Goal: Transaction & Acquisition: Purchase product/service

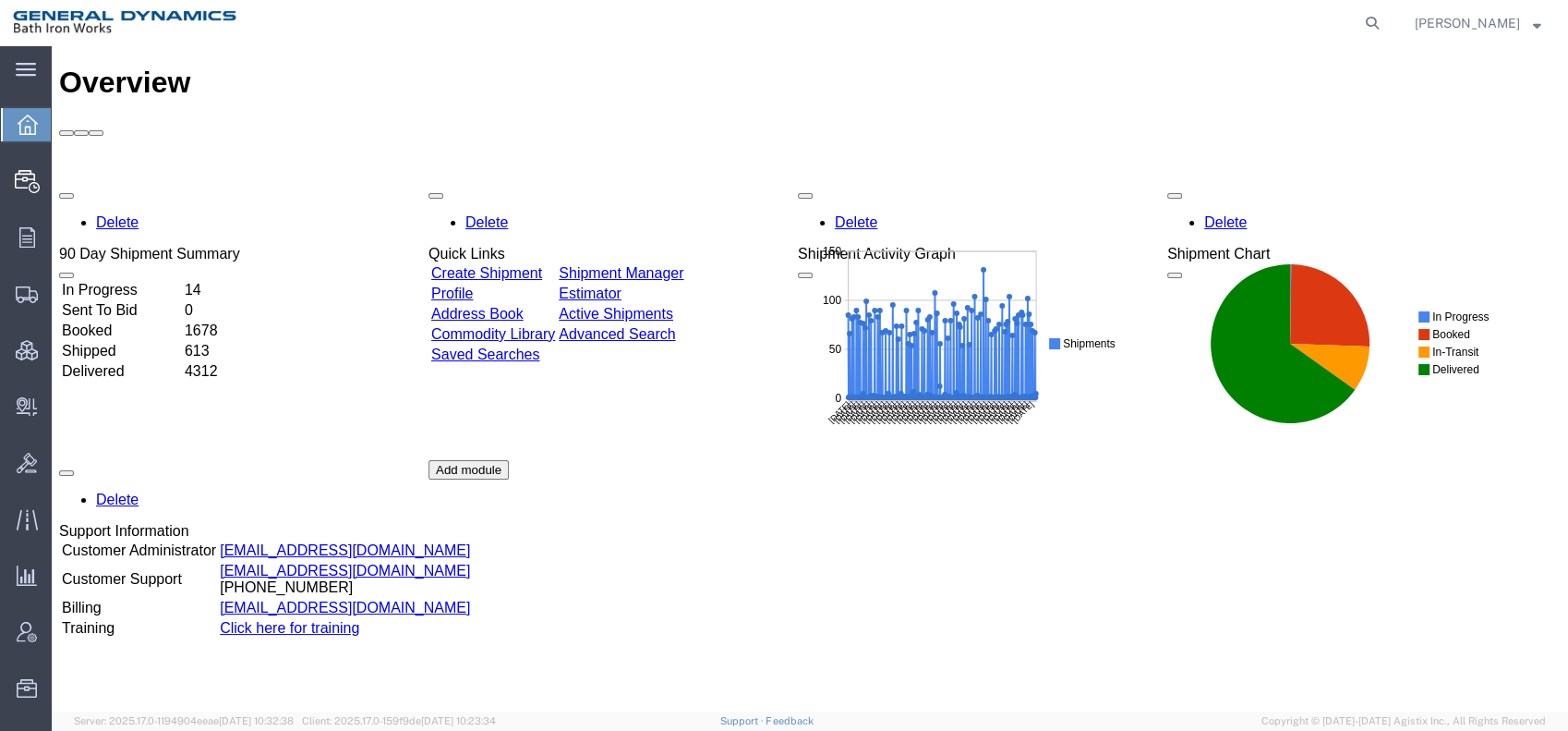
click at [542, 265] on link "Create Shipment" at bounding box center [487, 272] width 111 height 16
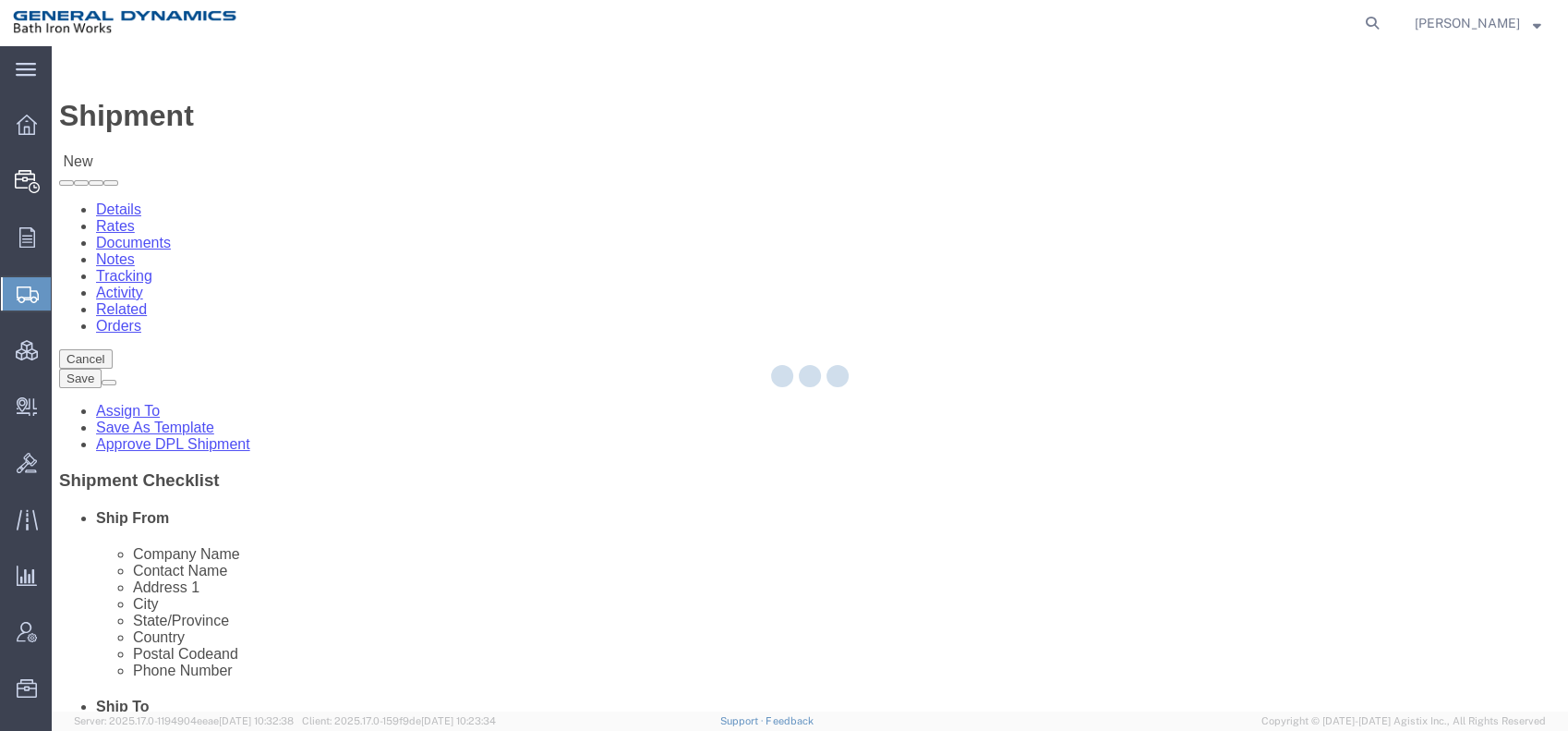
select select
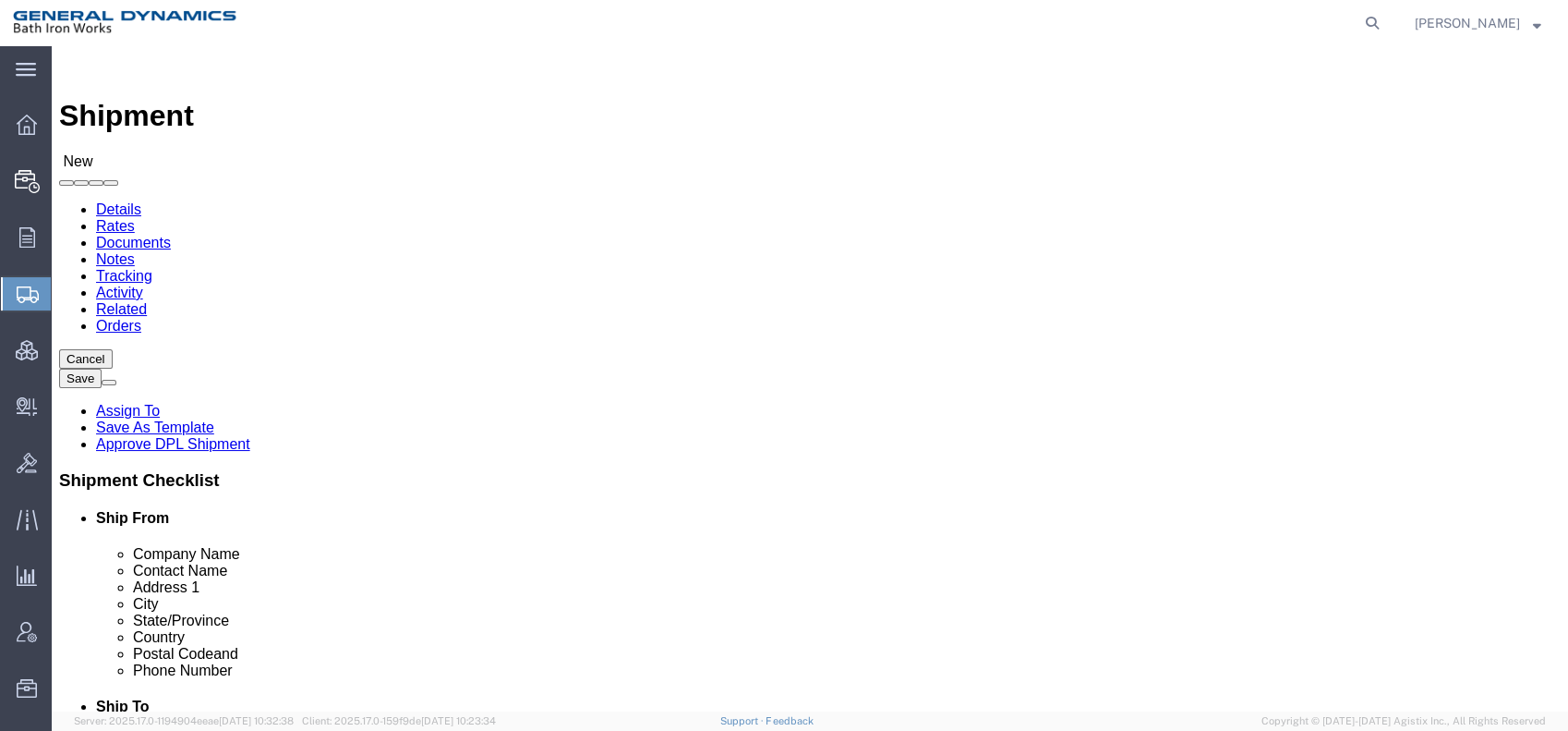
click input "text"
type input "Evac [GEOGRAPHIC_DATA]"
type input "H"
type input "[PERSON_NAME]"
type input "[STREET_ADDRESS]"
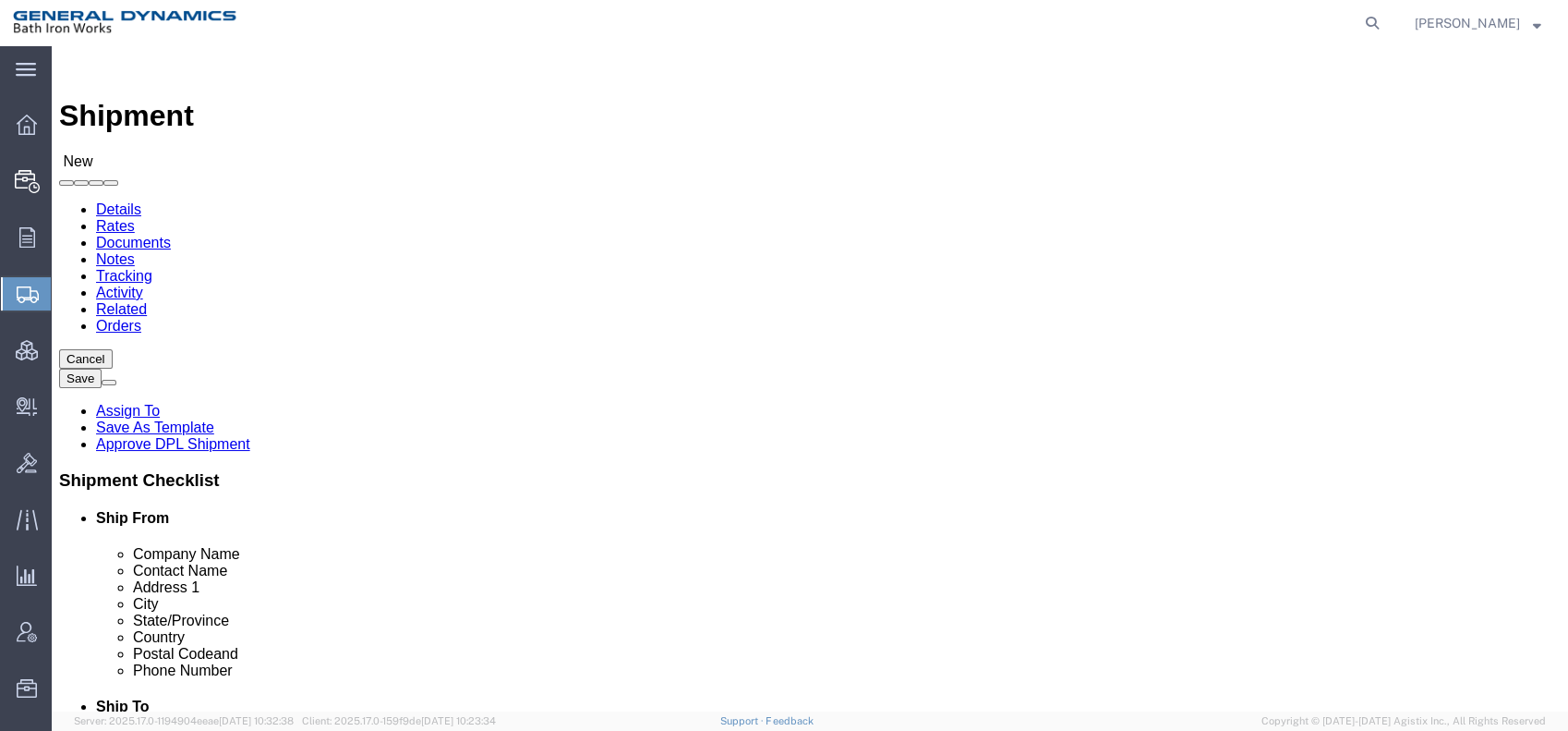
select select
type input "[GEOGRAPHIC_DATA]"
select select
select select "IL"
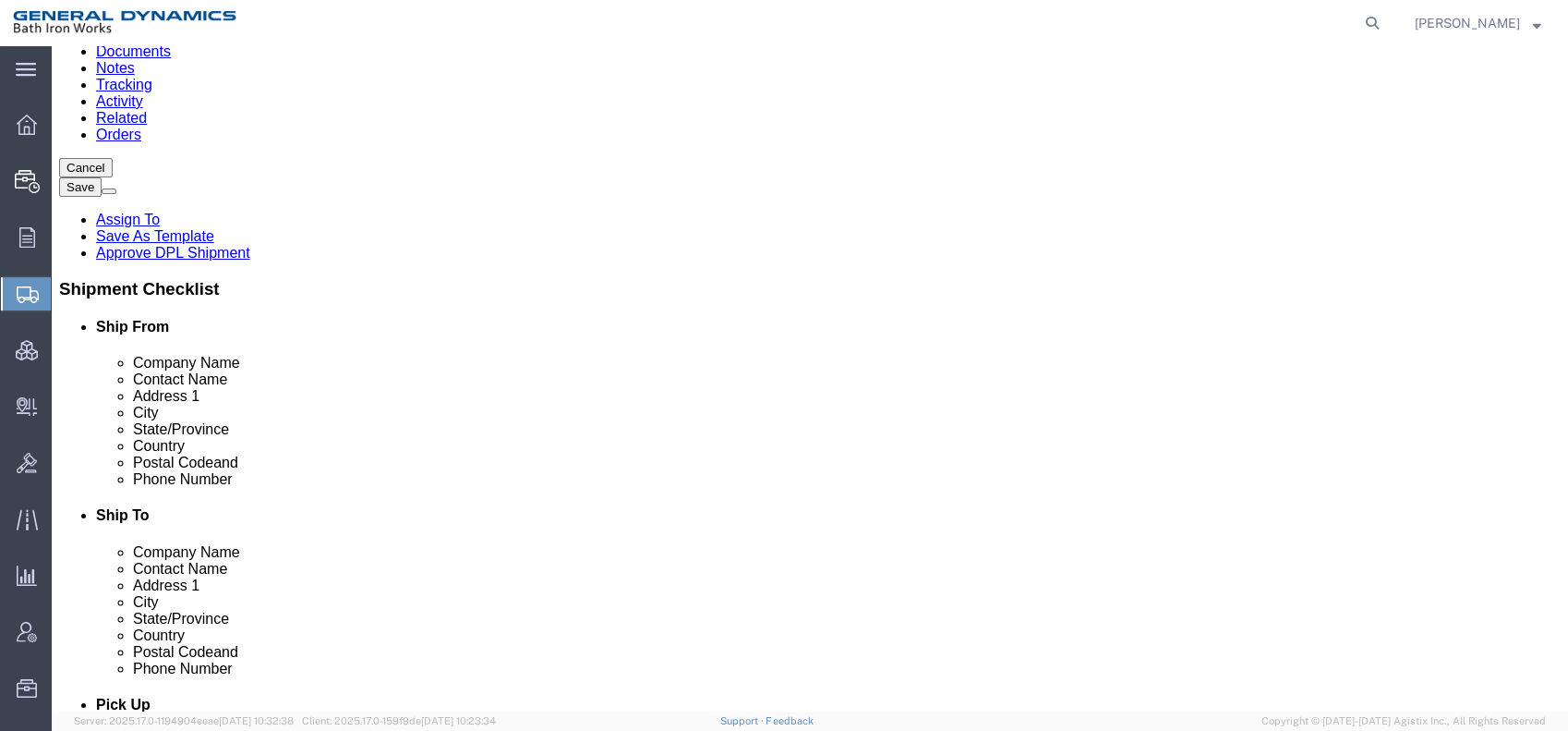
scroll to position [205, 0]
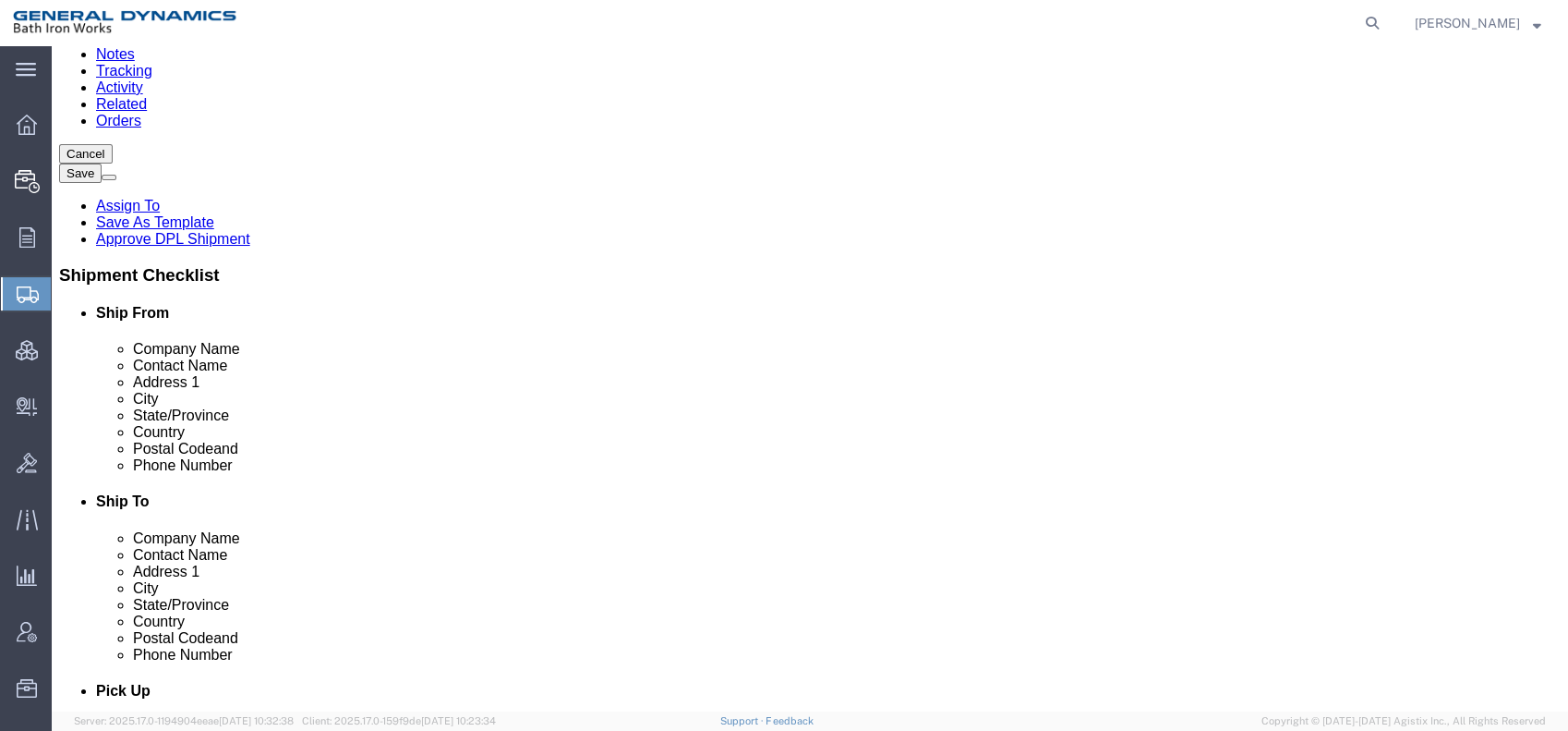
click input "text"
type input "61016"
select select
click input "text"
type input "2"
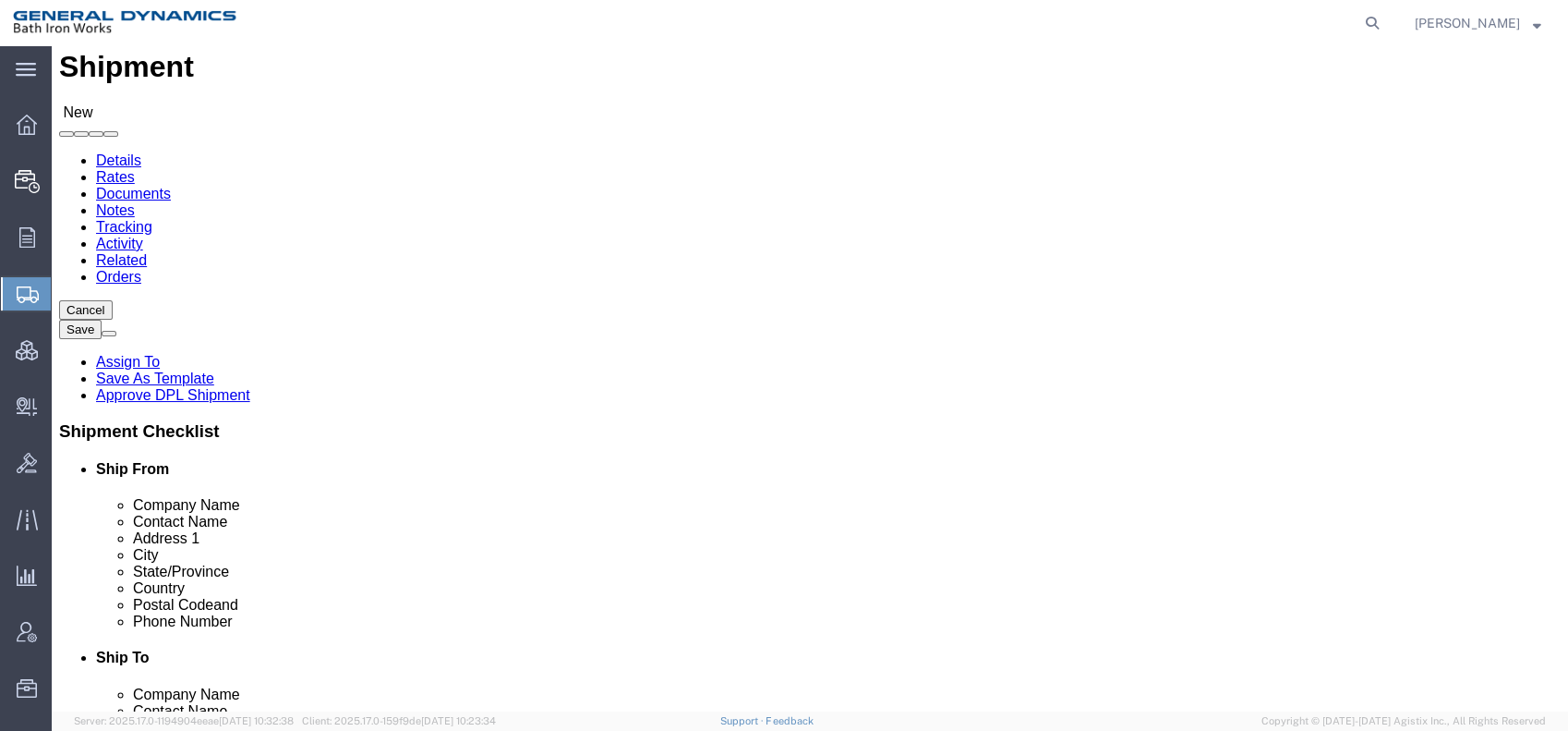
scroll to position [0, 0]
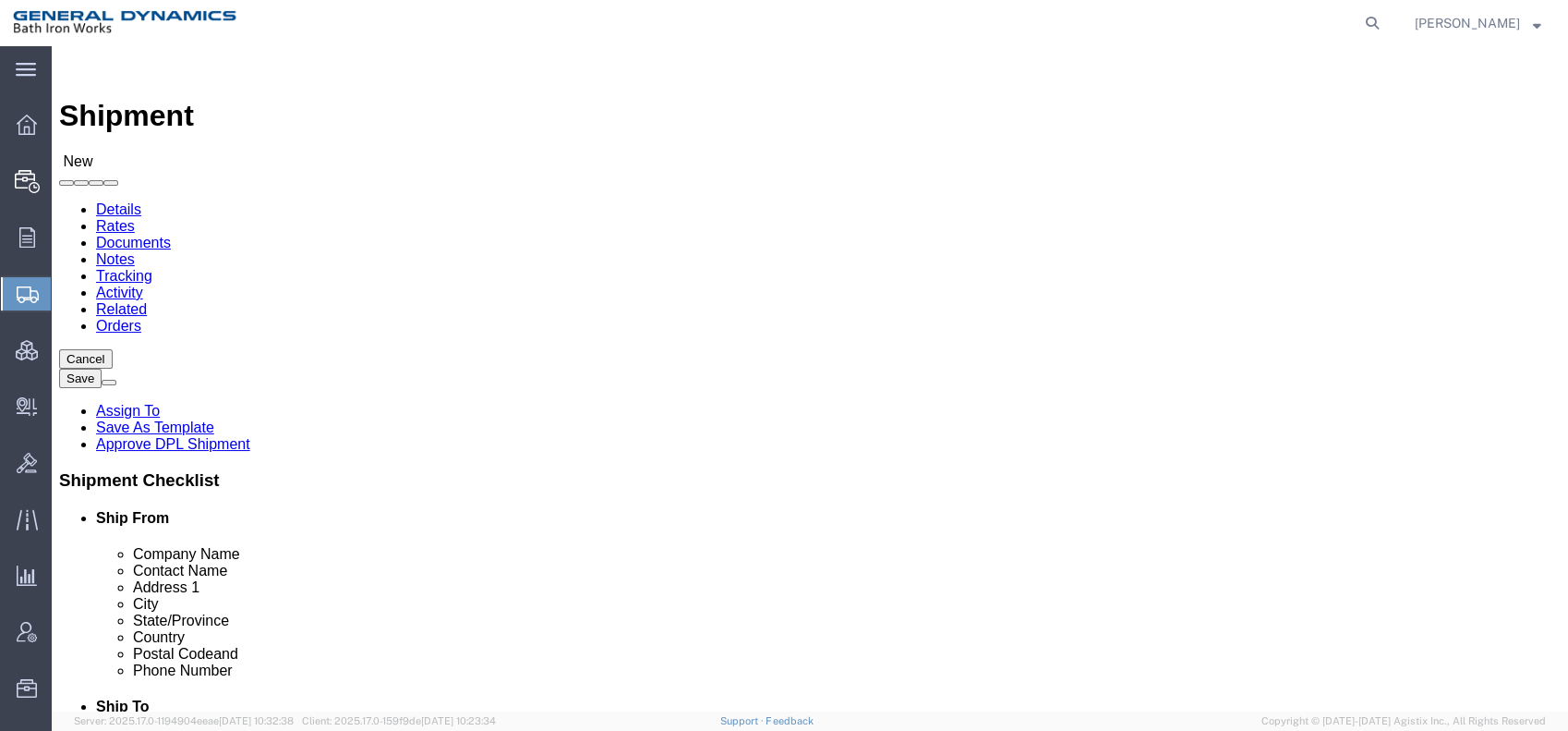
type input "[PHONE_NUMBER]"
click input "text"
type input "Bath Iron Works"
type input "[PERSON_NAME]"
click input "text"
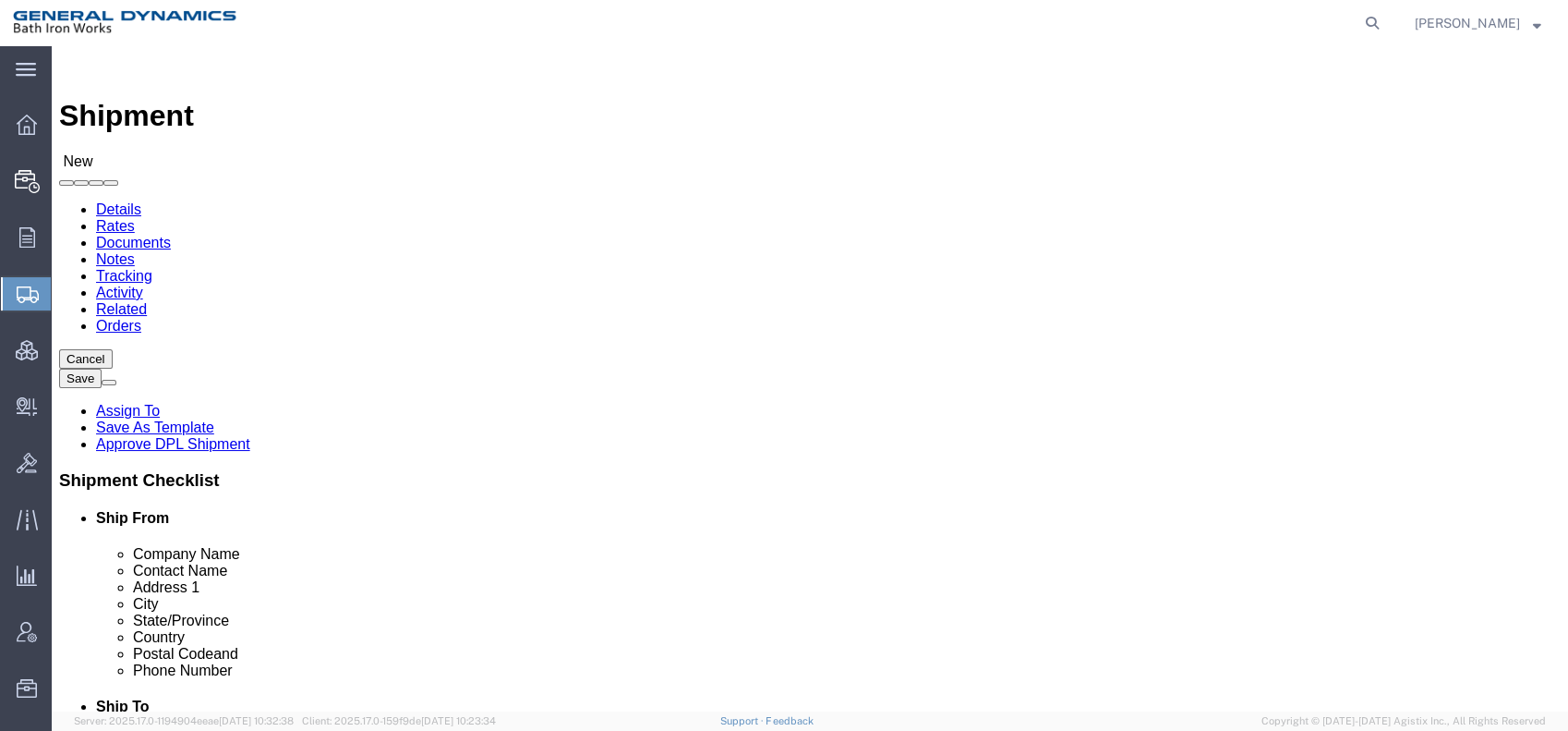
type input "[STREET_ADDRESS]"
select select
type input "[GEOGRAPHIC_DATA]"
select select
type input "M"
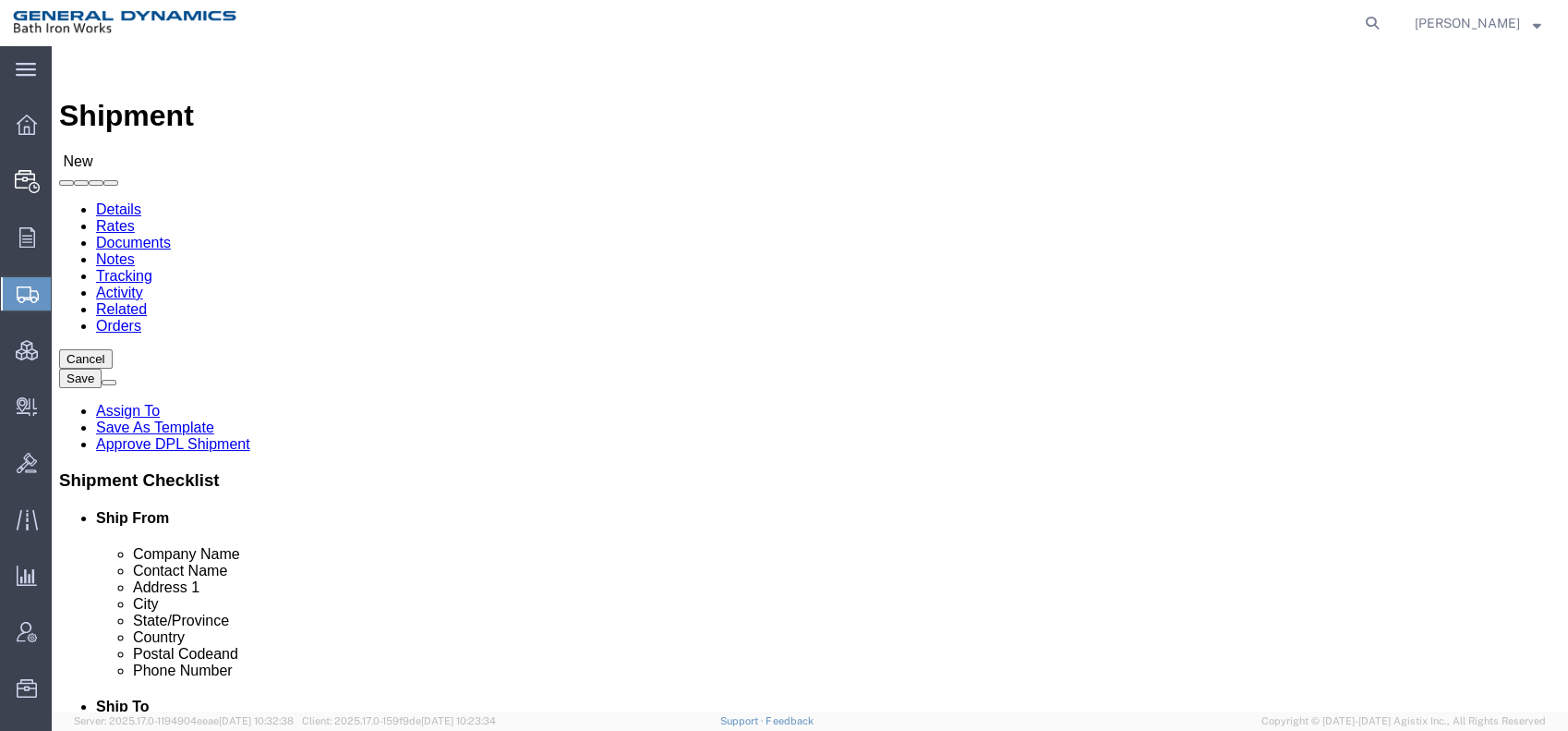
type input "M"
type input "Main"
select select
select select "ME"
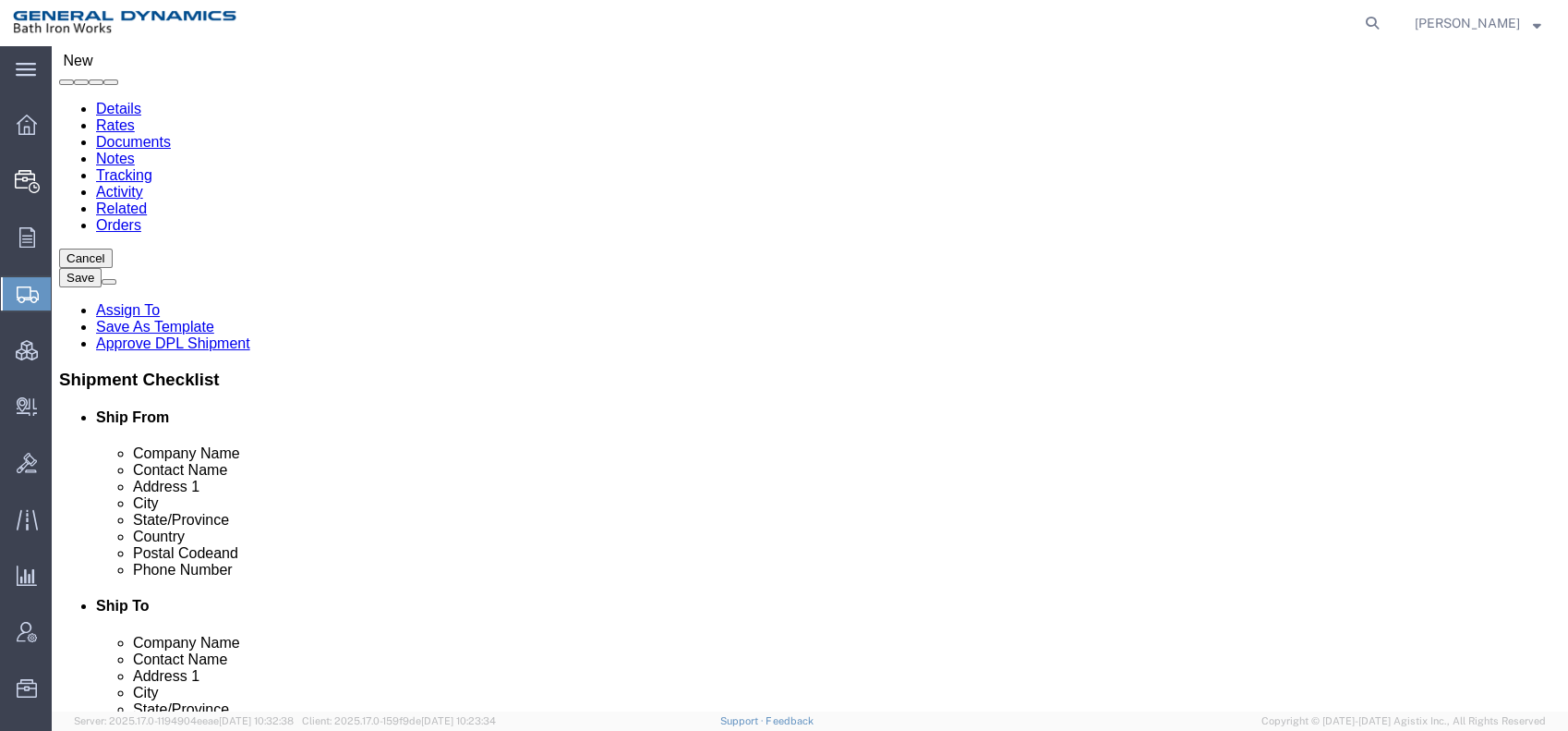
scroll to position [205, 0]
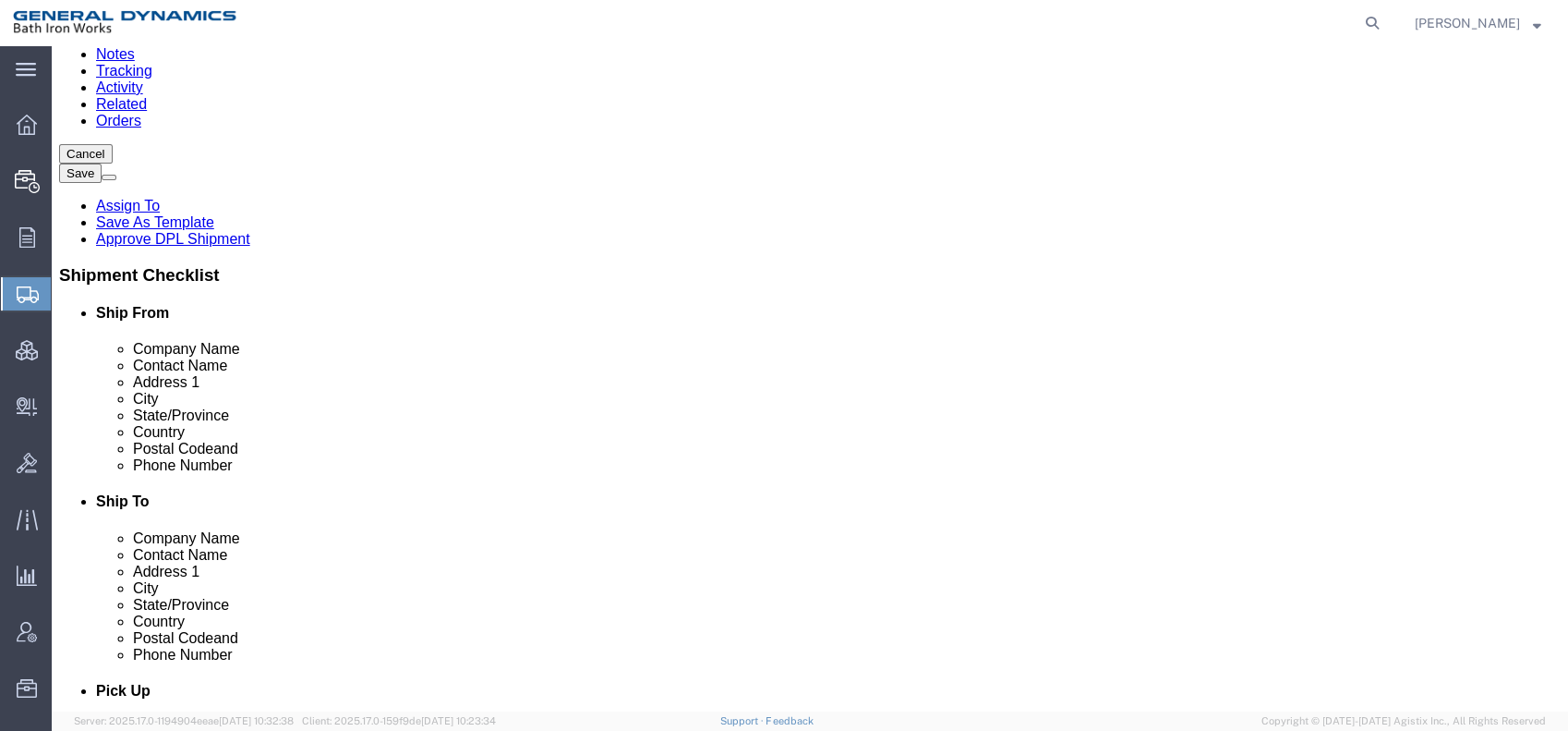
click input "Postal Code"
type input "04011"
select select
click input "text"
click input "207-442-"
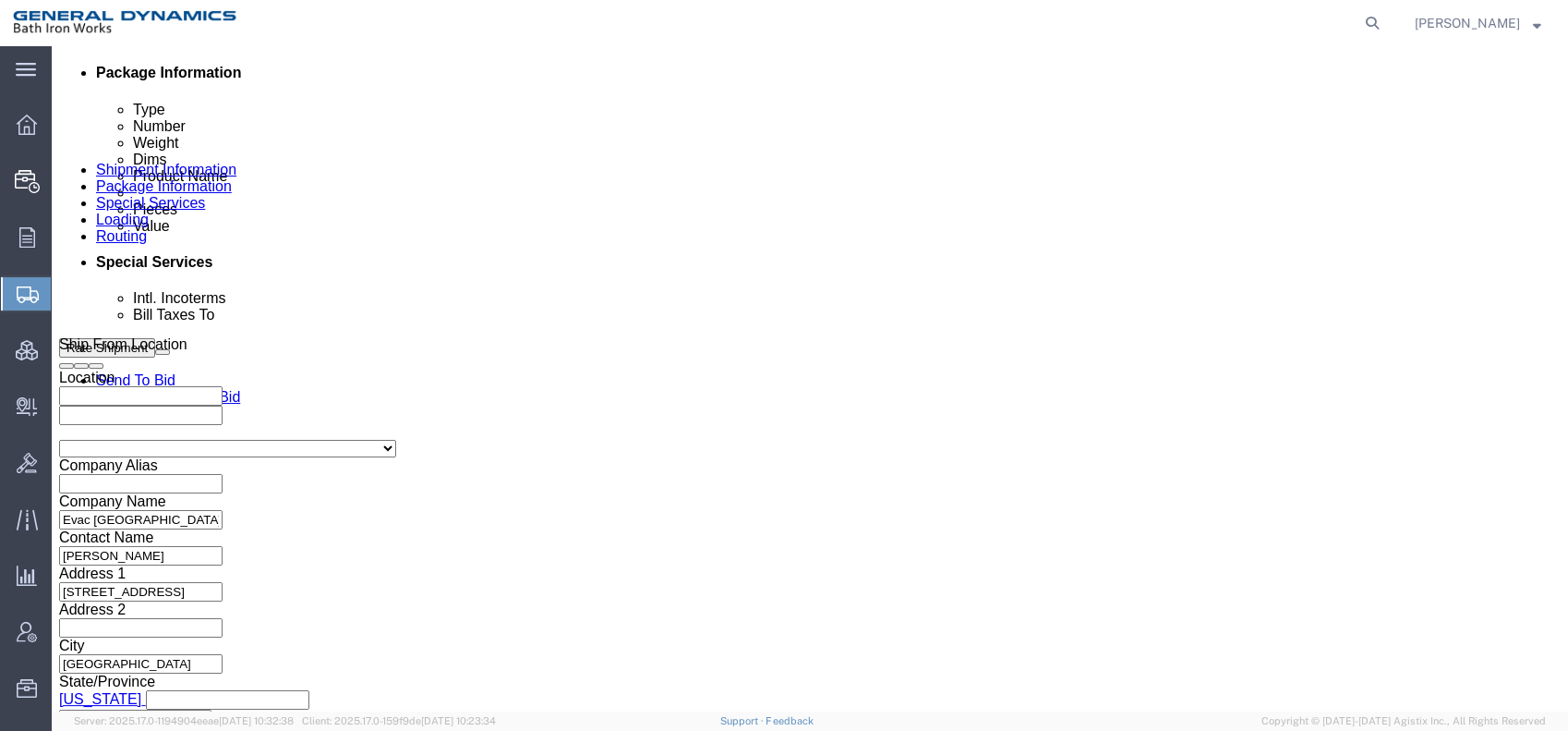
scroll to position [924, 0]
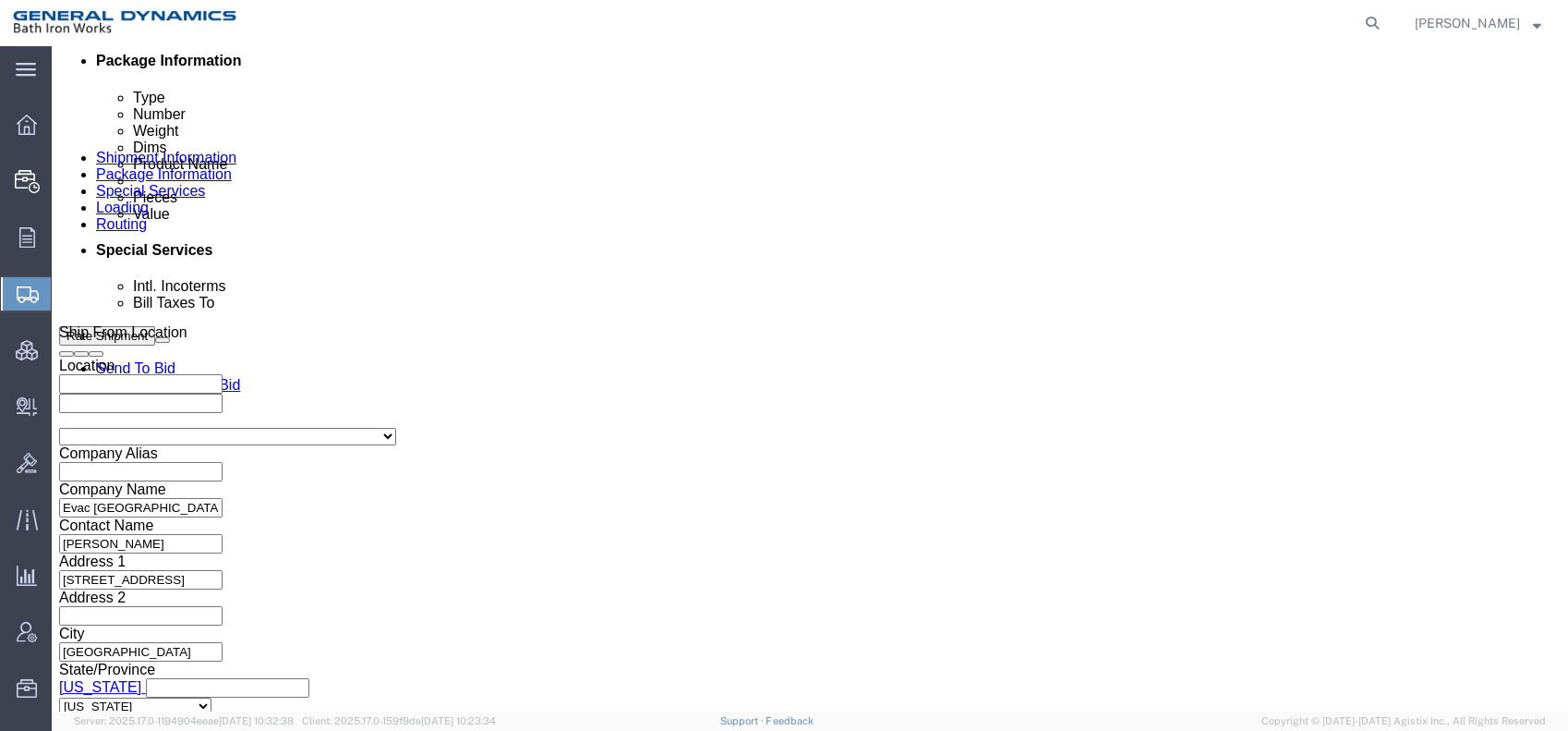
type input "[PHONE_NUMBER]"
click div "[DATE] 1:00 PM"
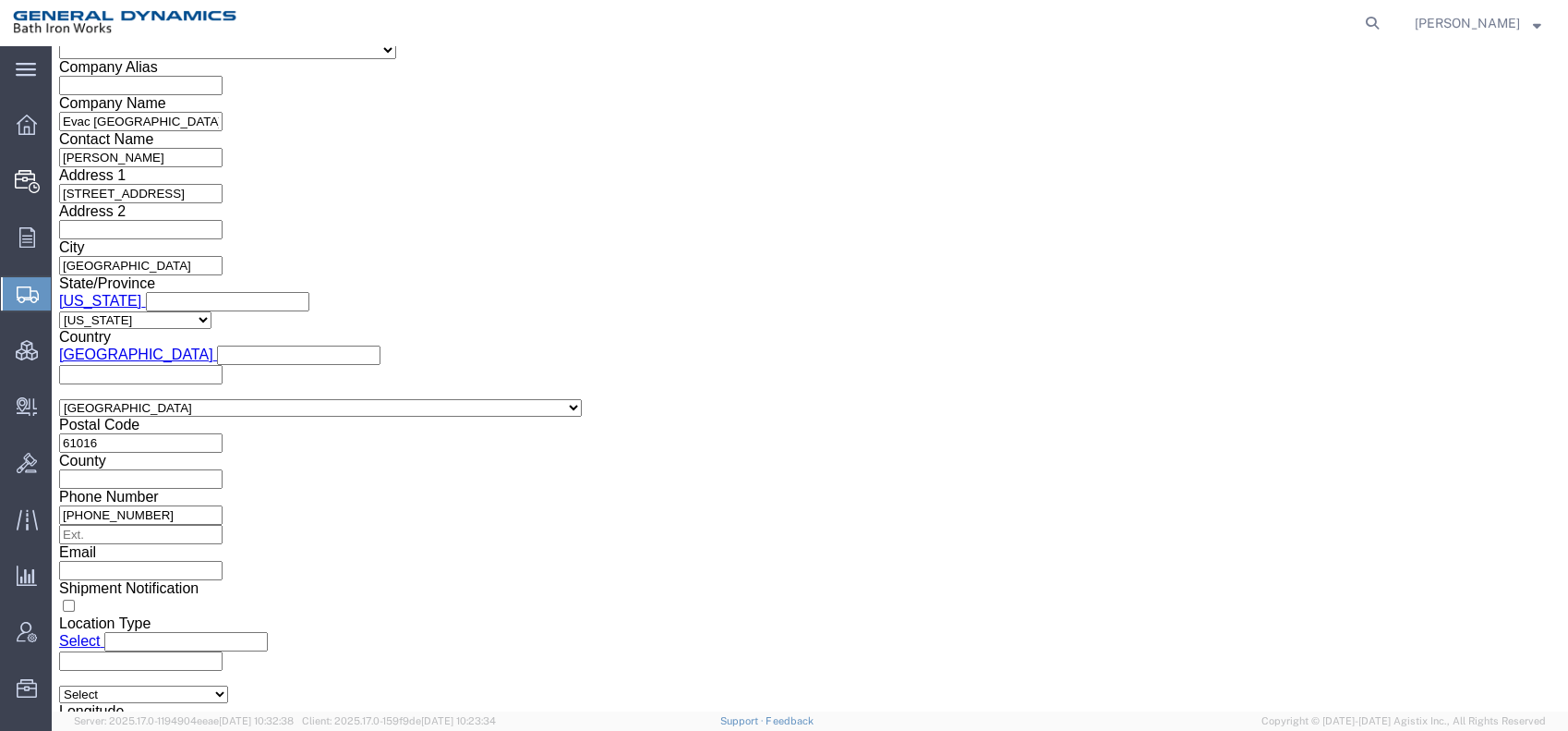
click input "1:00 PM"
click input "8:00 PM"
type input "8:00 AM"
click div "Vehicle Select Size Select Container Number Owner Select Shipper Vessel"
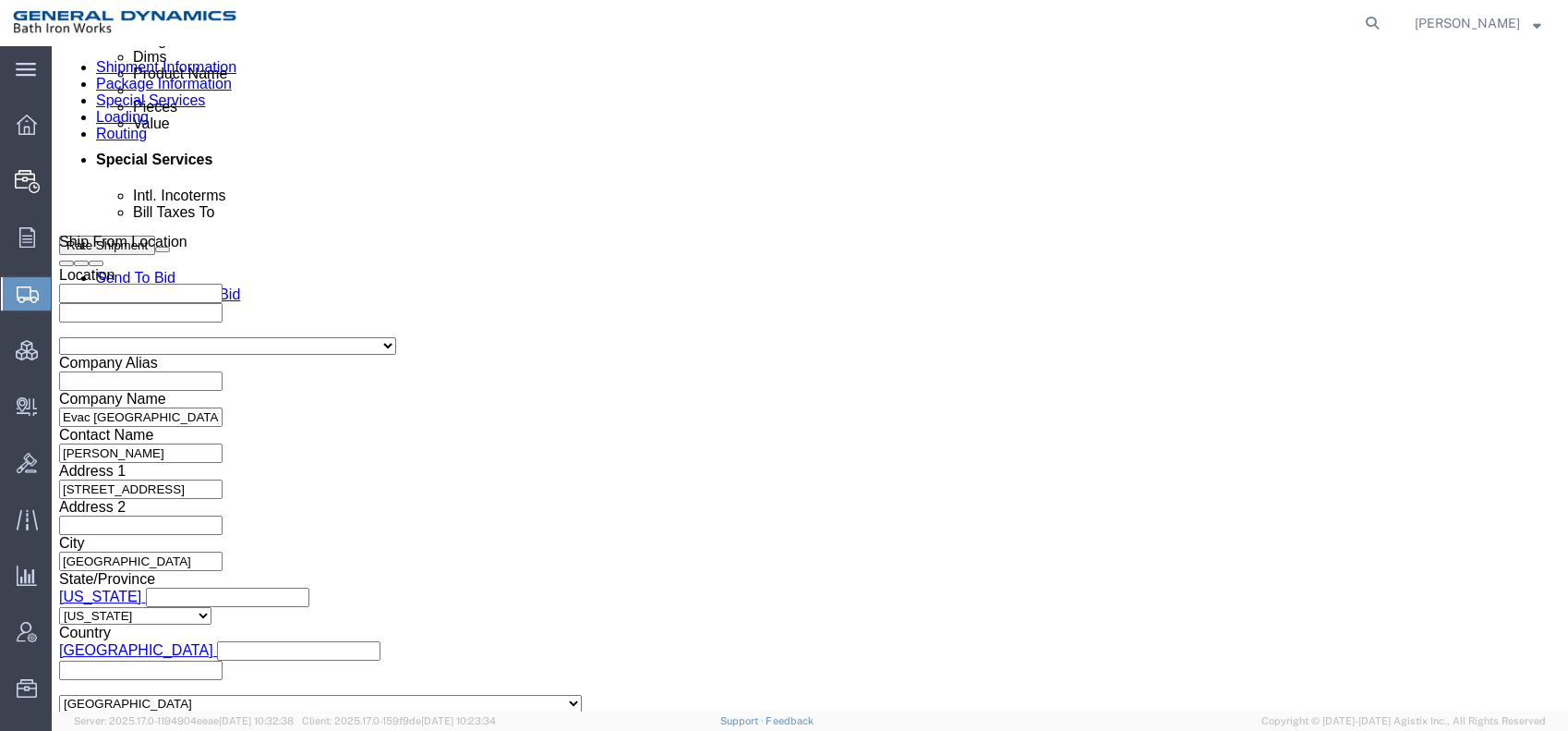
scroll to position [1003, 0]
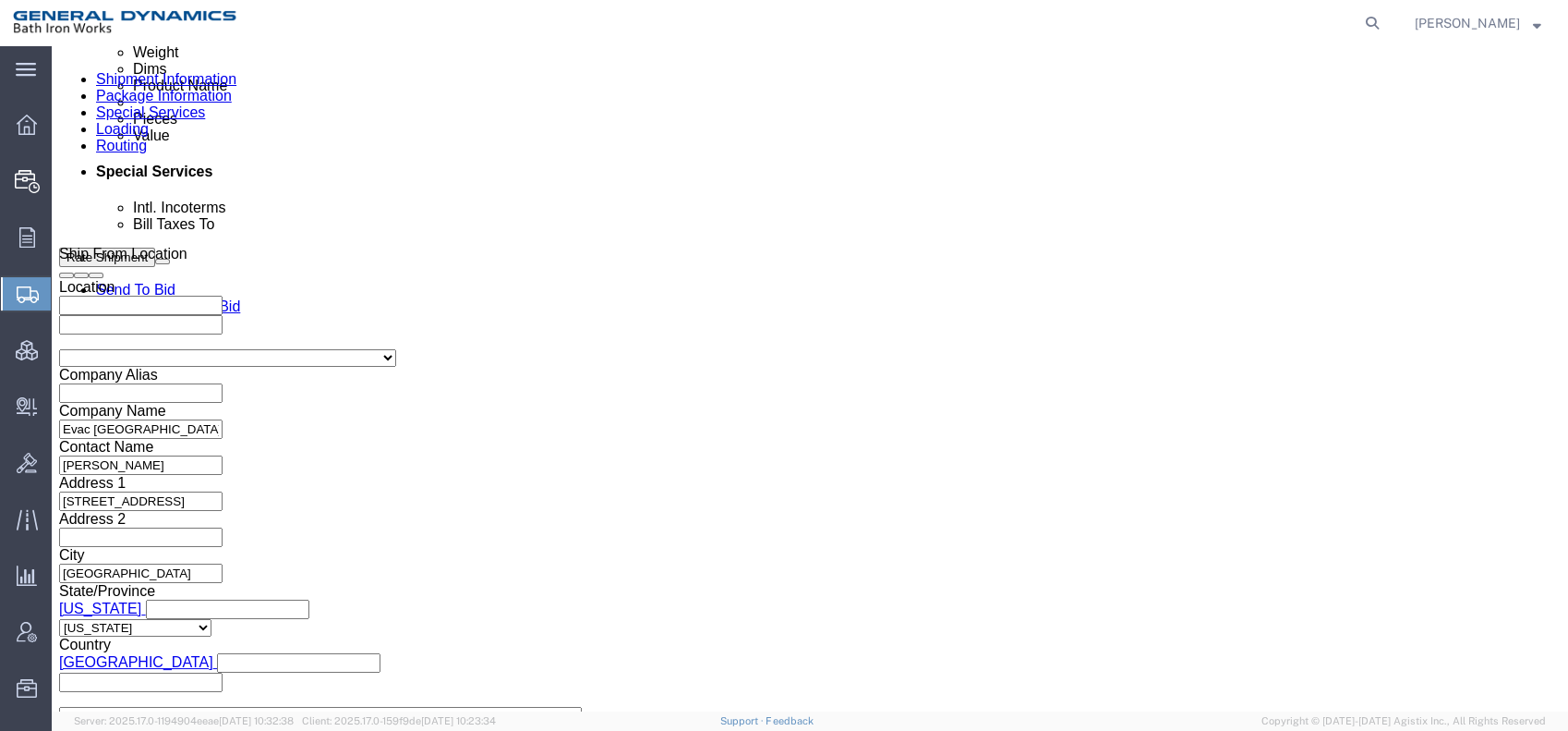
click div "[DATE] 1:00 PM"
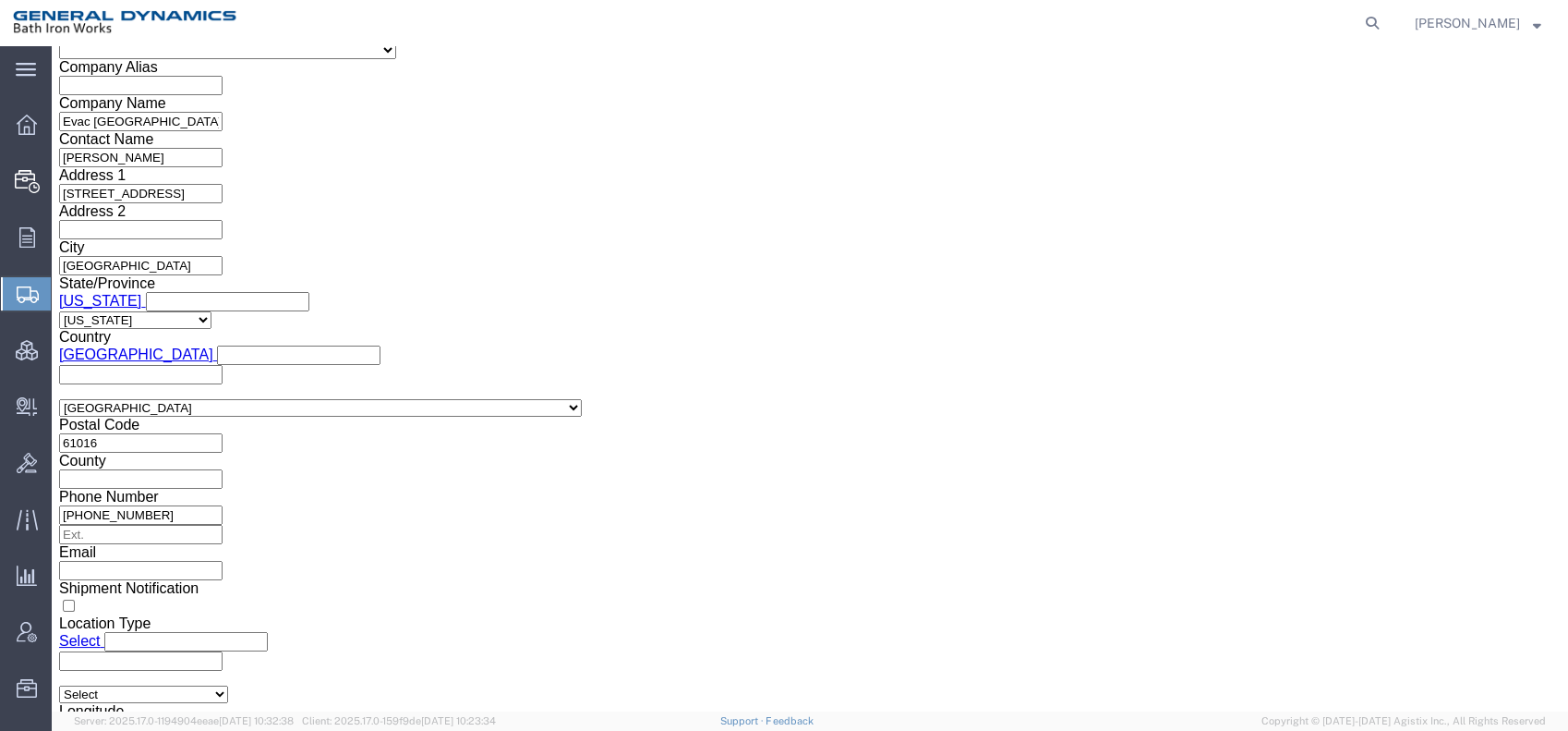
click button "Apply"
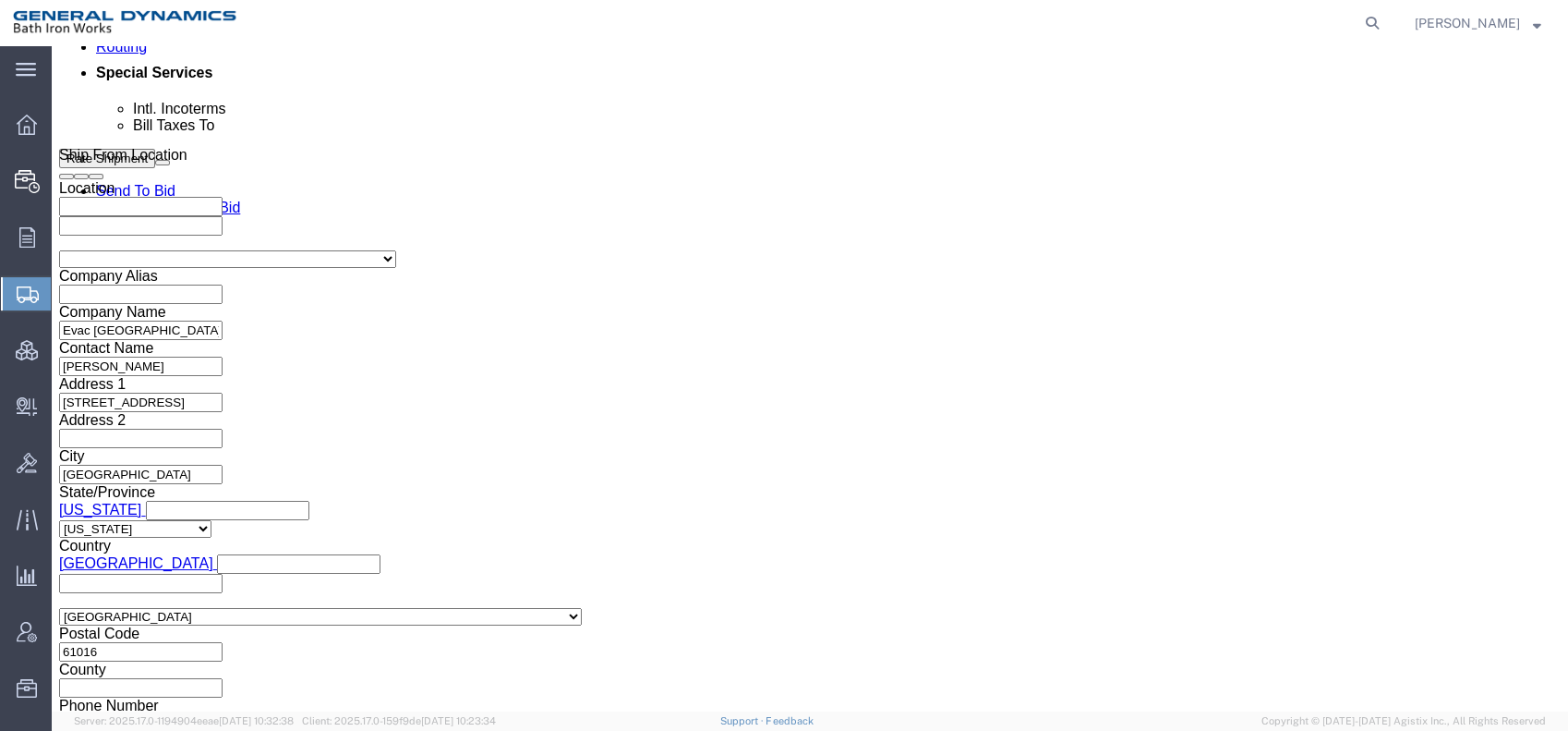
scroll to position [1207, 0]
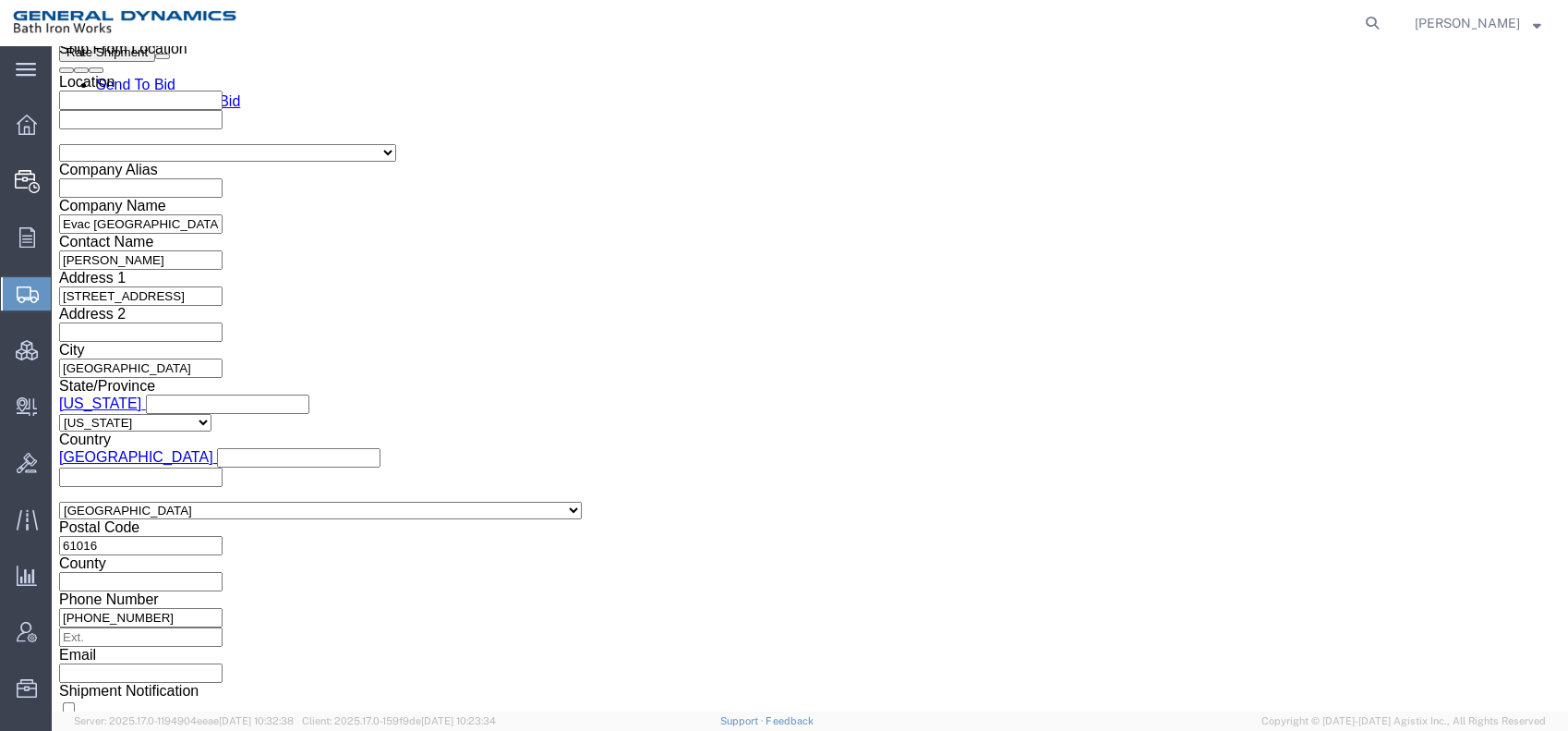
click select "Select Account Type Activity ID Airline Appointment Number ASN Batch Request # …"
select select "PURCHORD"
click select "Select Account Type Activity ID Airline Appointment Number ASN Batch Request # …"
click input "text"
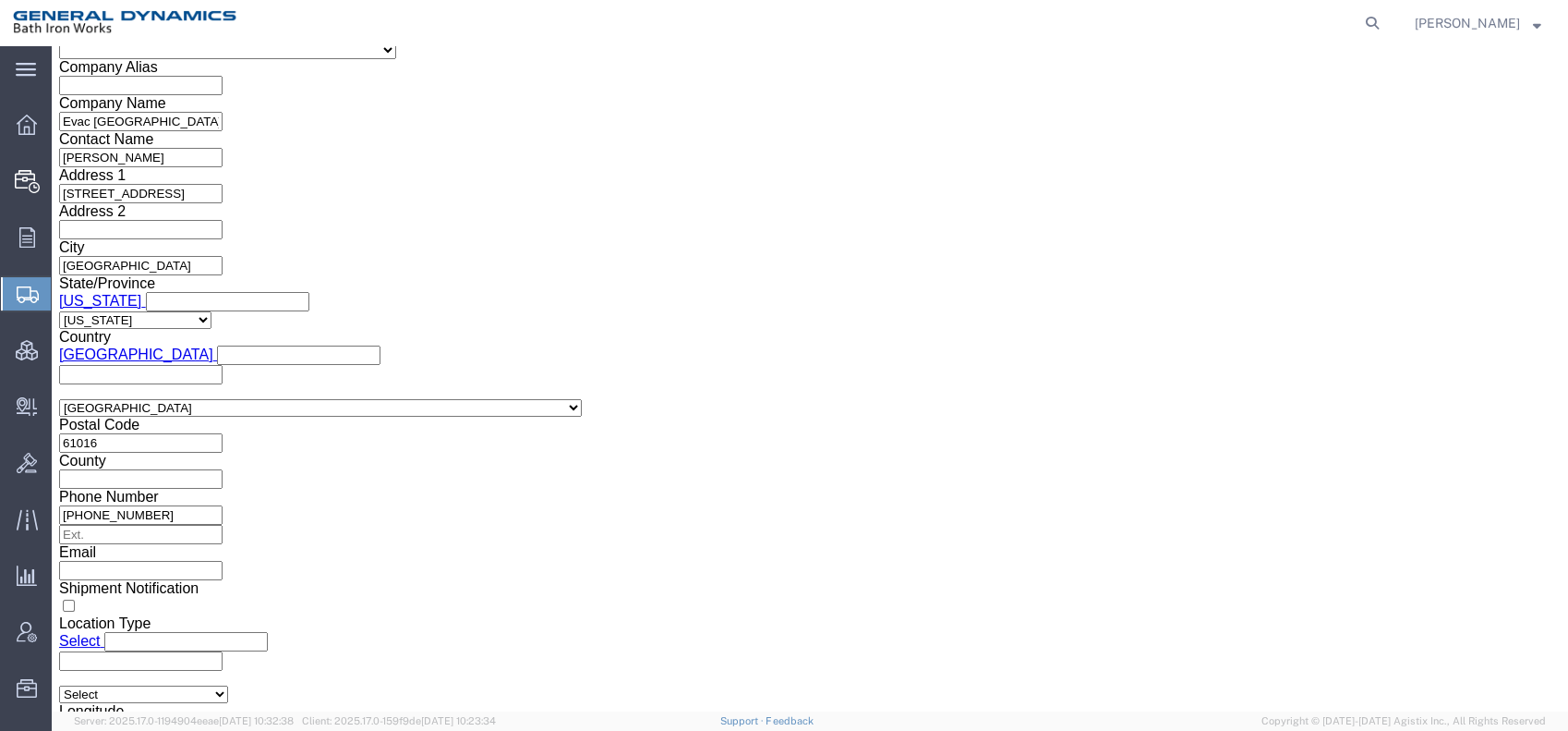
type input "00526APCHY"
click select "Select"
click select "Select Air Less than Truckload Multi-Leg Ocean Freight Rail Small Parcel Truckl…"
select select "LTL"
click select "Select Air Less than Truckload Multi-Leg Ocean Freight Rail Small Parcel Truckl…"
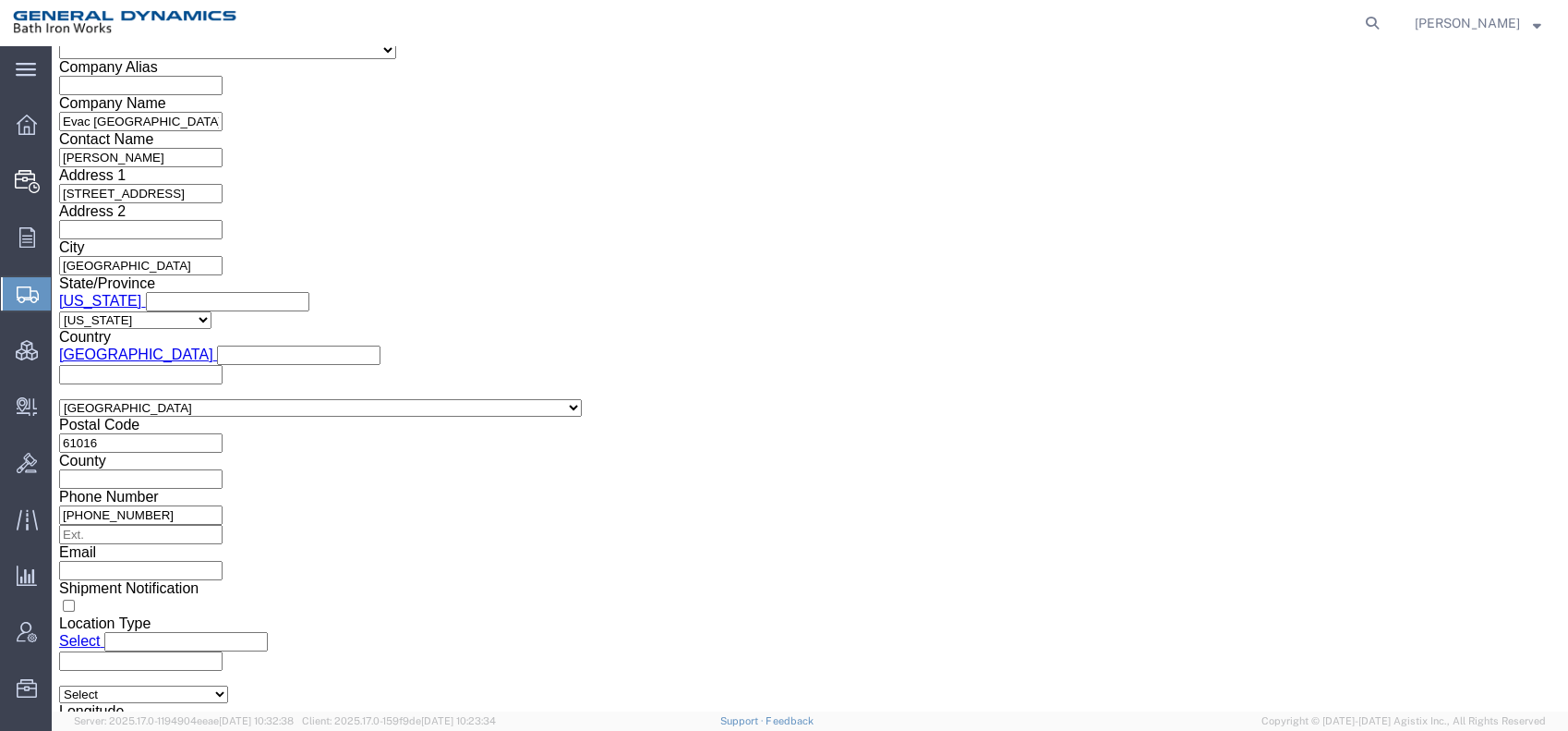
click link "Package Information"
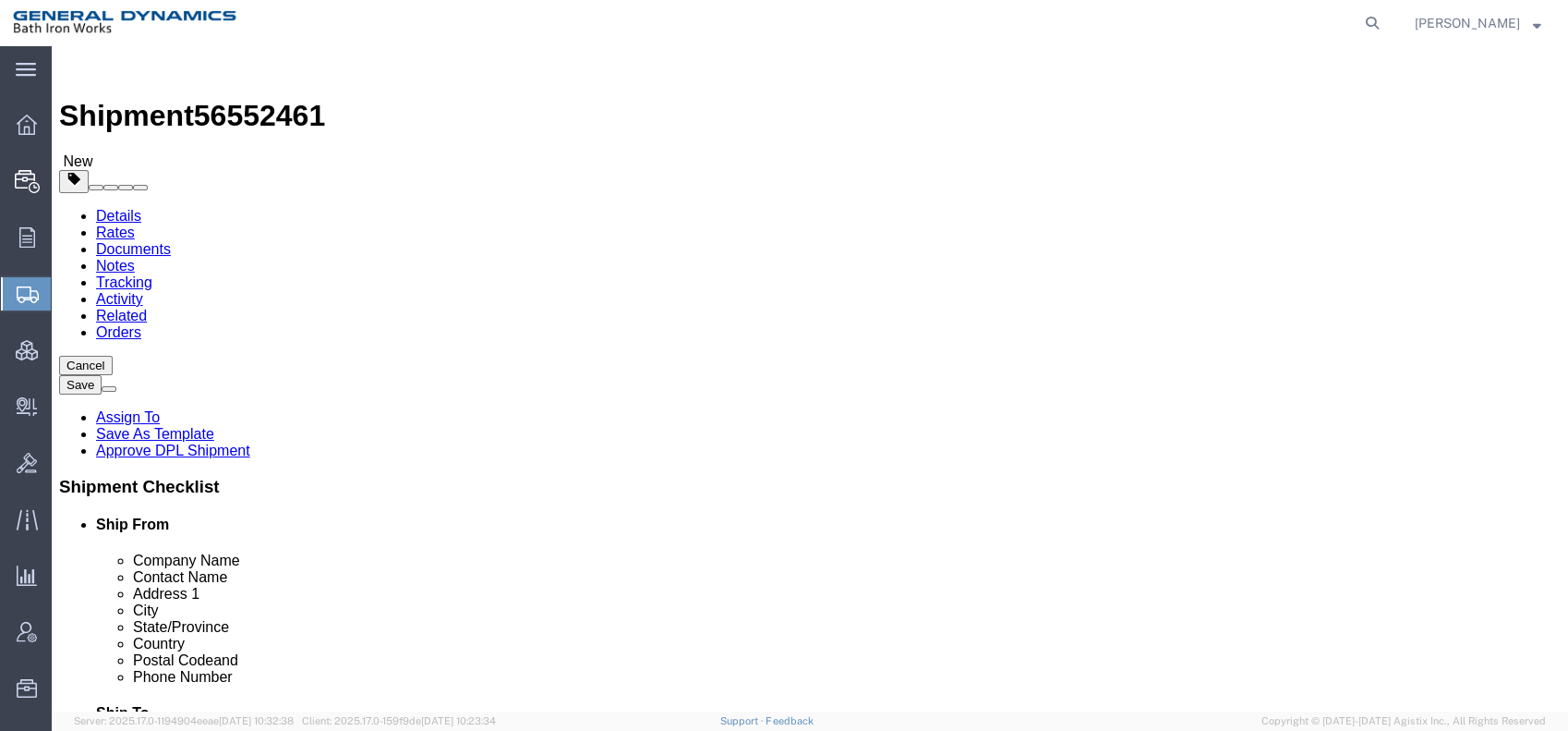
click select "Select Bale(s) Basket(s) Bolt(s) Bottle(s) Buckets Bulk Bundle(s) Can(s) Cardbo…"
select select "CRAT"
click select "Select Bale(s) Basket(s) Bolt(s) Bottle(s) Buckets Bulk Bundle(s) Can(s) Cardbo…"
click input "text"
type input "88"
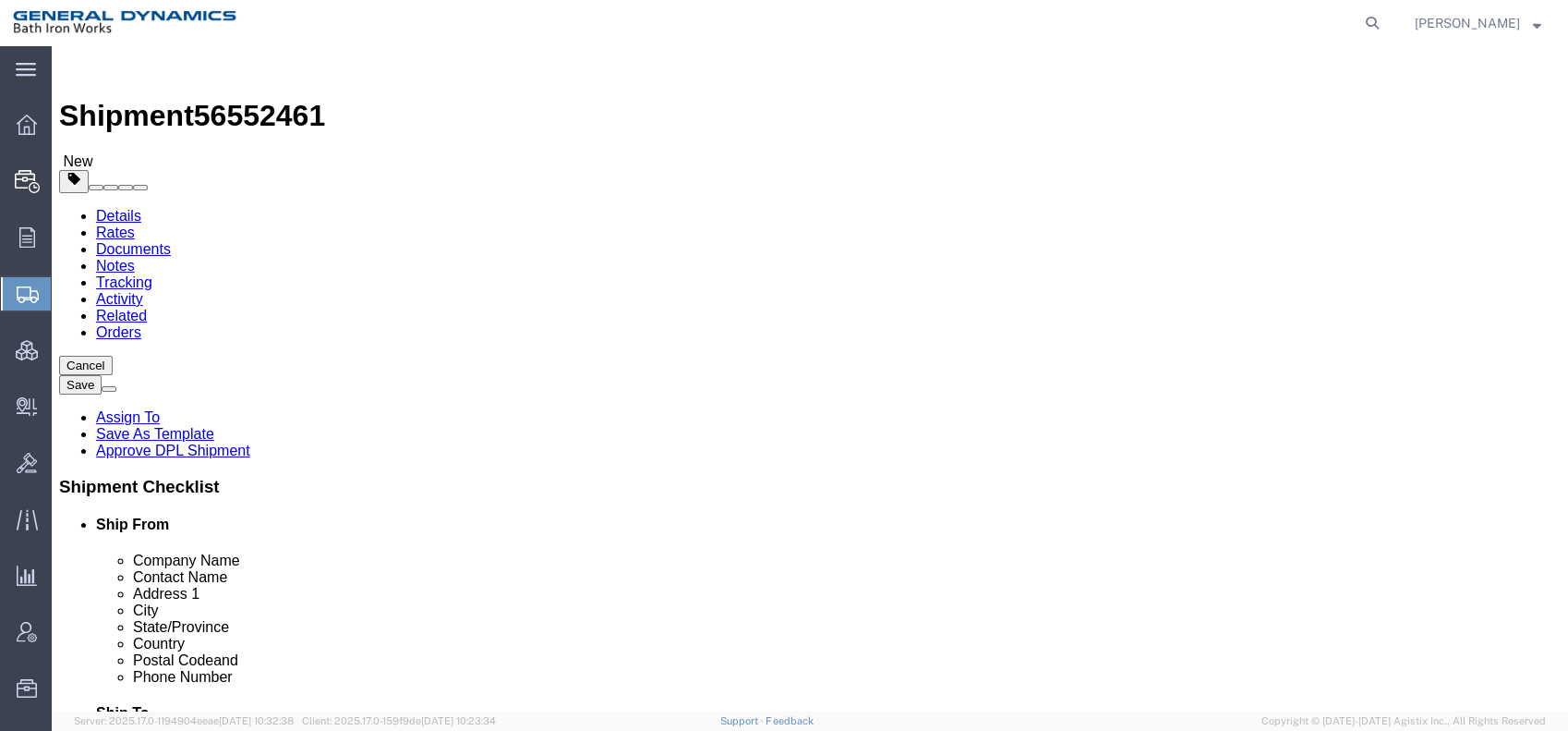
type input "88"
drag, startPoint x: 223, startPoint y: 442, endPoint x: 188, endPoint y: 443, distance: 35.0
click div "Weight 0.00 Select kgs lbs Ship. t°"
type input "5000"
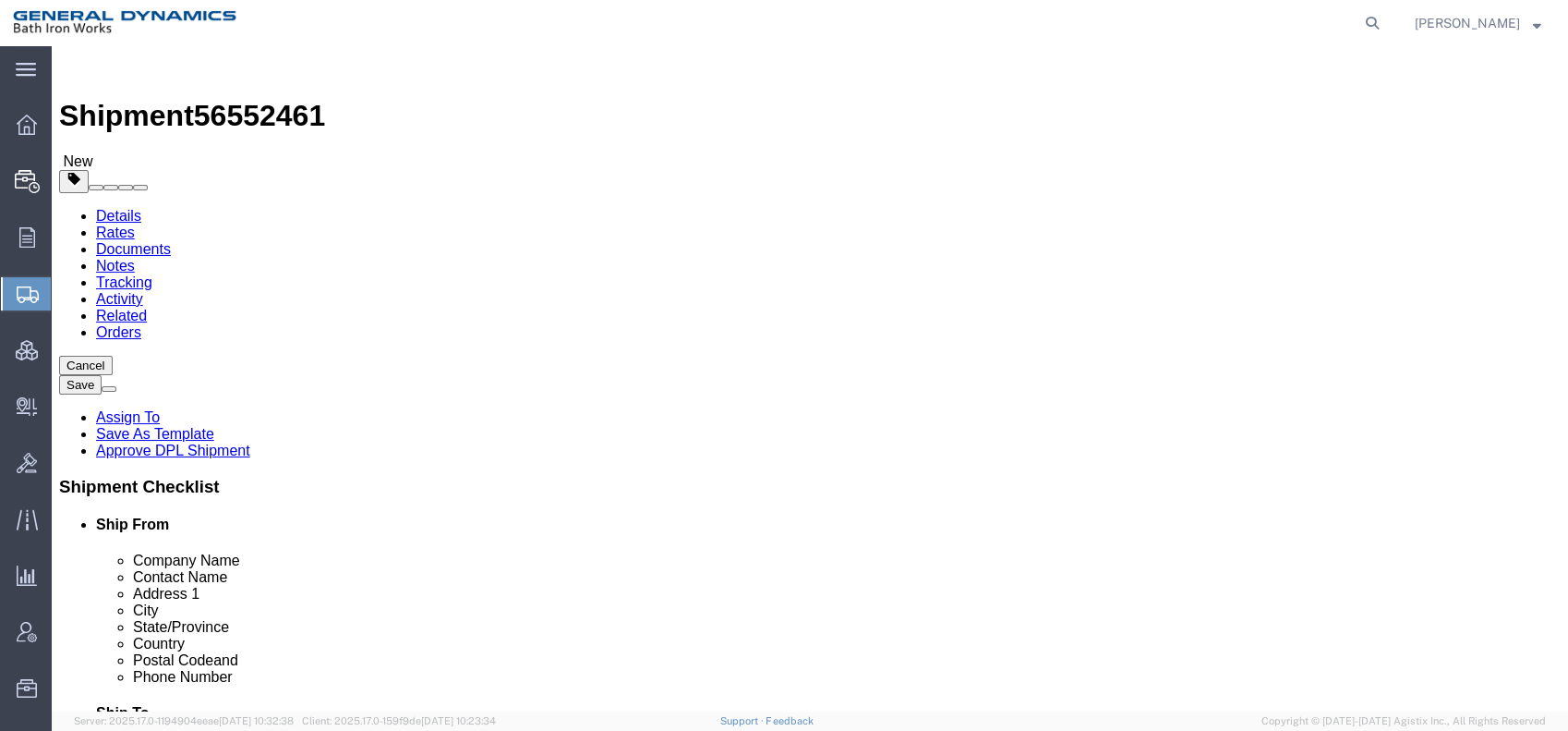
click link "Add Content"
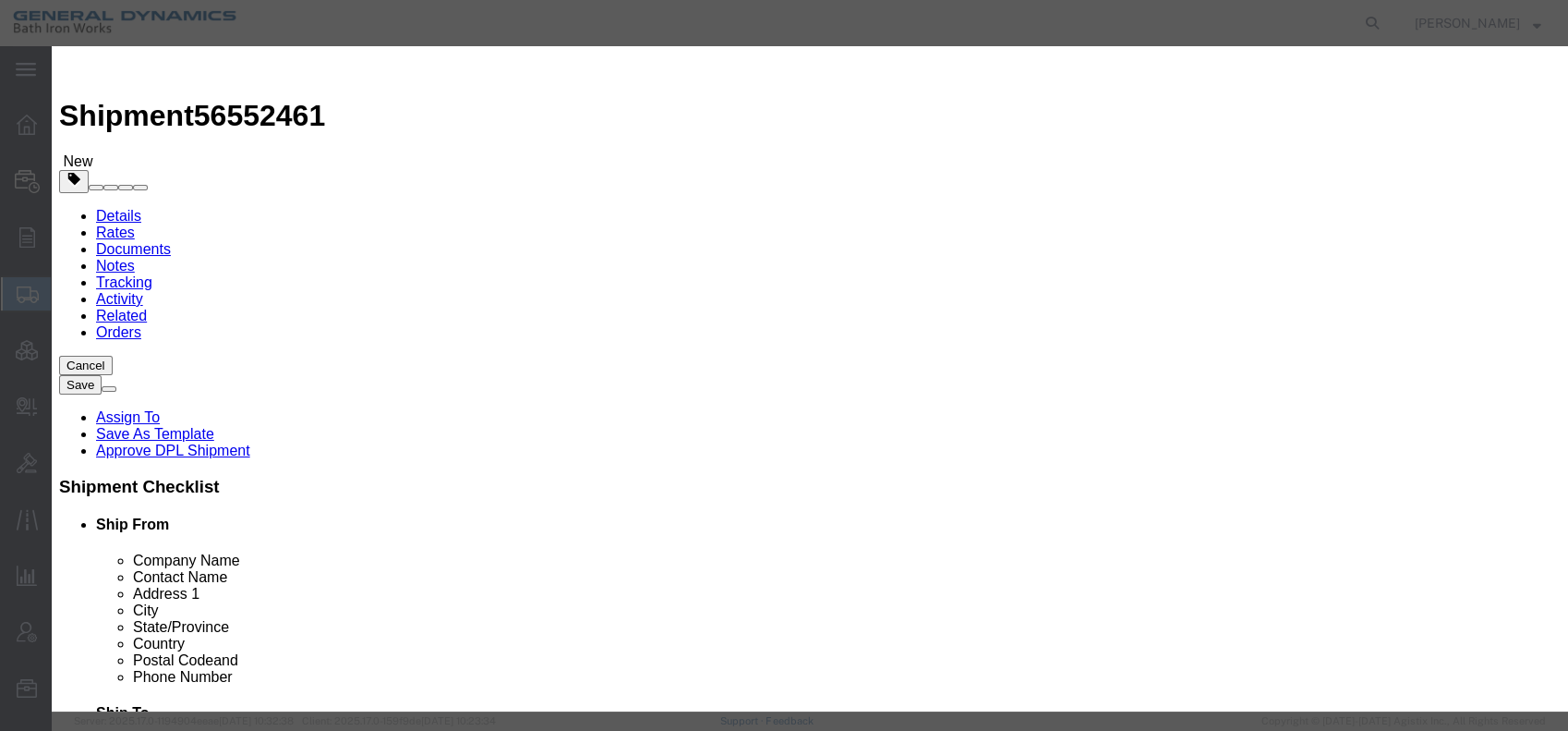
click input "text"
type input "VCHT System Collection Tank"
drag, startPoint x: 464, startPoint y: 173, endPoint x: 397, endPoint y: 176, distance: 67.1
click div "Pieces 0 Select Bag Barrels 100Board Feet Bottle Box Blister Pack Carats Can Ca…"
type input "1"
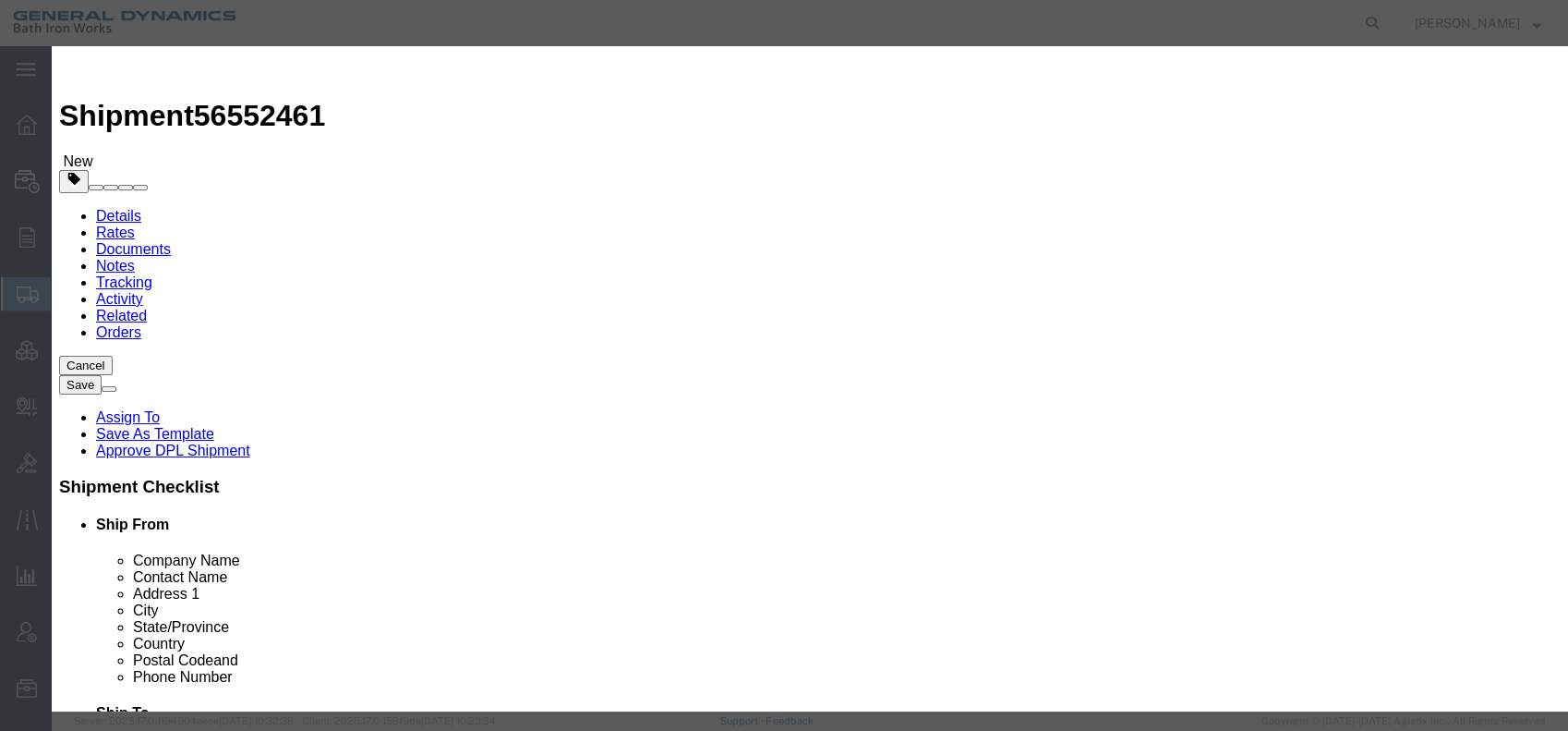
click input "text"
type input "1"
drag, startPoint x: 443, startPoint y: 252, endPoint x: 450, endPoint y: 243, distance: 11.4
click select "Select 50 55 60 65 70 85 92.5 100 125 175 250 300 400"
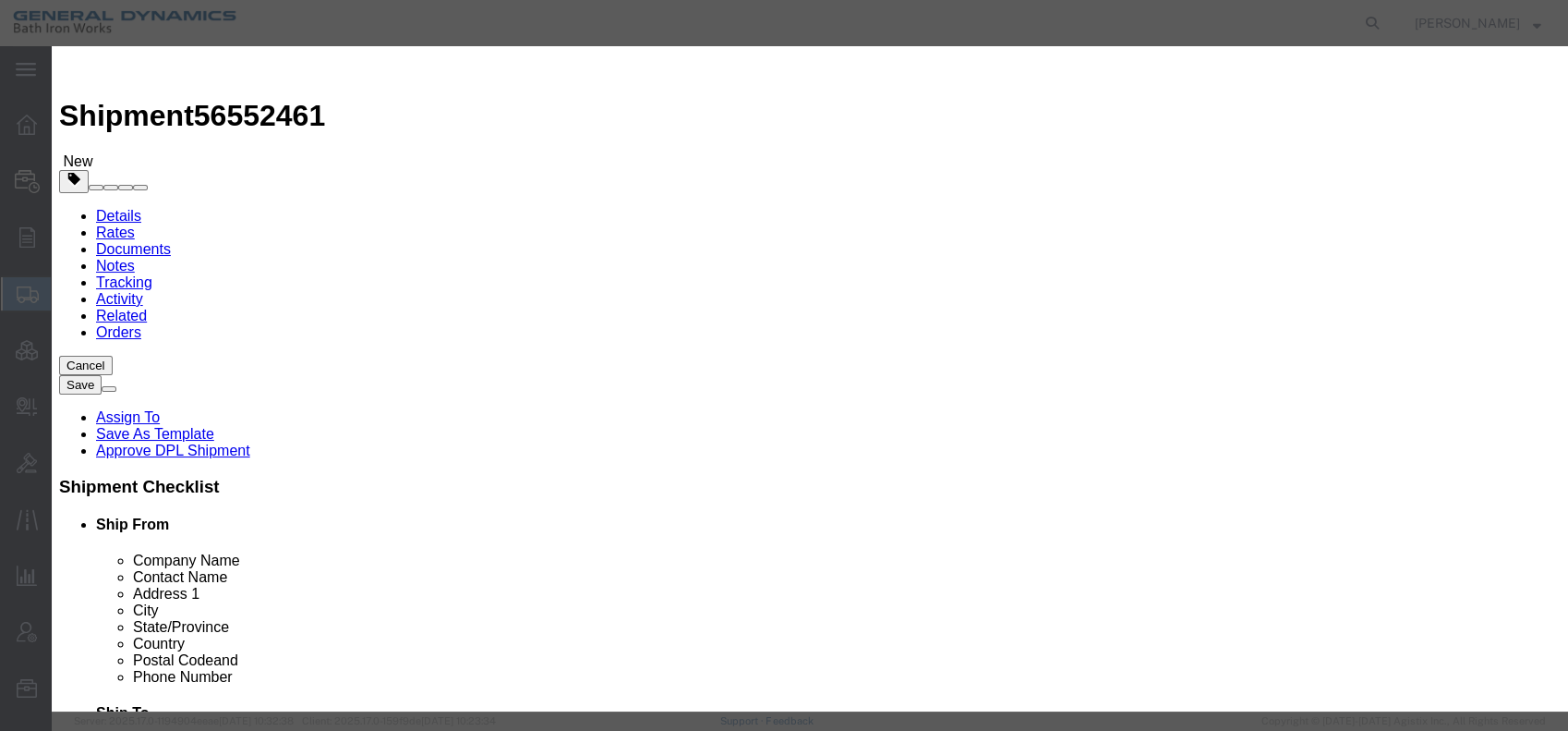
select select "55"
click input "text"
type input "98474-854"
click button "Save & Close"
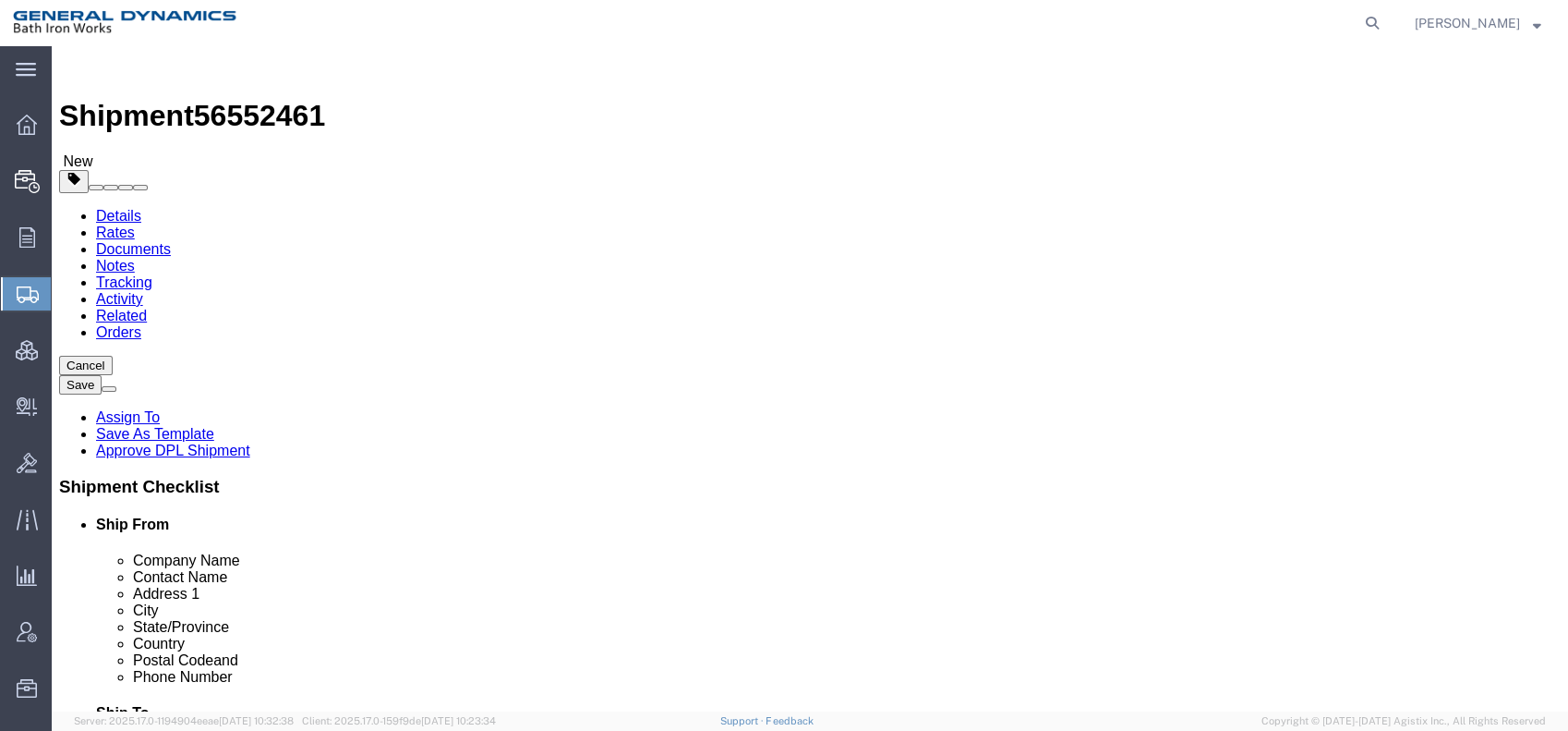
click icon
click span "button"
click span "Tarp Required"
select select "VEHICLE_TARP_REQUIRED_FLAG"
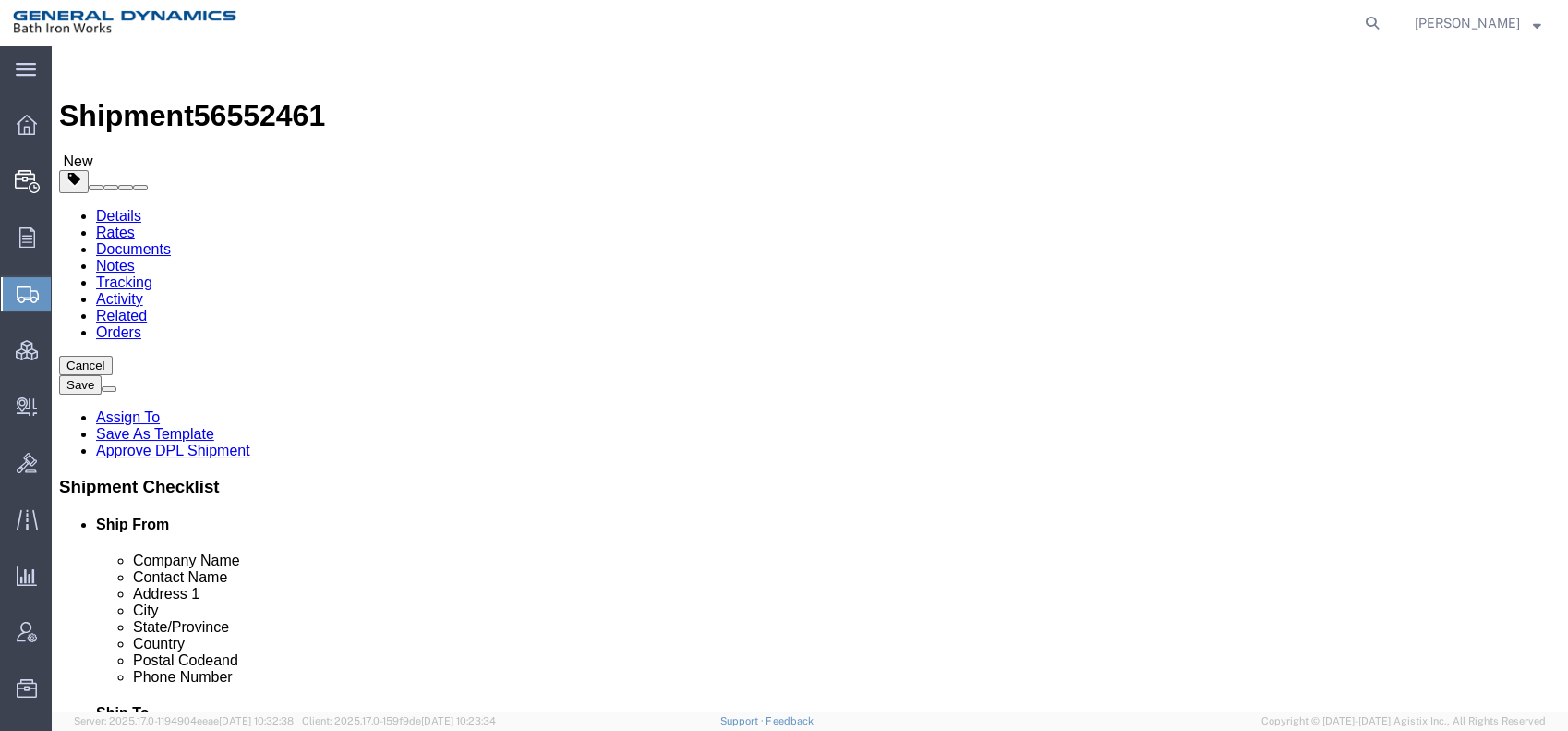
scroll to position [209, 0]
click div "Services Tarp Required Air Ride Truck Blanket Wrap Carnet Consolidated Shipment…"
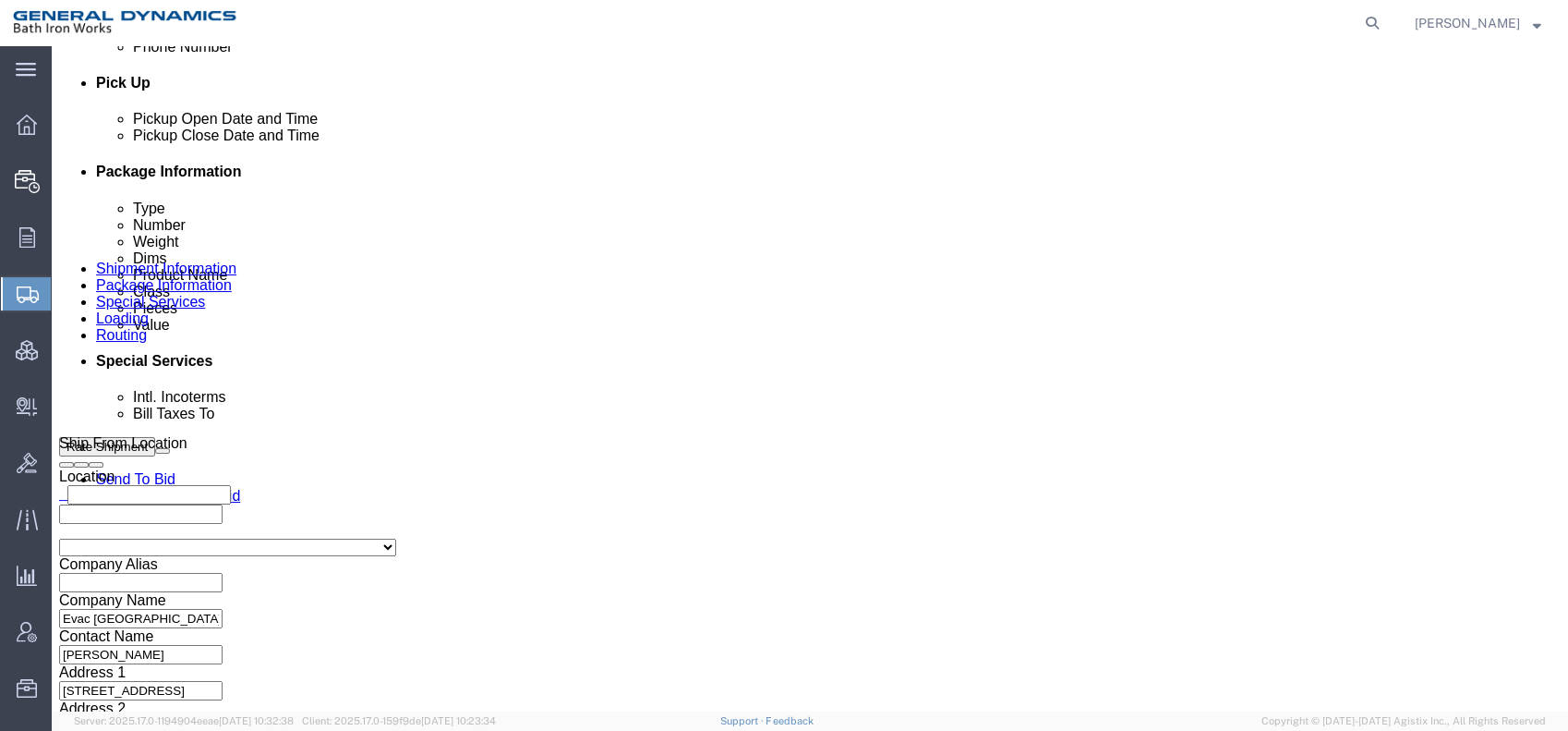
scroll to position [820, 0]
click select "Select Recipient Account Sender/Shipper Third Party Account"
select select "RCPN"
click select "Select Recipient Account Sender/Shipper Third Party Account"
type input "Bath Iron Works"
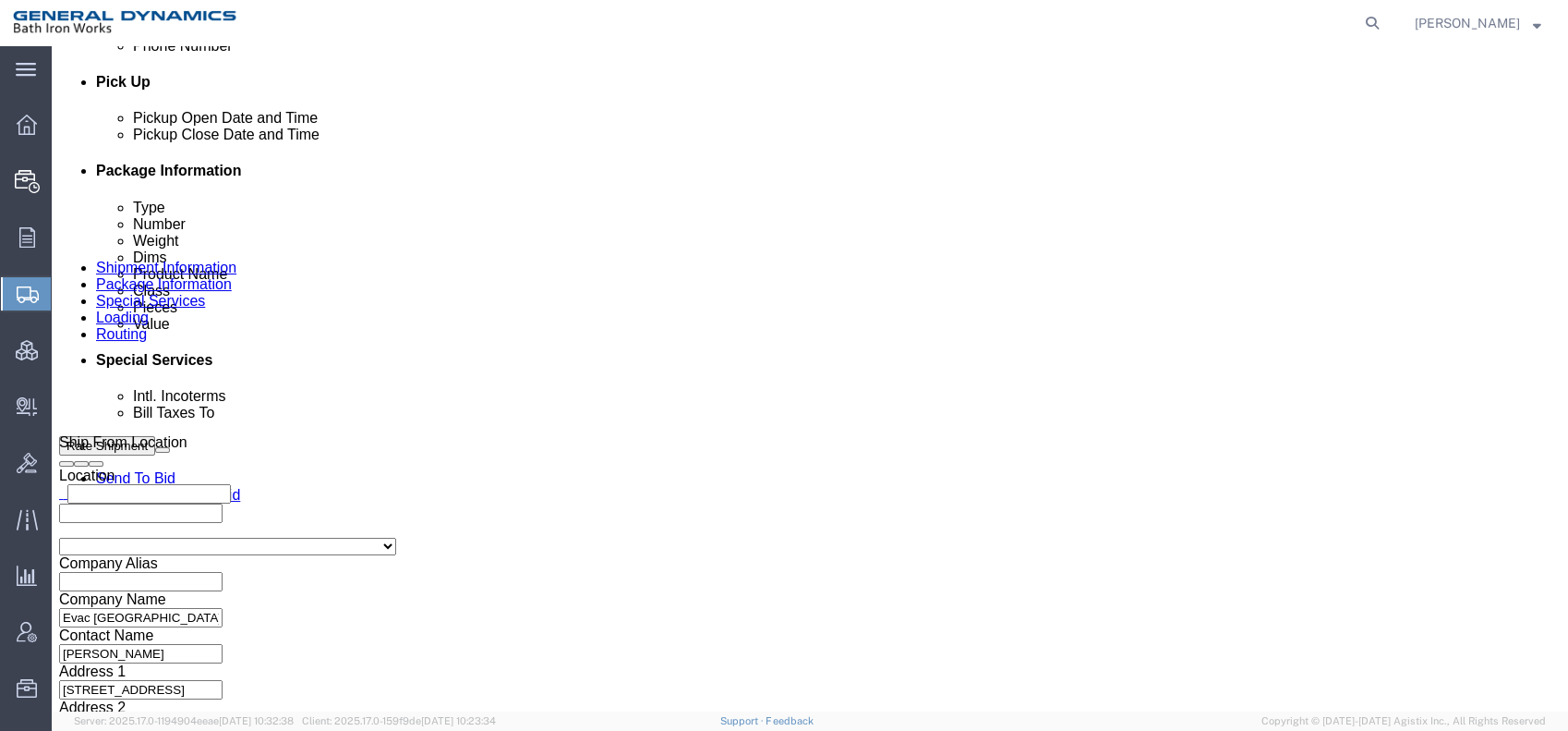
type input "[STREET_ADDRESS]"
select select "US"
select select "ME"
type input "[PHONE_NUMBER]"
type input "[PERSON_NAME]"
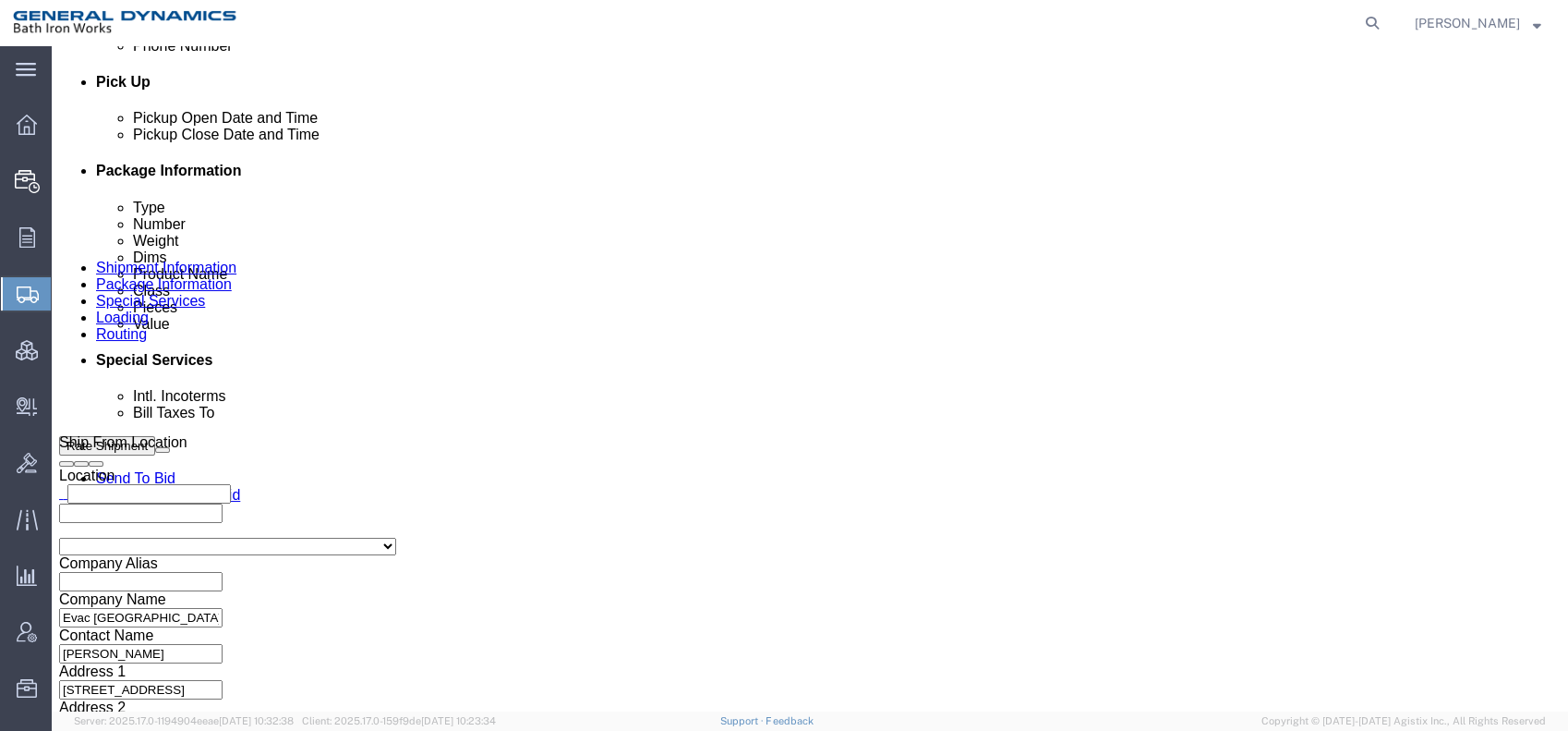
type input "[GEOGRAPHIC_DATA]"
type input "04011"
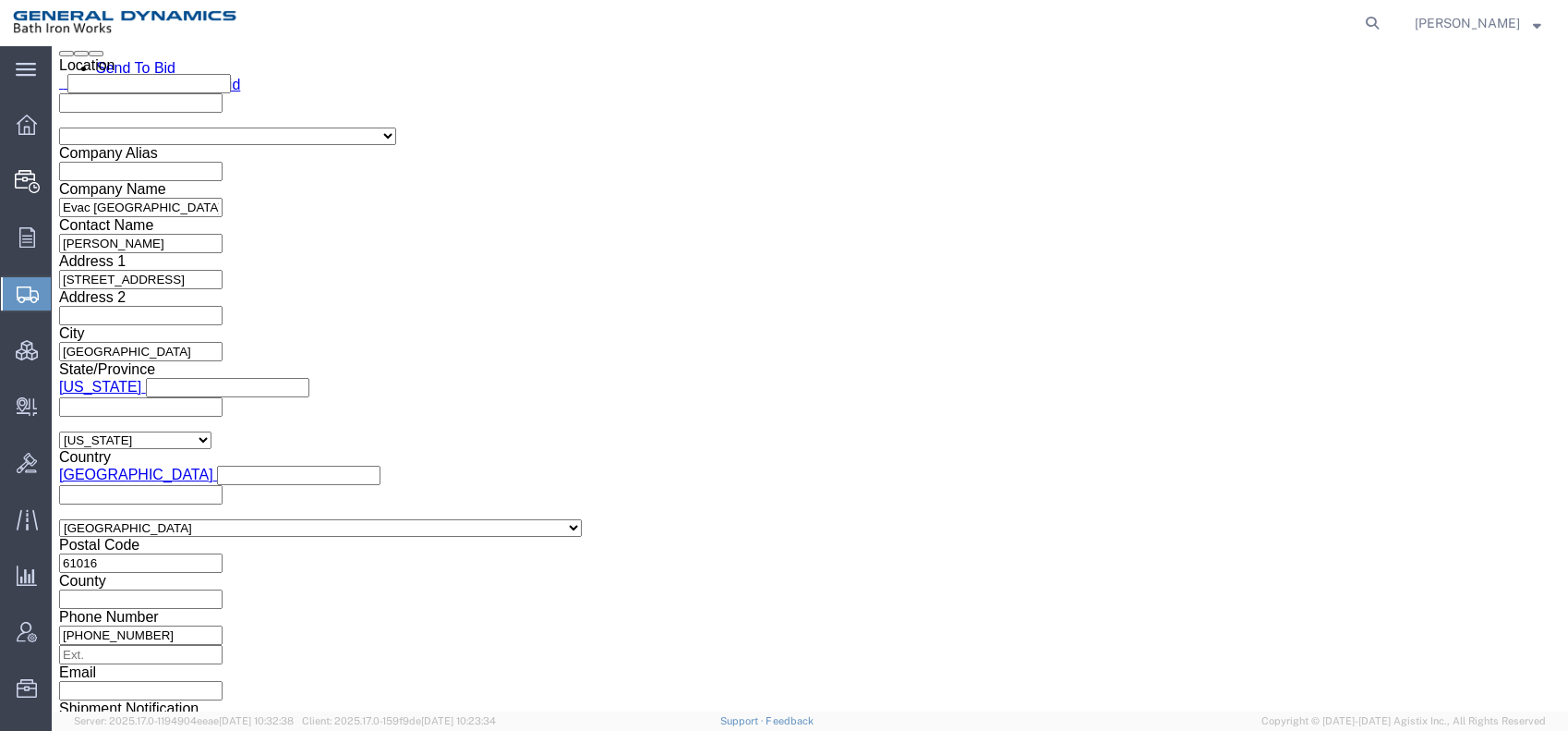
scroll to position [1231, 0]
click button "Rate Shipment"
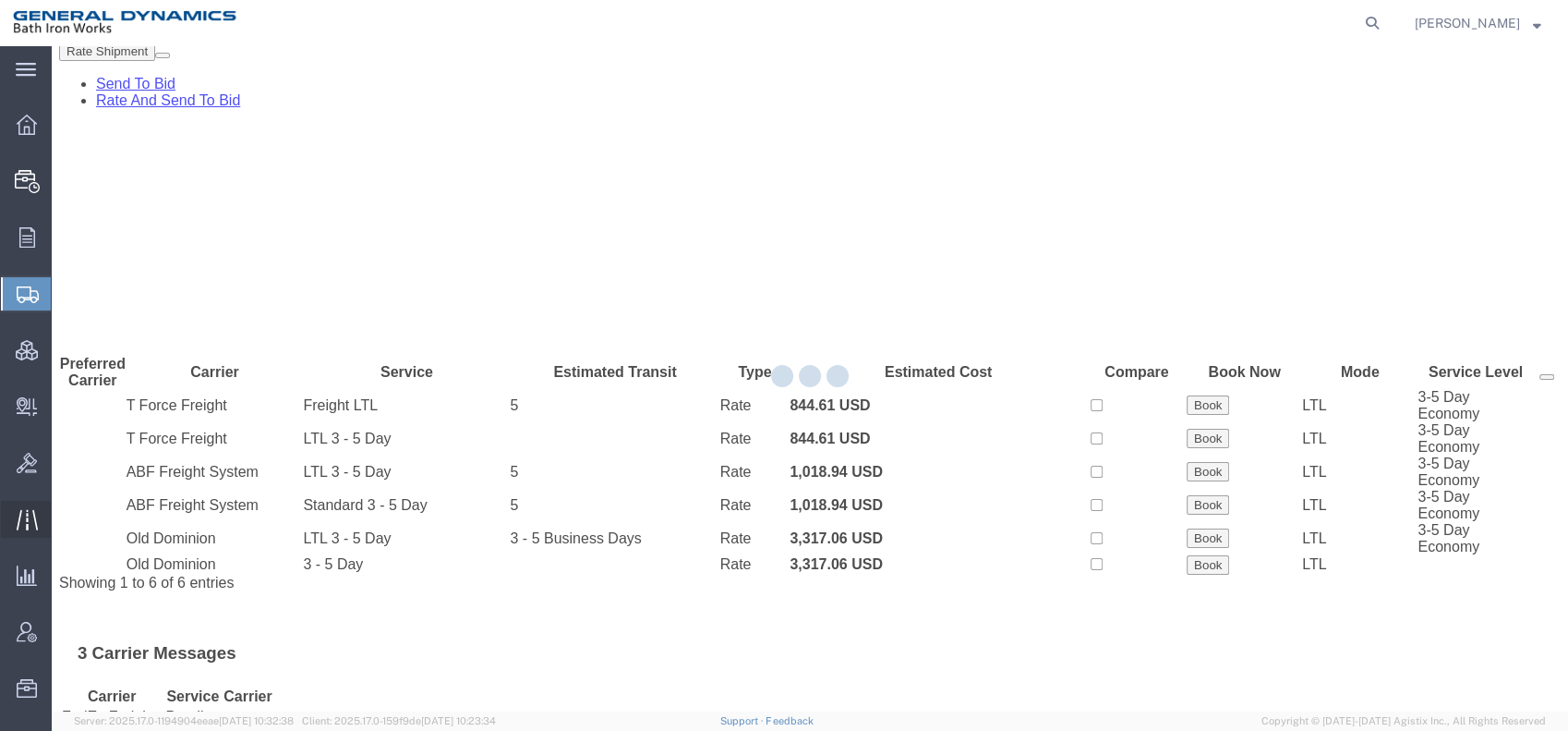
scroll to position [0, 0]
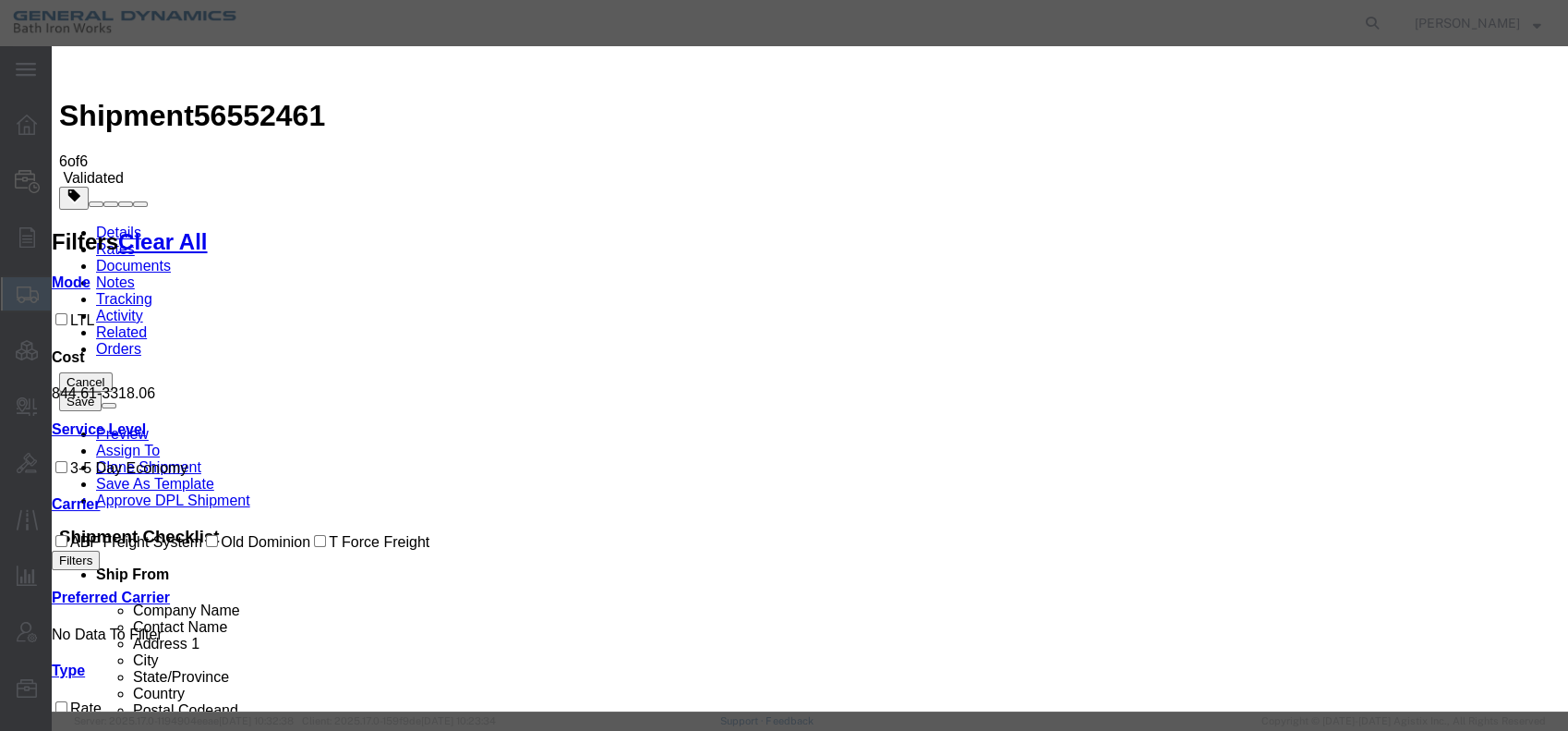
select select "6922"
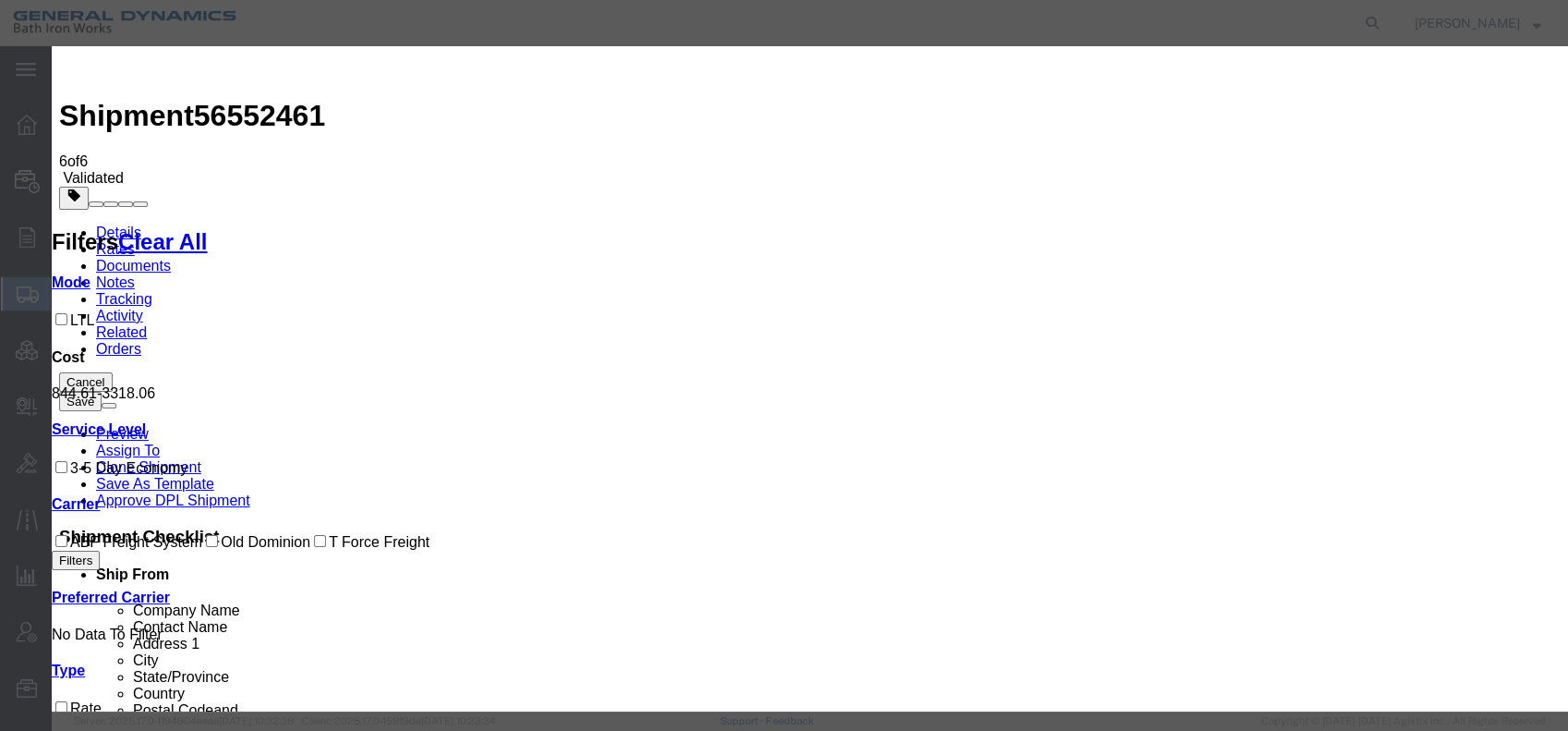
select select "16773"
type input "00526APCHY"
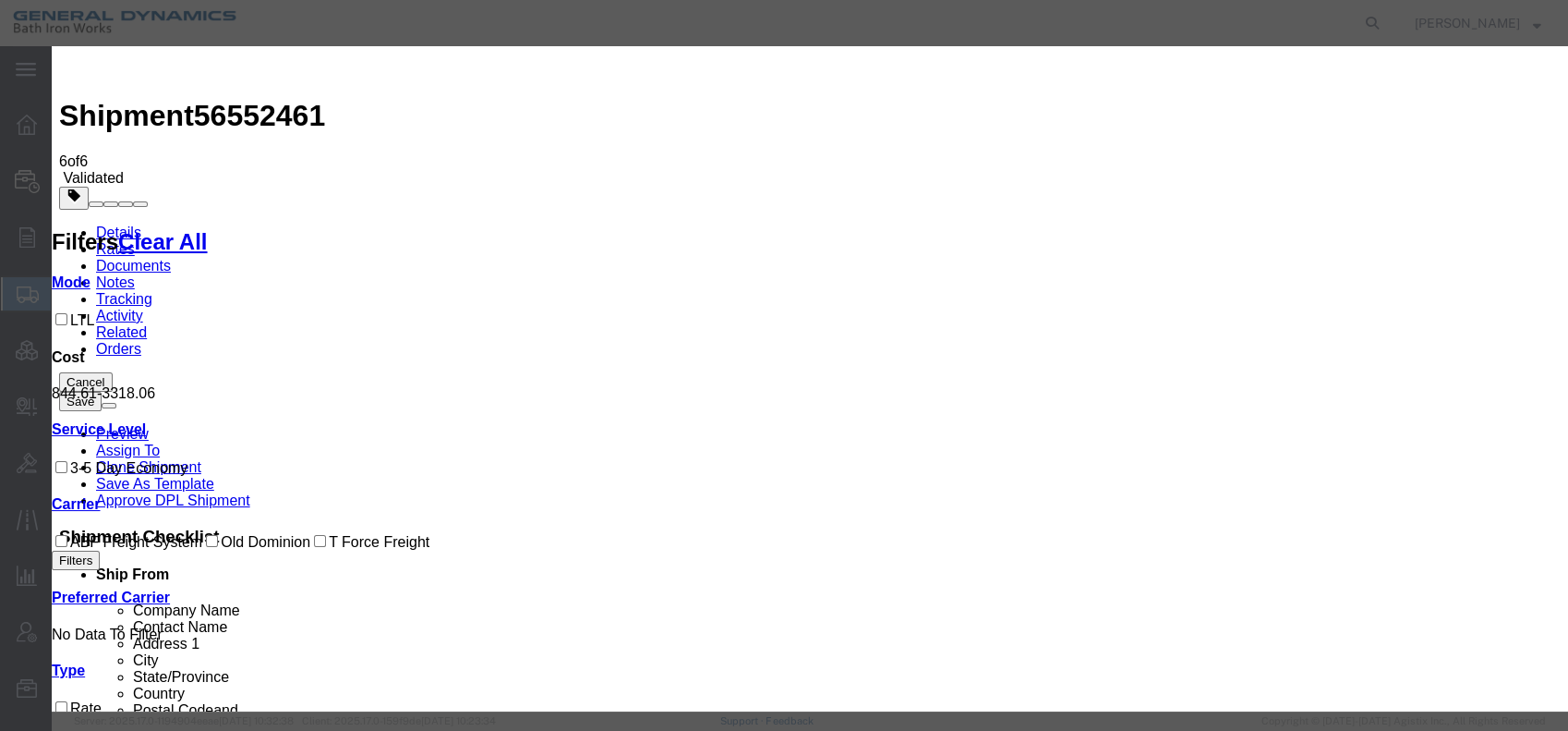
type input "[PERSON_NAME]"
type input "[PHONE_NUMBER]"
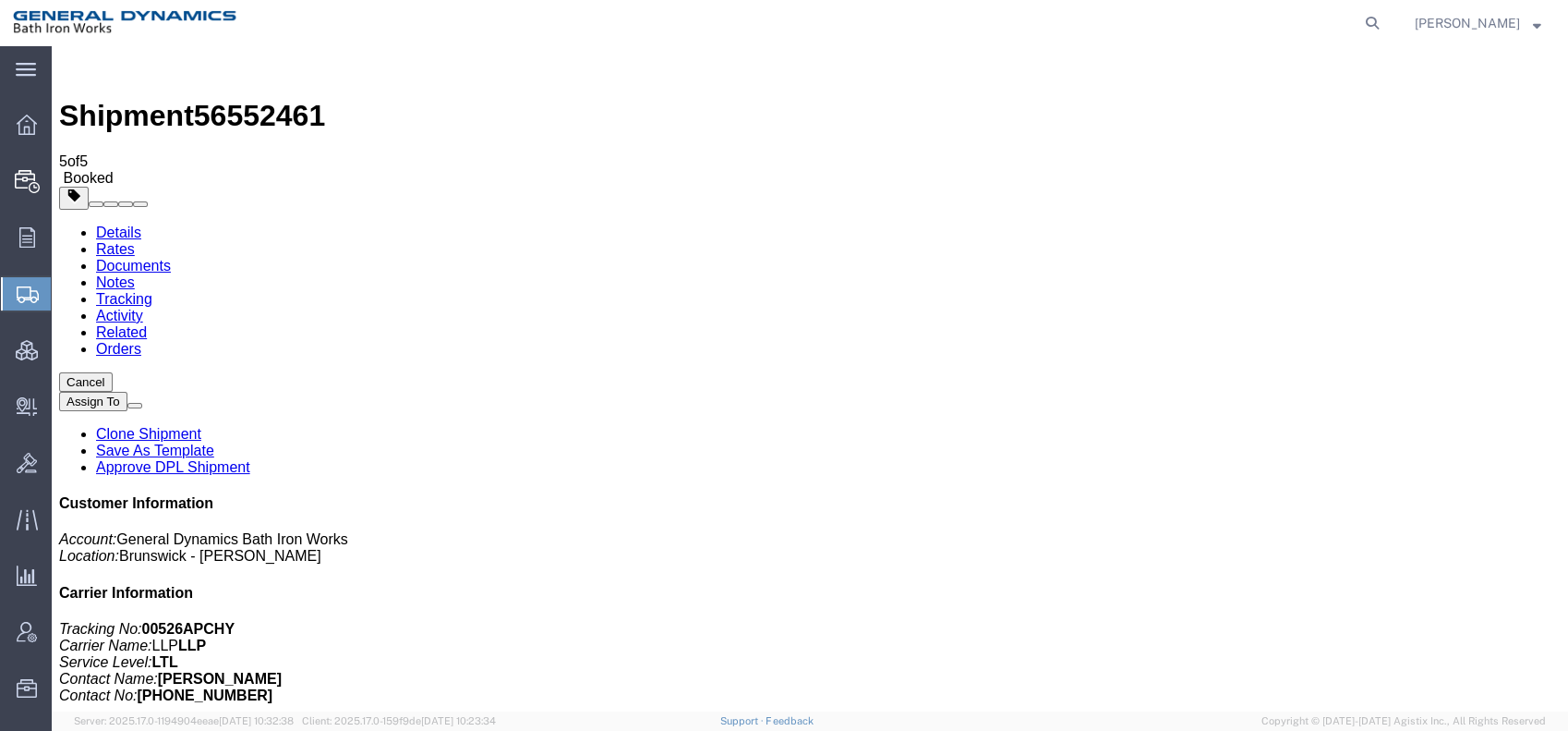
click at [134, 225] on link "Details" at bounding box center [118, 232] width 45 height 16
click at [0, 0] on span "Create Shipment" at bounding box center [0, 0] width 0 height 0
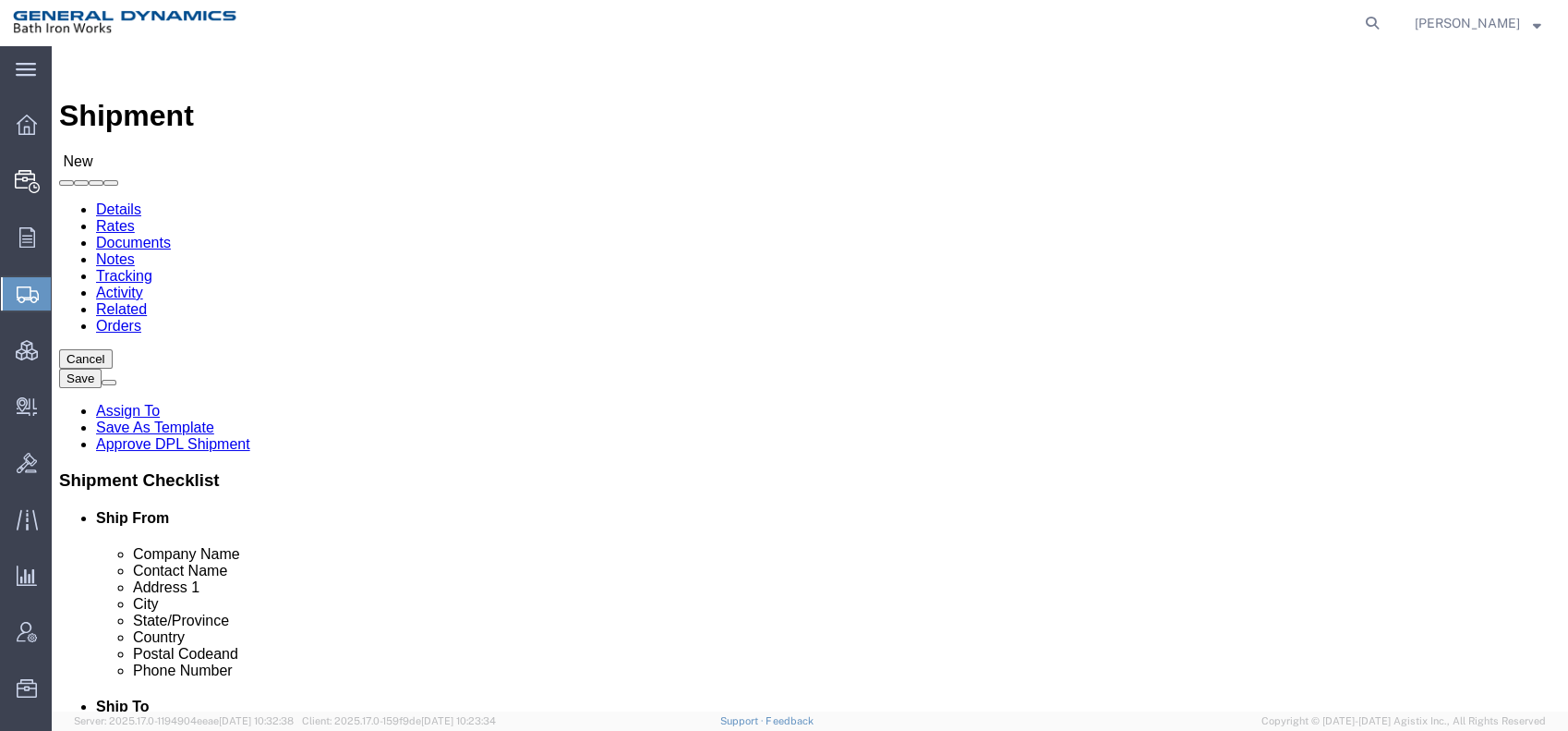
click input "text"
type input "ATS Logistics"
type input "[PERSON_NAME]"
click input "text"
type input "[STREET_ADDRESS][PERSON_NAME]"
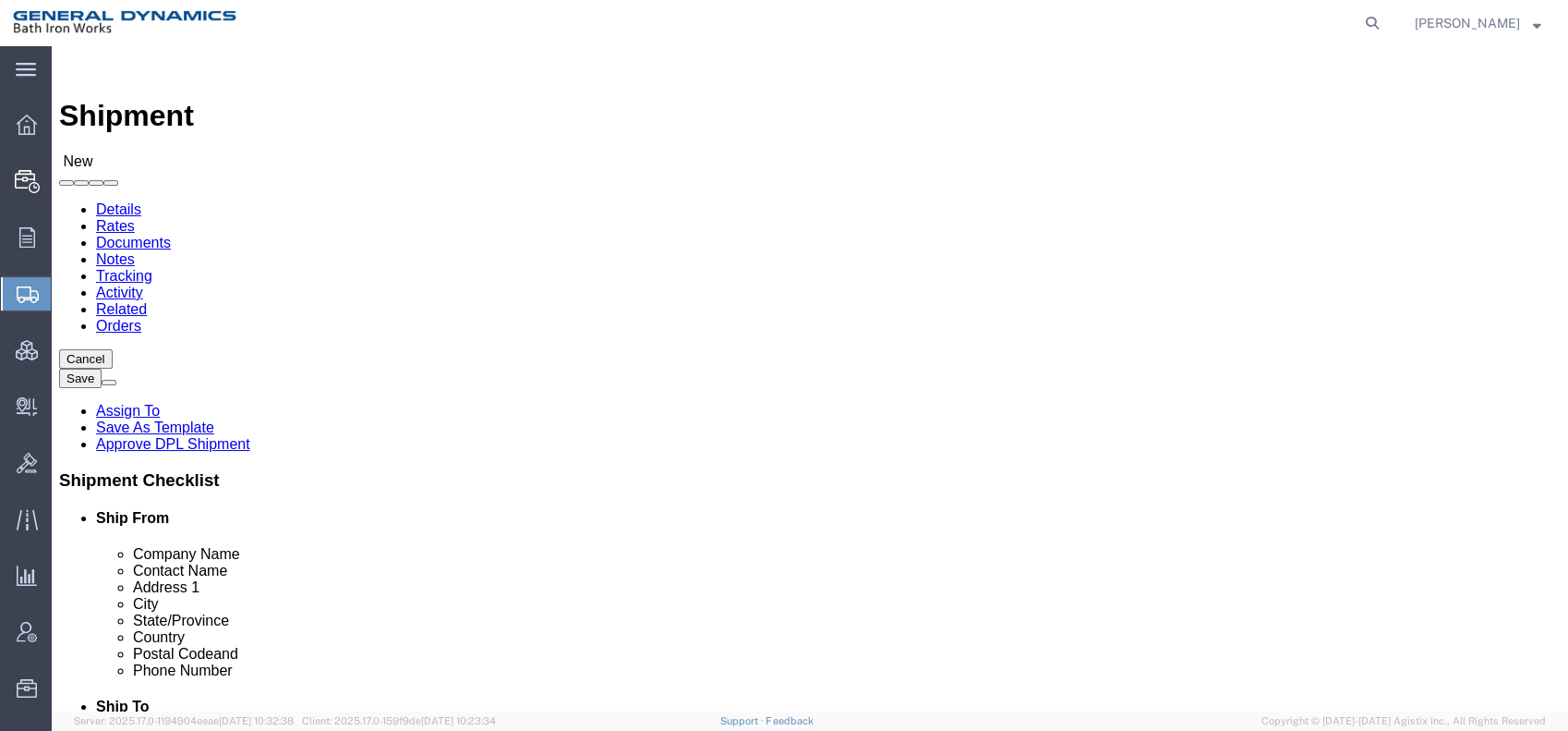
type input "F"
type input "[GEOGRAPHIC_DATA]"
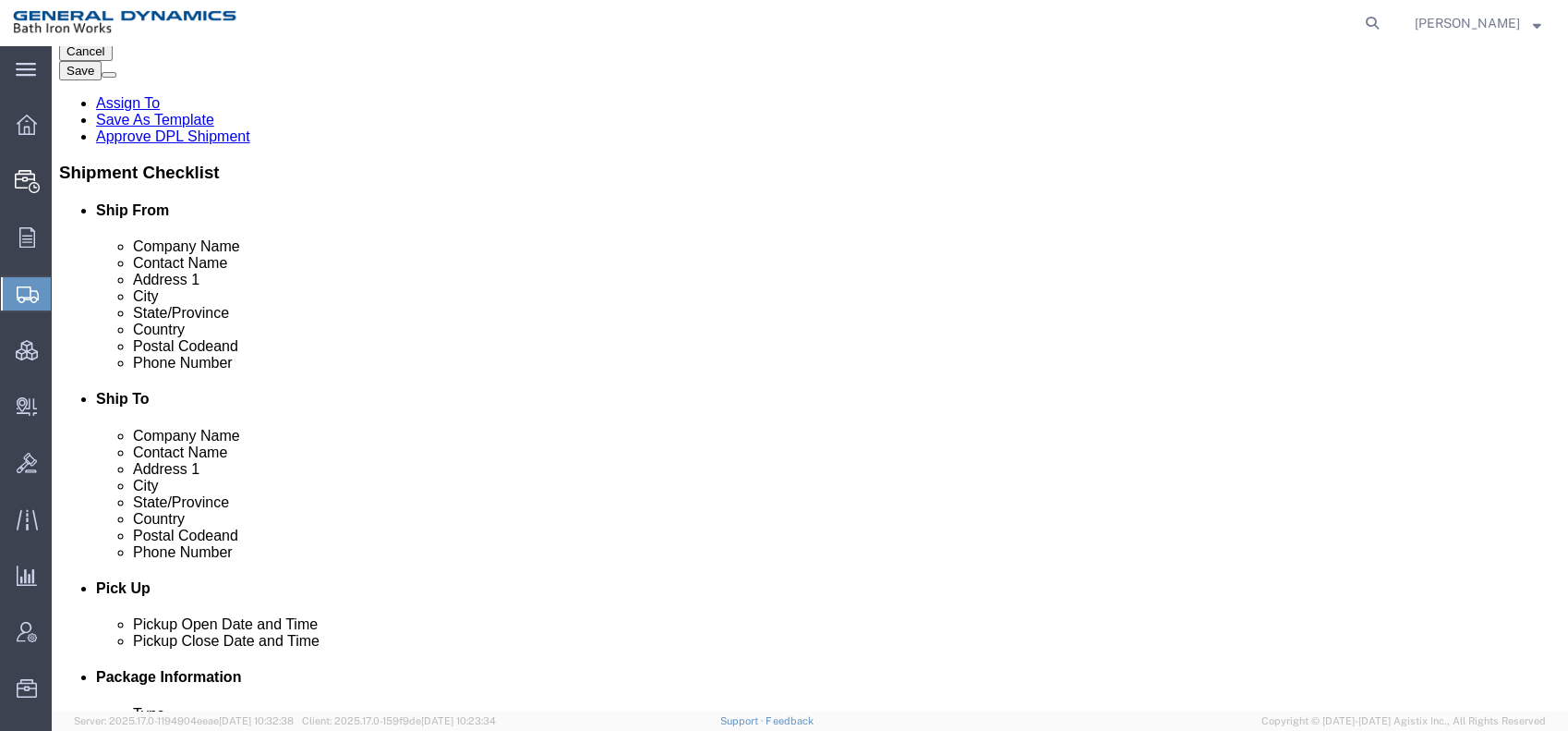
scroll to position [718, 0]
click input "text"
type input "45014"
click input "text"
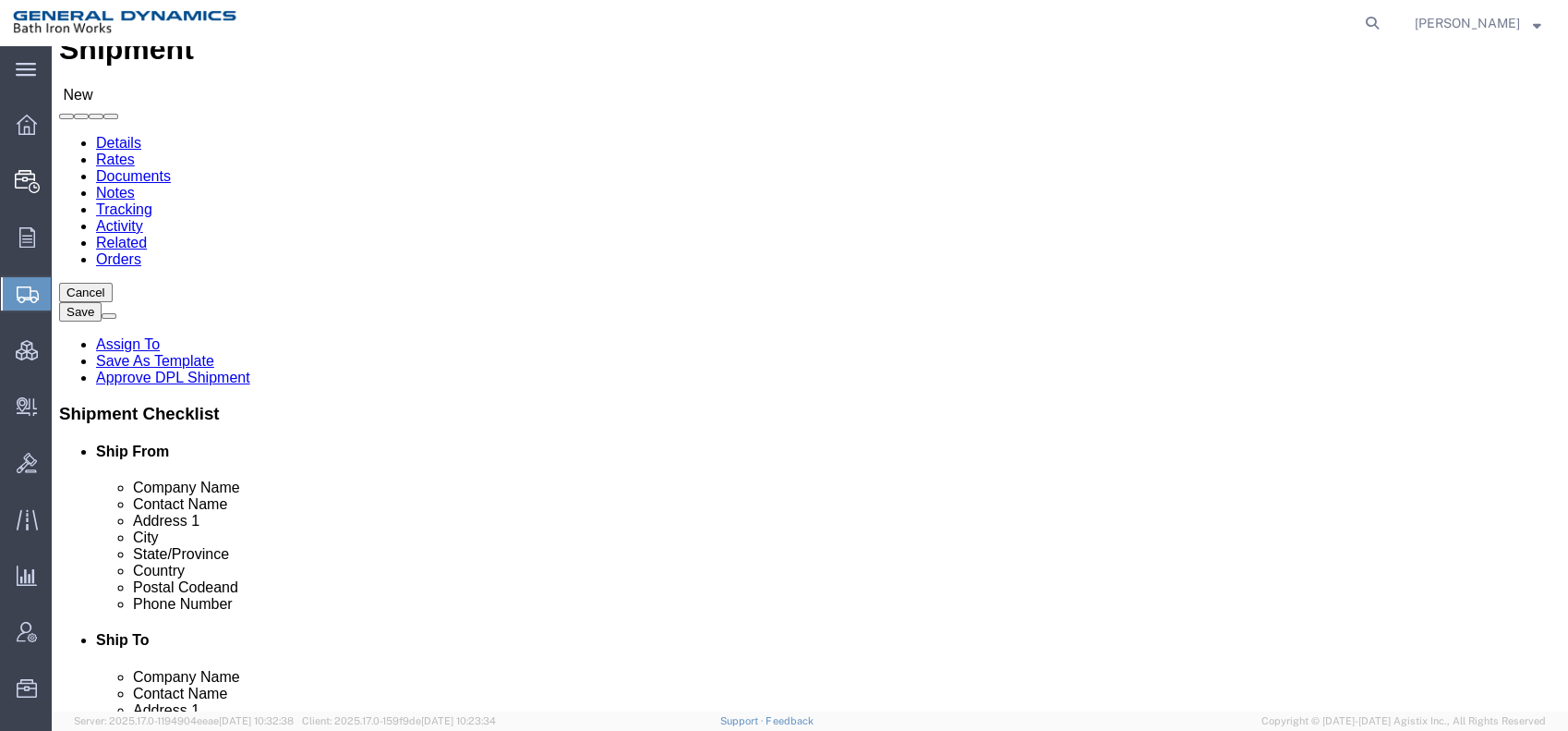
scroll to position [0, 0]
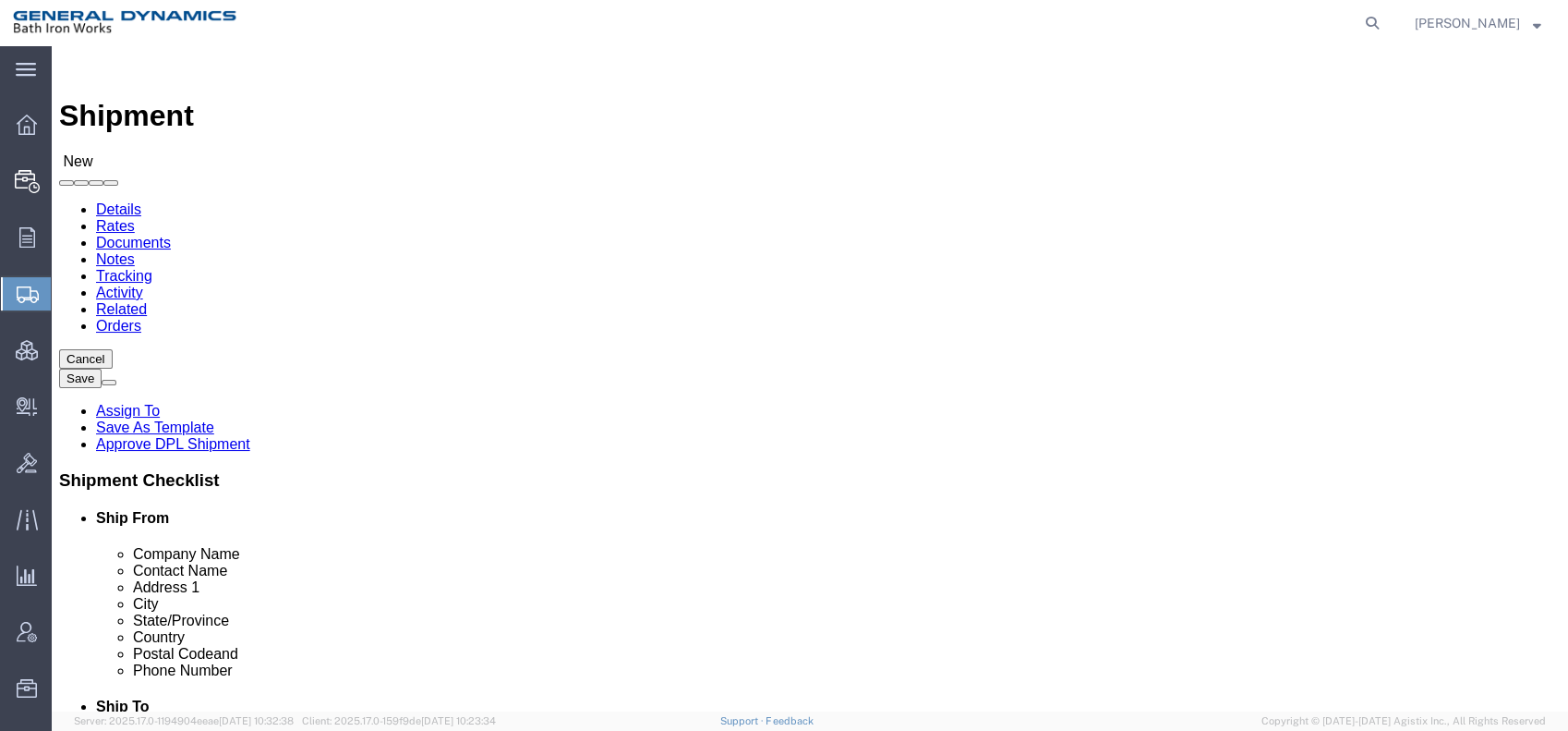
type input "[PHONE_NUMBER]"
click input "text"
type input "Bath Iron Works"
type input "[PERSON_NAME]"
type input "[STREET_ADDRESS]"
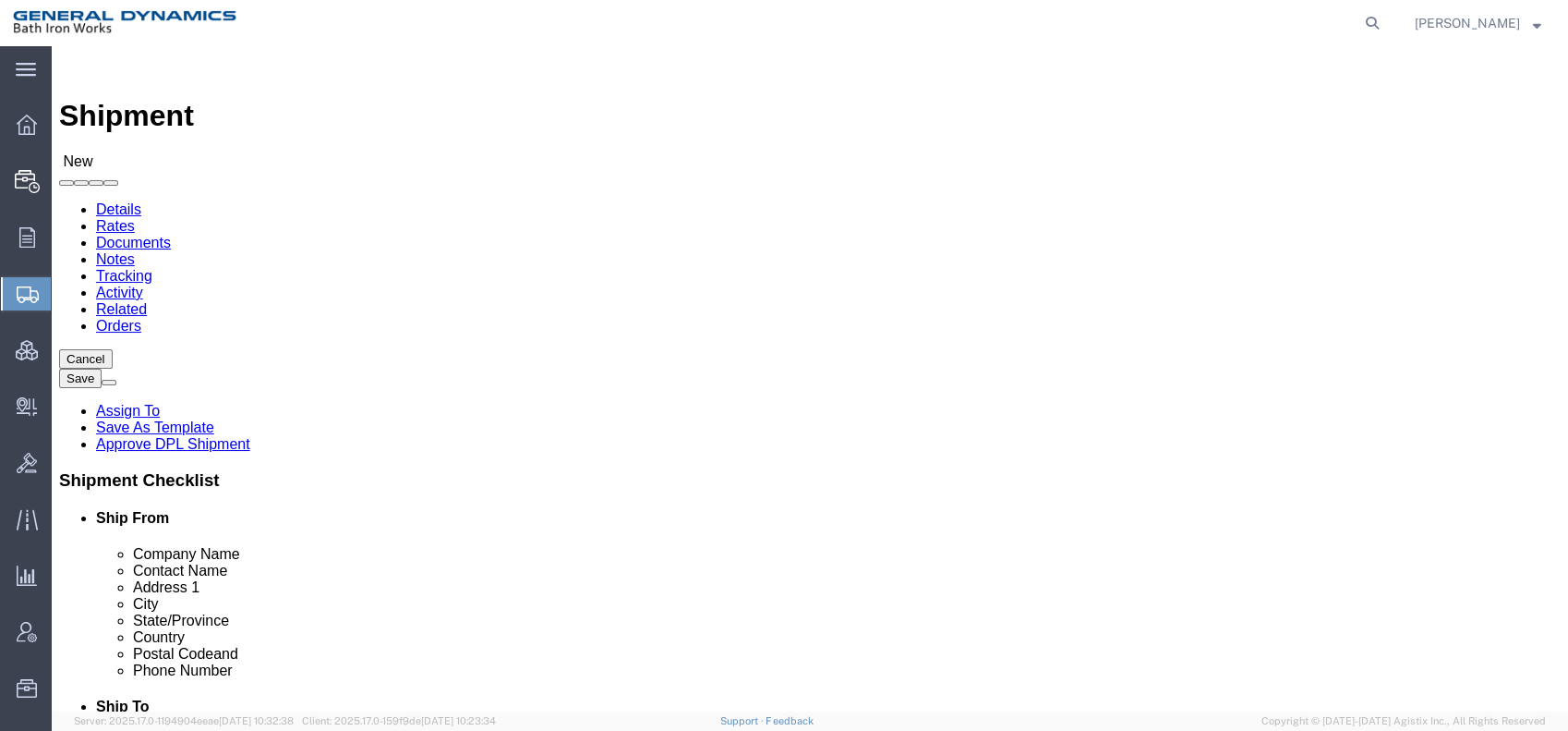
type input "[GEOGRAPHIC_DATA]"
type input "M"
type input "Main"
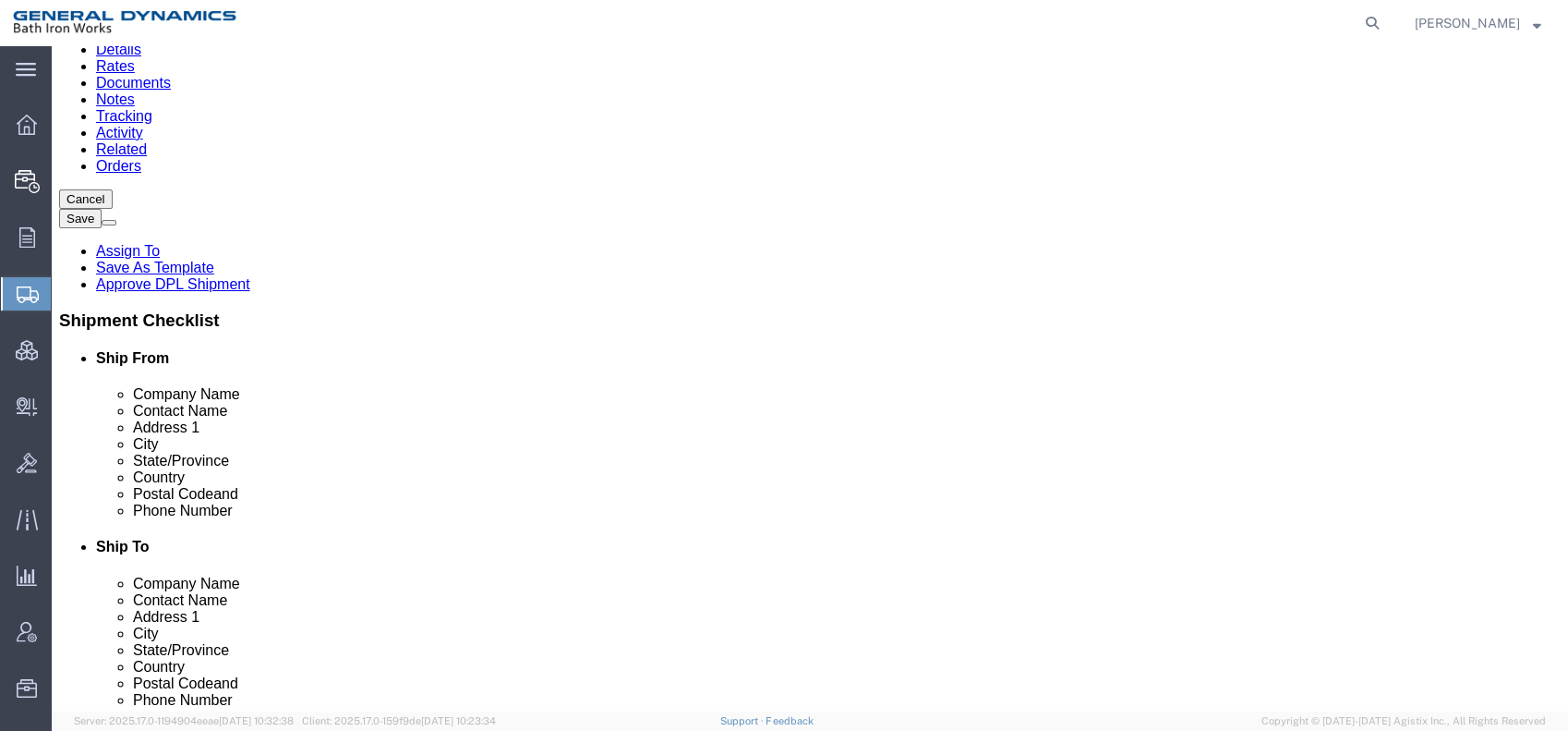
scroll to position [205, 0]
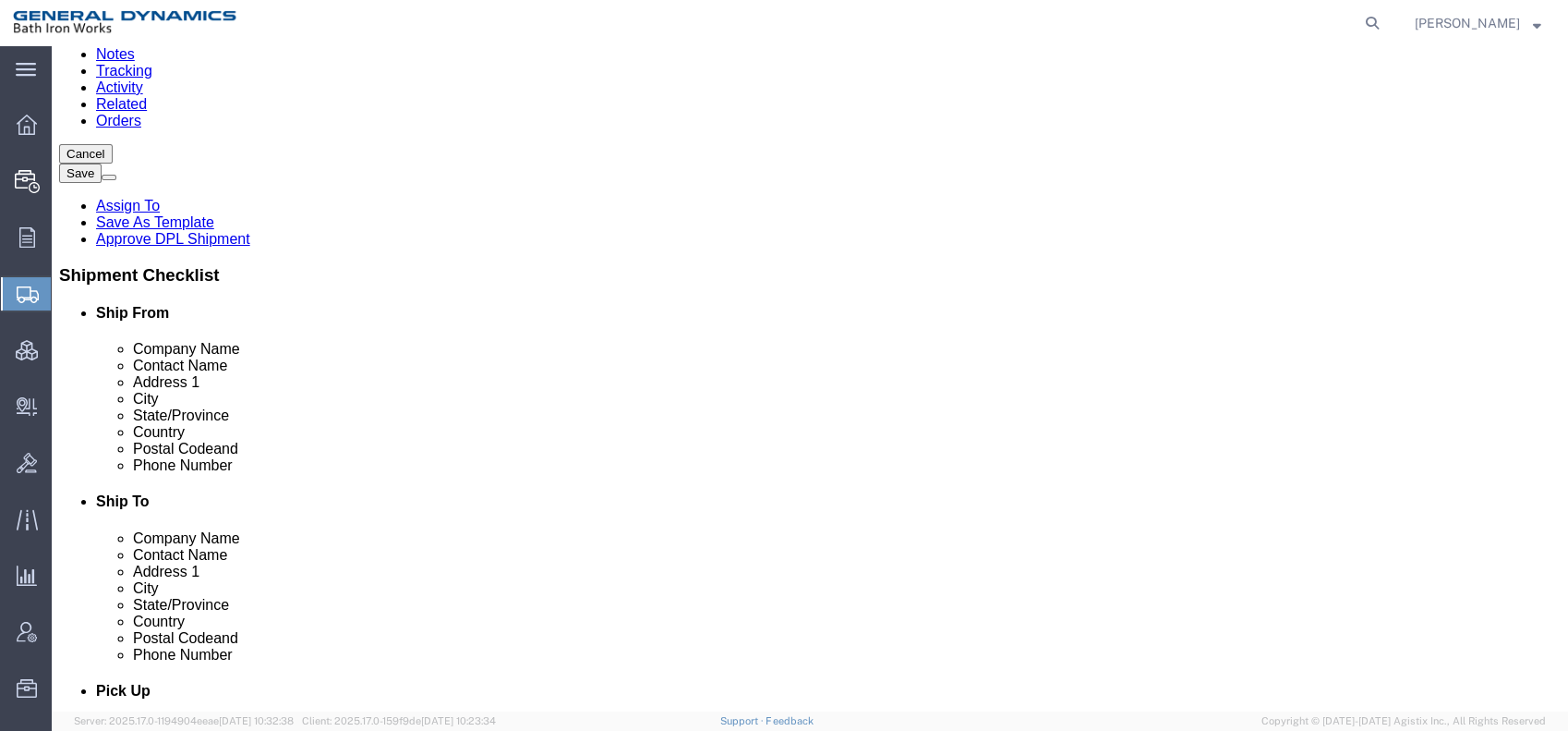
click input "Postal Code"
type input "04011"
click icon
click input "text"
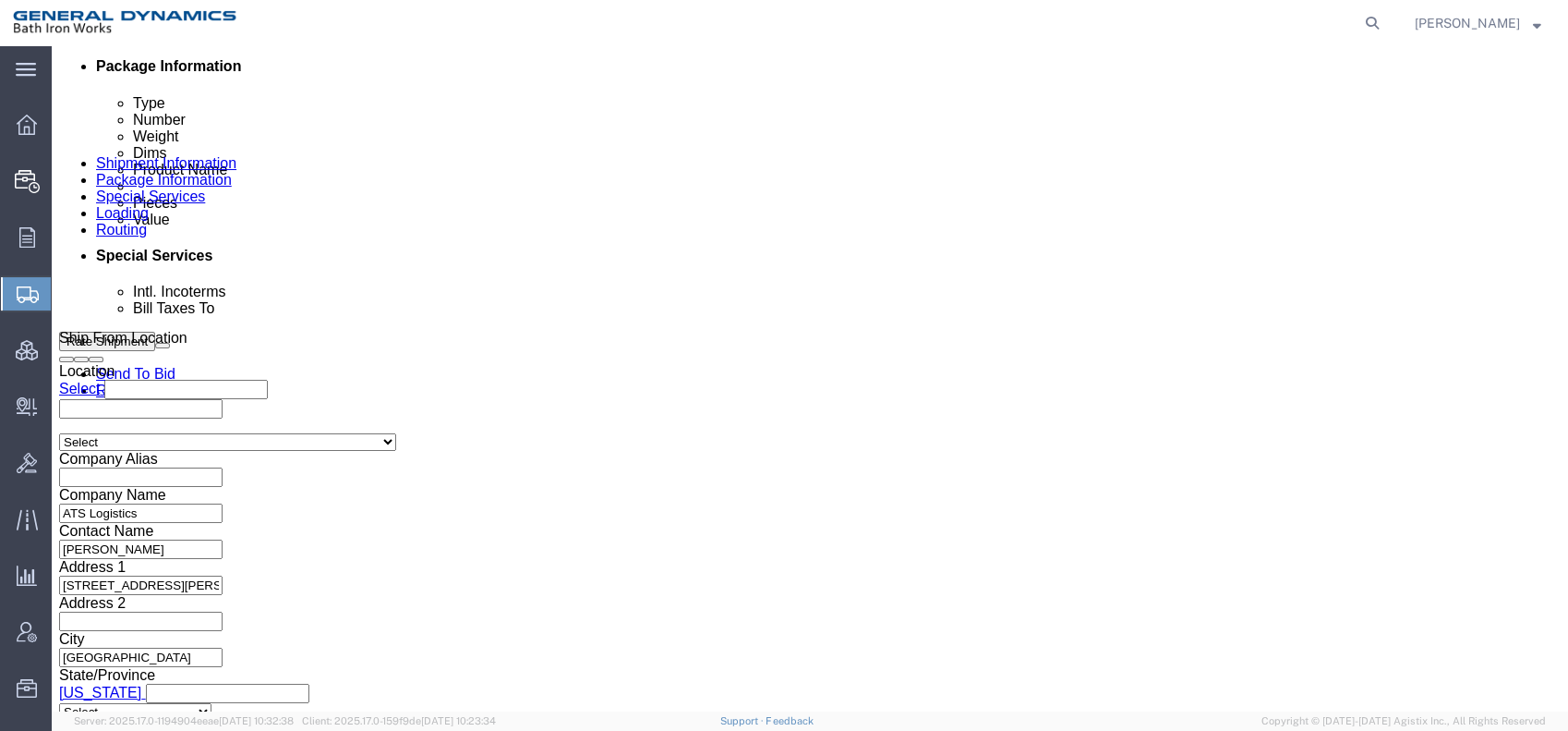
scroll to position [924, 0]
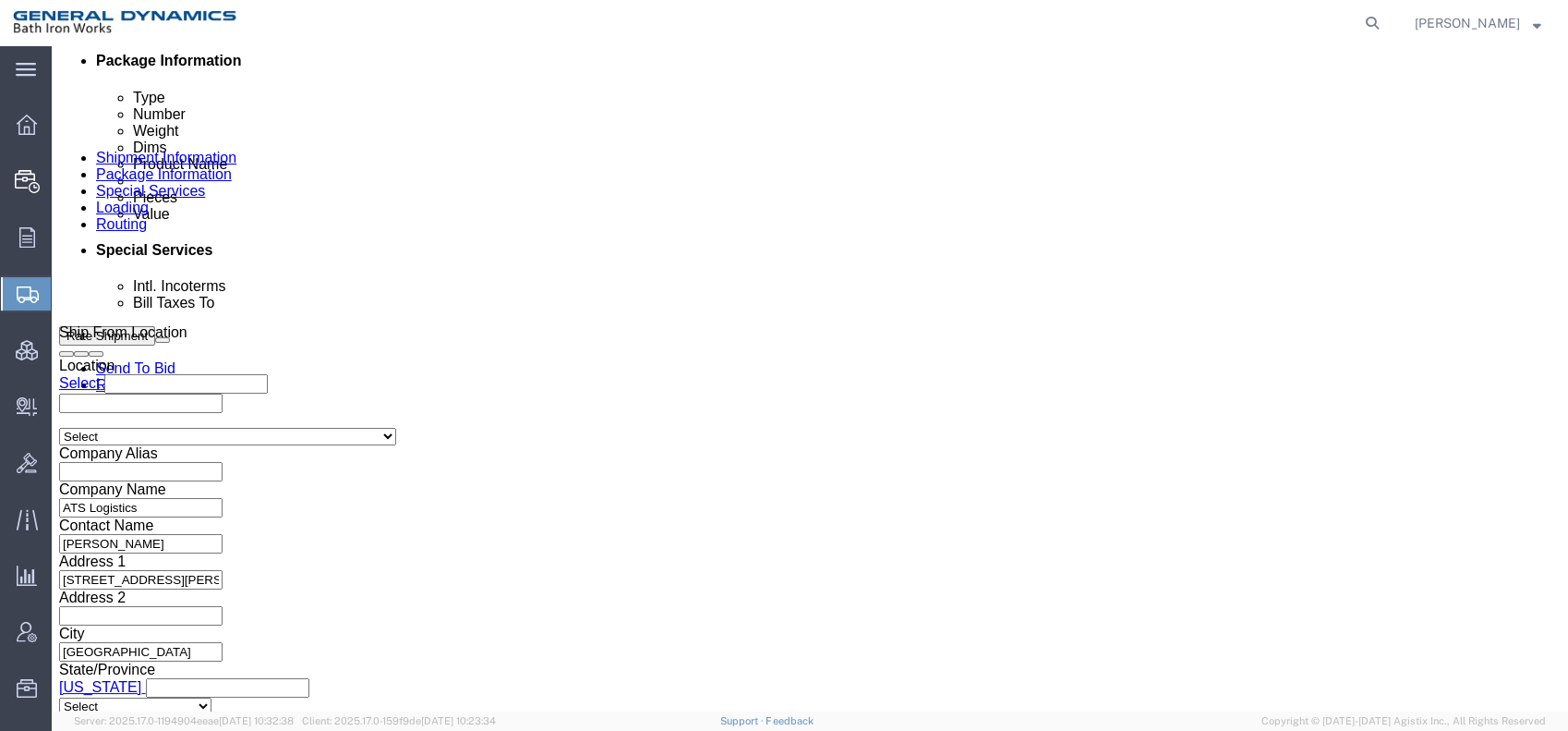
type input "[PHONE_NUMBER]"
click div "[DATE] 1:00 PM"
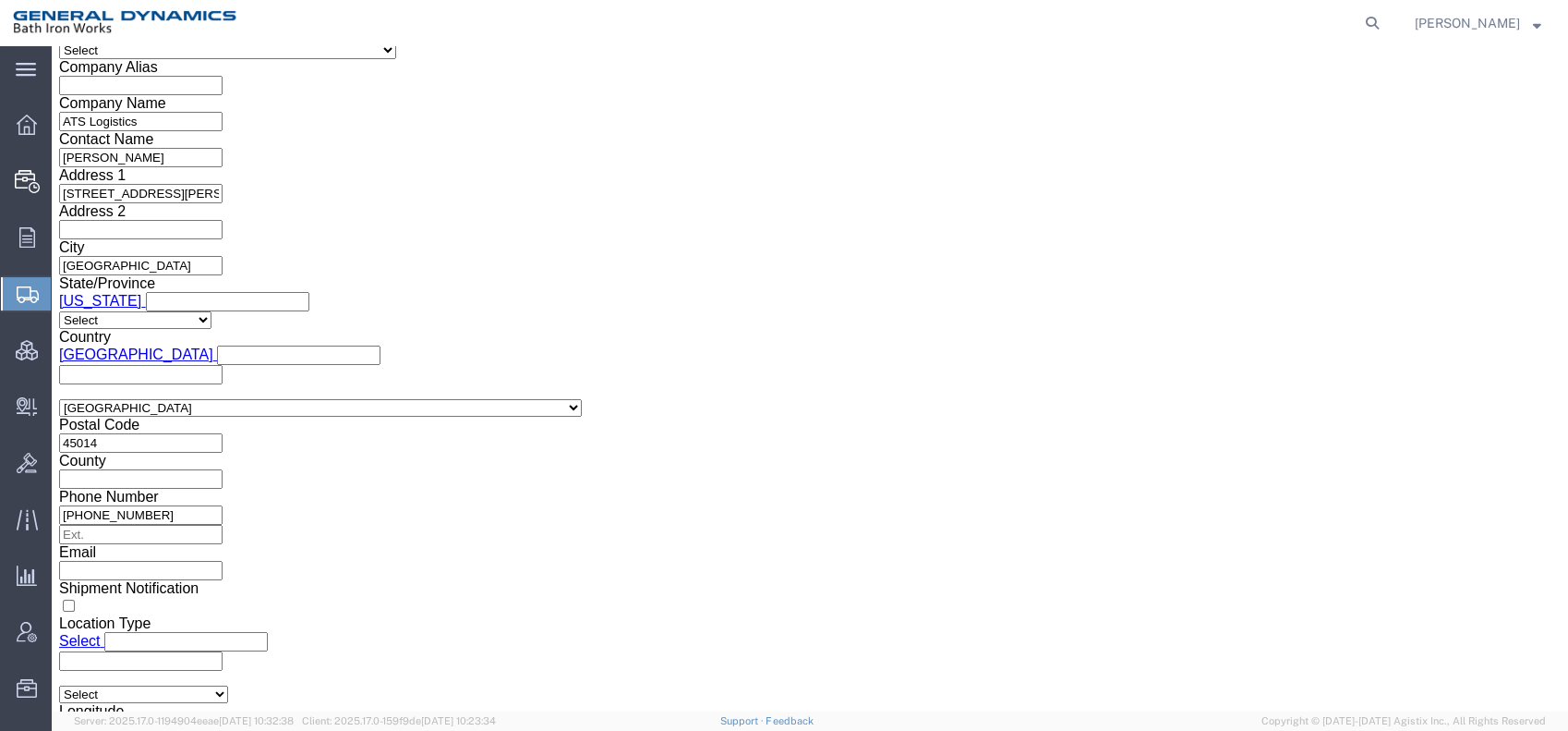
click button "Apply"
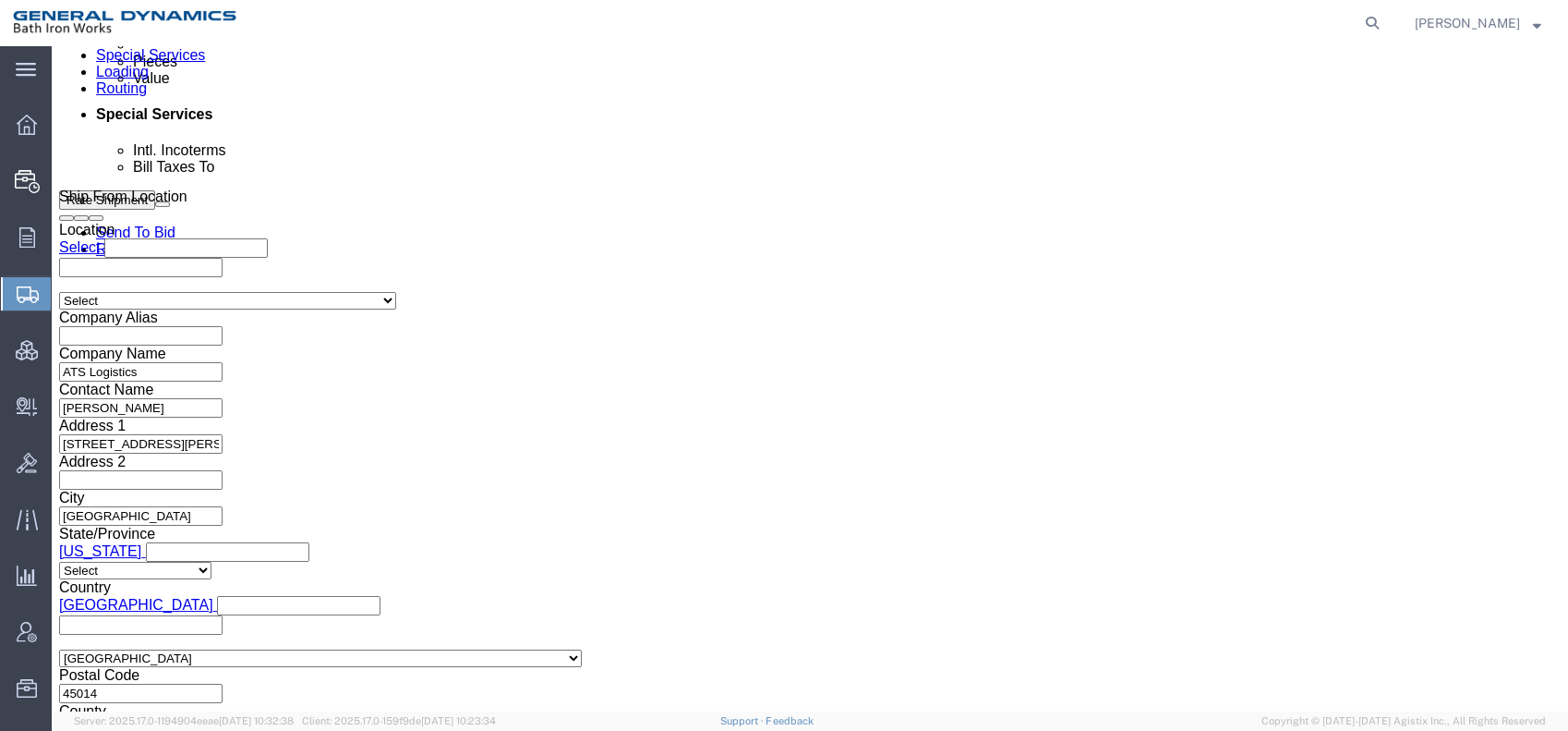
scroll to position [1105, 0]
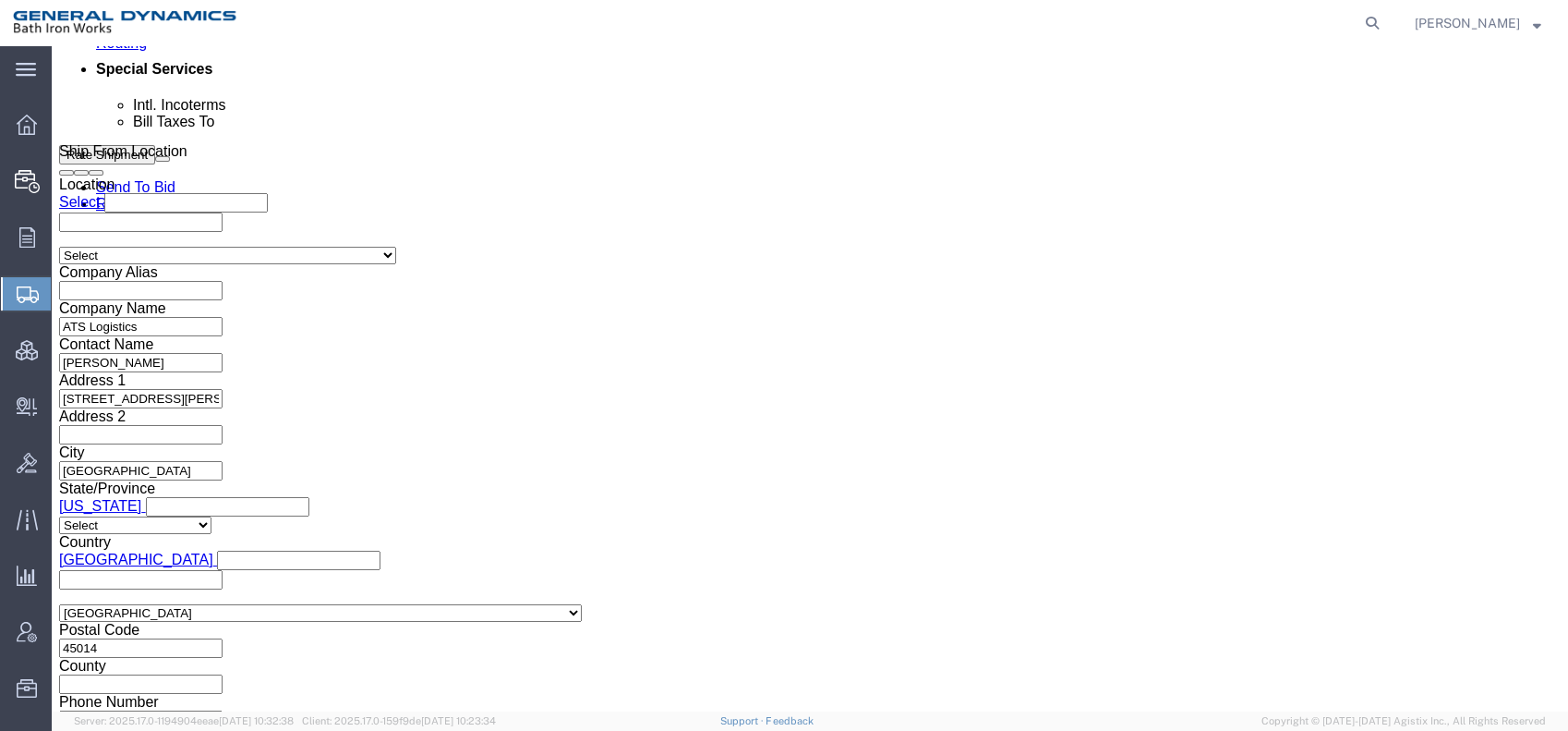
click select "Select Account Type Activity ID Airline Appointment Number ASN Batch Request # …"
select select "PURCHORD"
click select "Select Account Type Activity ID Airline Appointment Number ASN Batch Request # …"
click input "text"
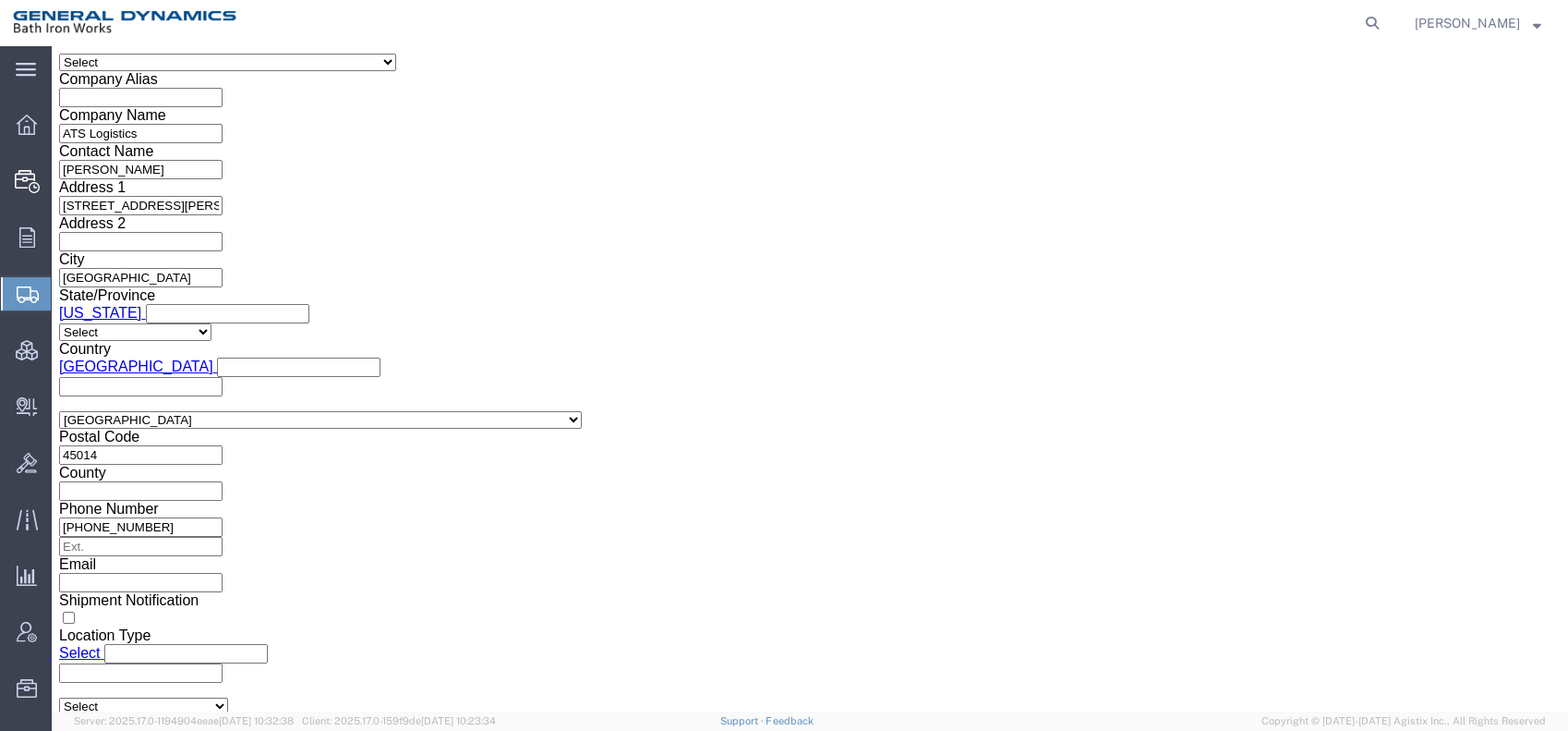
scroll to position [1310, 0]
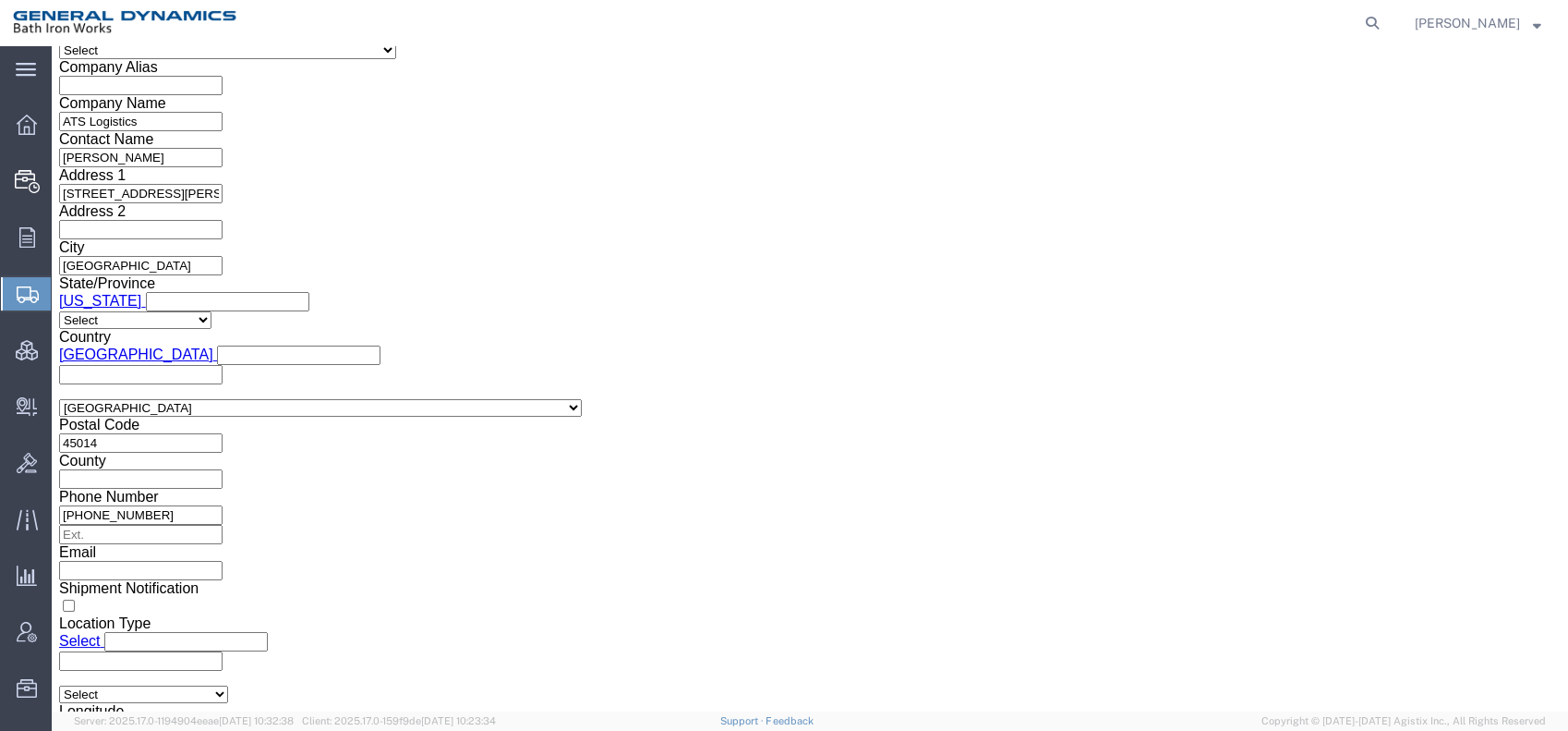
type input "00526APBSK"
click select "Select Air Less than Truckload Multi-Leg Ocean Freight Rail Small Parcel Truckl…"
select select "LTL"
click select "Select Air Less than Truckload Multi-Leg Ocean Freight Rail Small Parcel Truckl…"
click icon
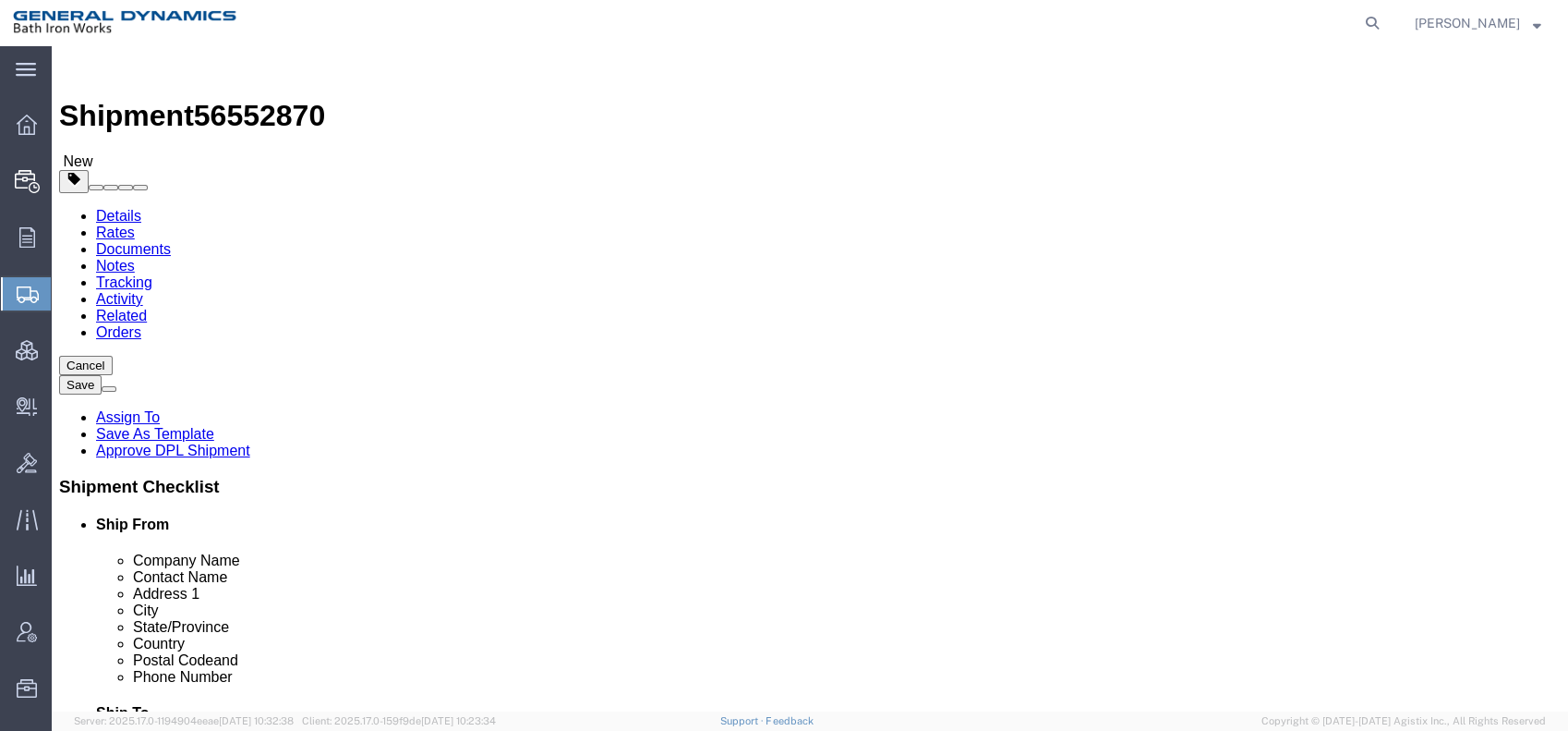
click select "Select Bale(s) Basket(s) Bolt(s) Bottle(s) Buckets Bulk Bundle(s) Can(s) Cardbo…"
select select "CRAT"
click select "Select Bale(s) Basket(s) Bolt(s) Bottle(s) Buckets Bulk Bundle(s) Can(s) Cardbo…"
drag, startPoint x: 244, startPoint y: 370, endPoint x: 200, endPoint y: 366, distance: 44.2
click div "1"
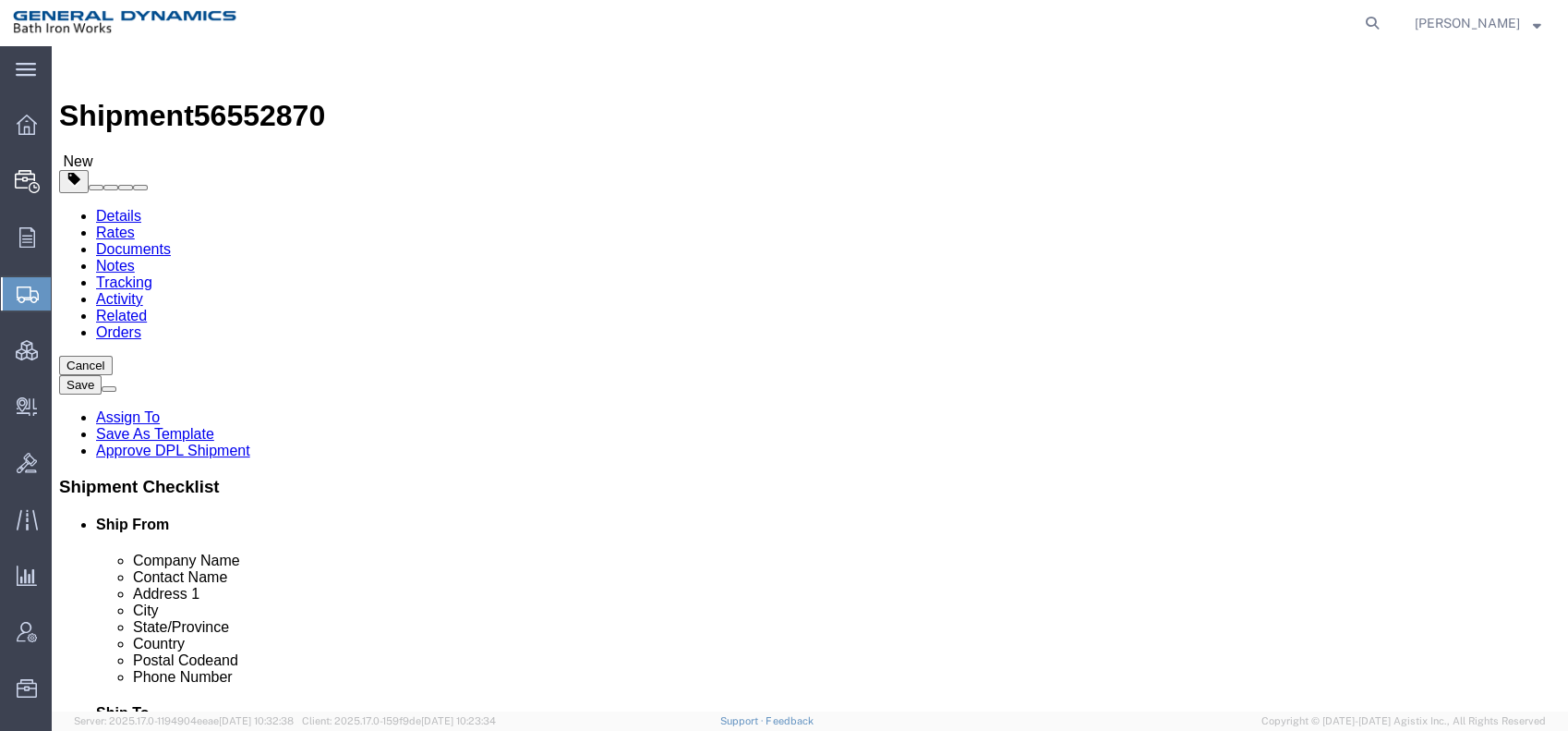
type input "2"
click input "text"
type input "72"
type input "38"
type input "56"
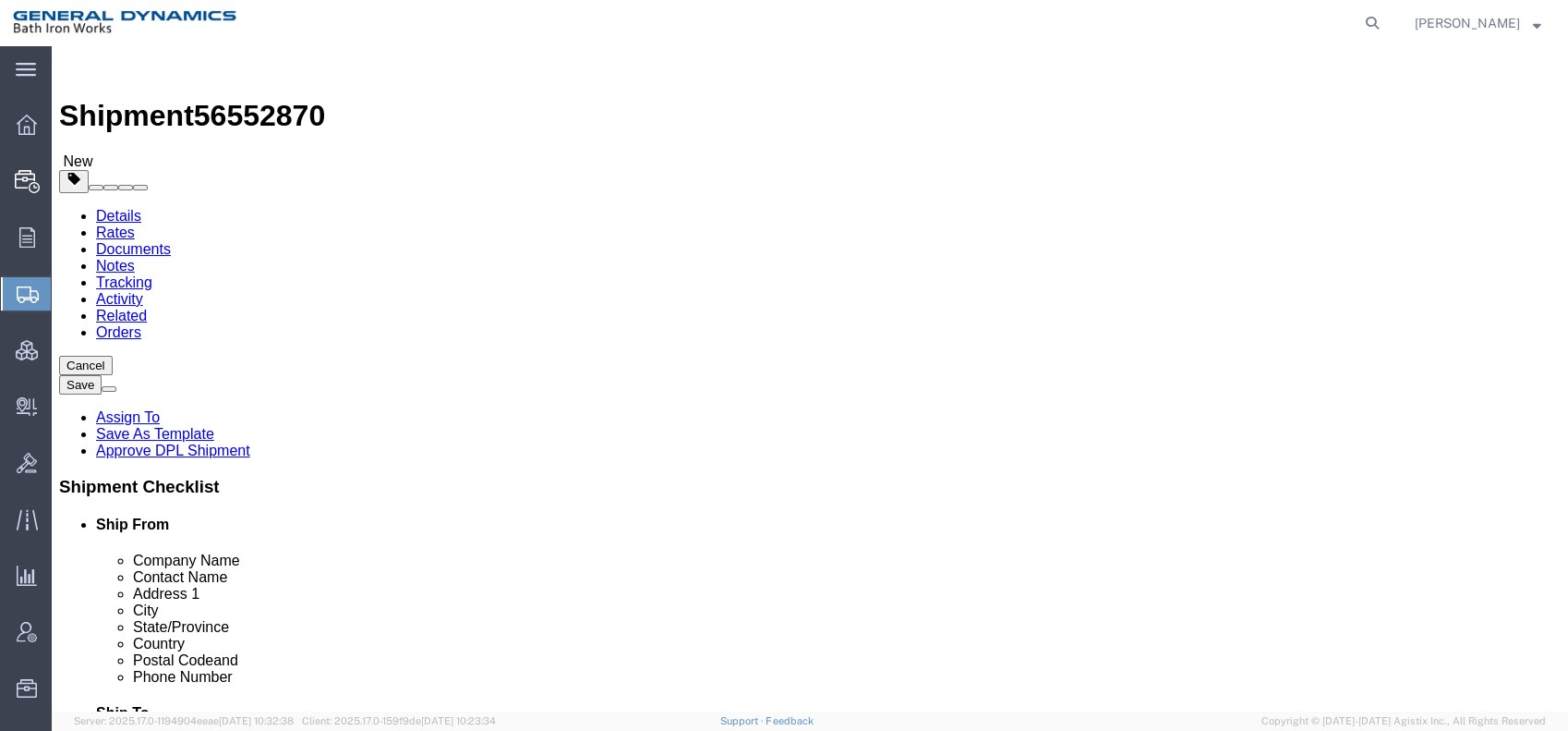
drag, startPoint x: 221, startPoint y: 447, endPoint x: 208, endPoint y: 443, distance: 13.6
click div "0.00 Select kgs lbs"
type input "2618"
click link "Add Content"
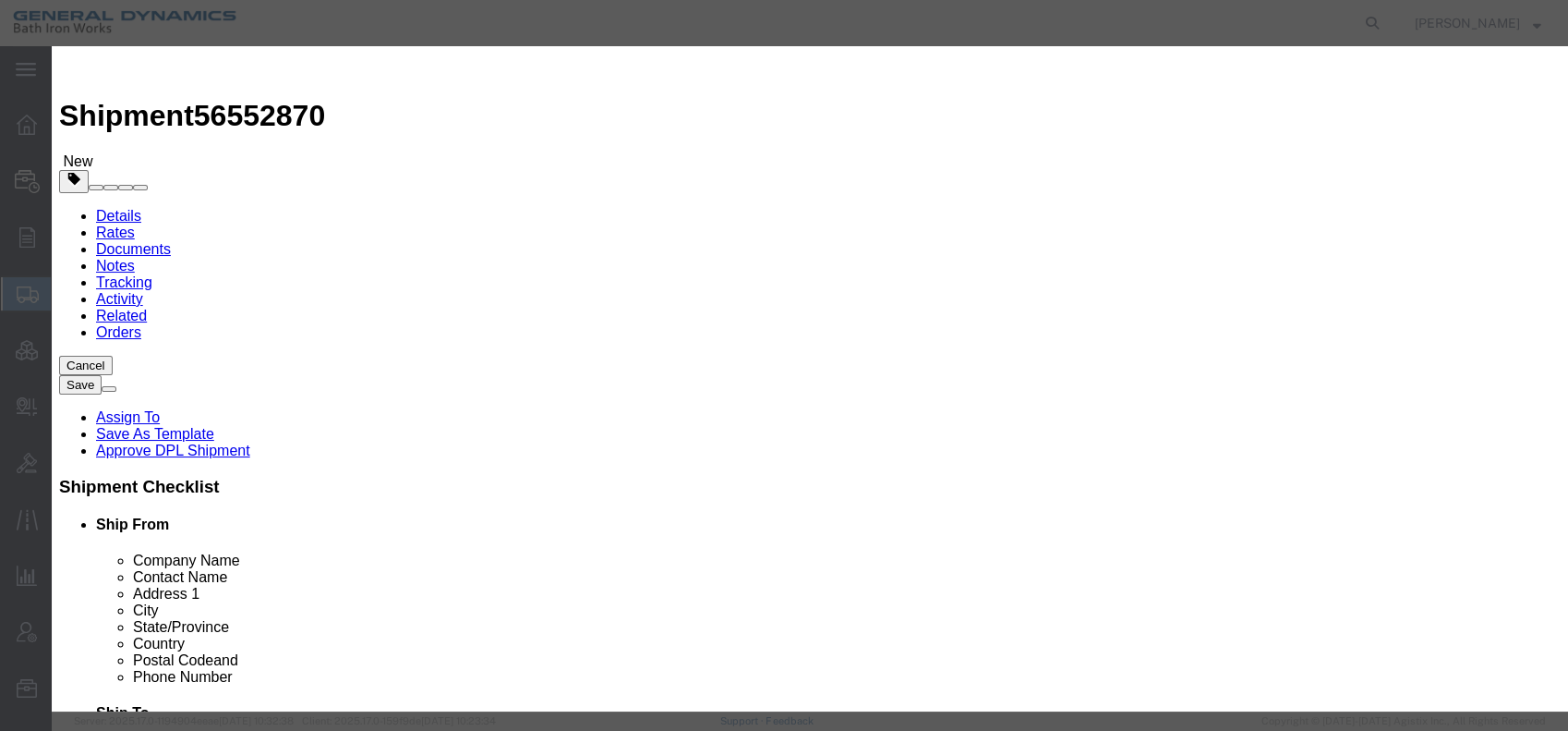
click input "text"
type input "Engine Parts"
type input "2"
type input "1"
select select "USD"
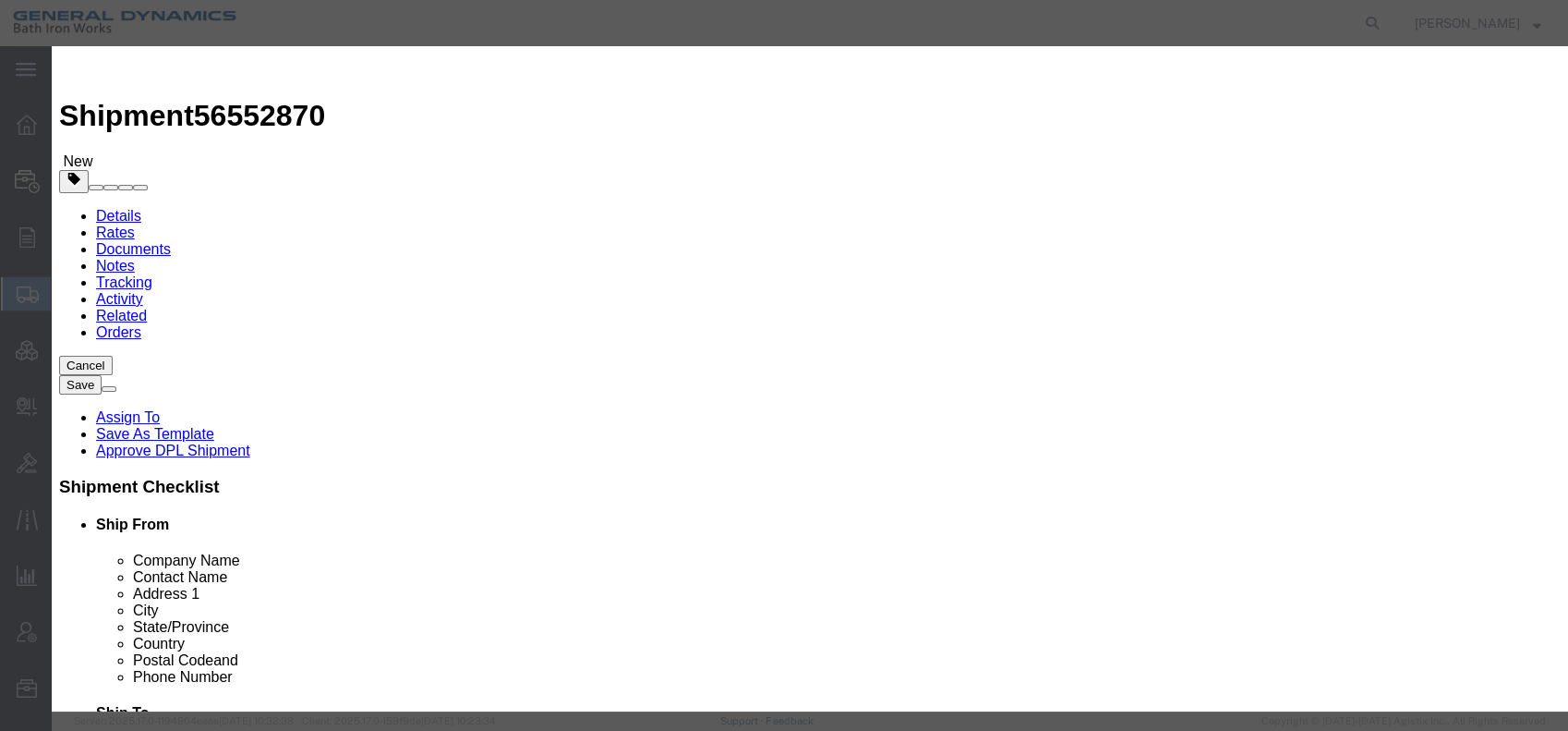
select select "55"
click button "Save & Close"
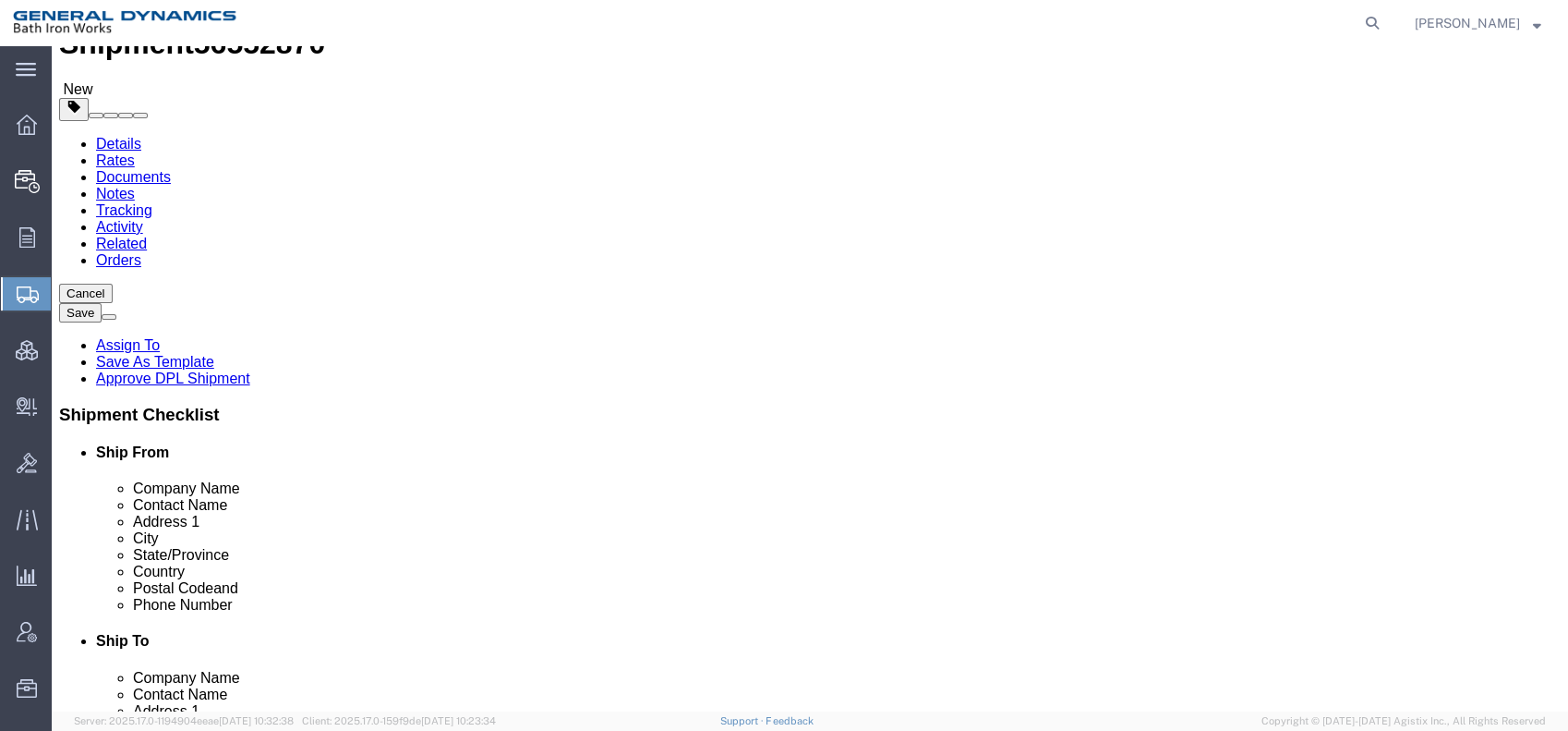
scroll to position [27, 0]
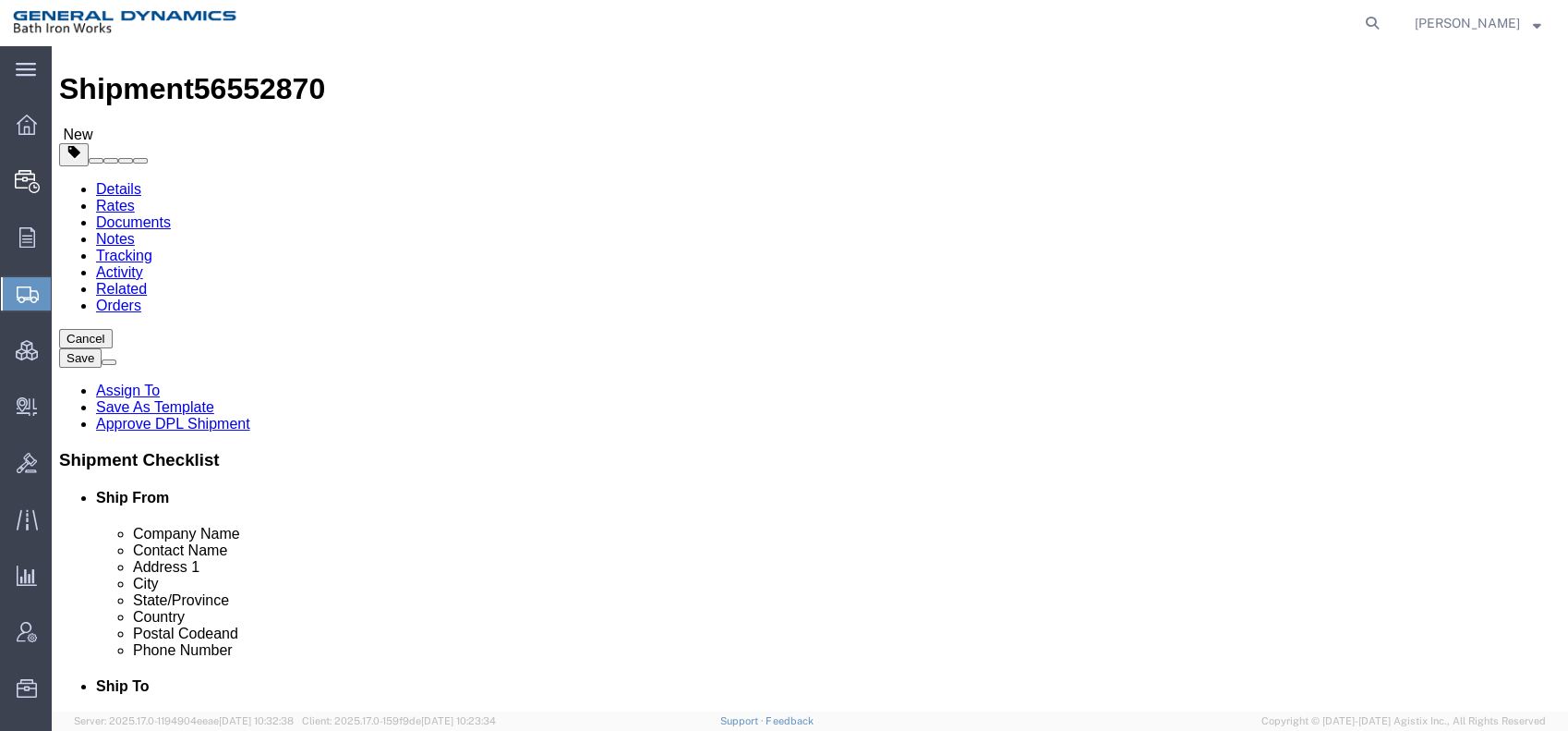
click link "Add Package"
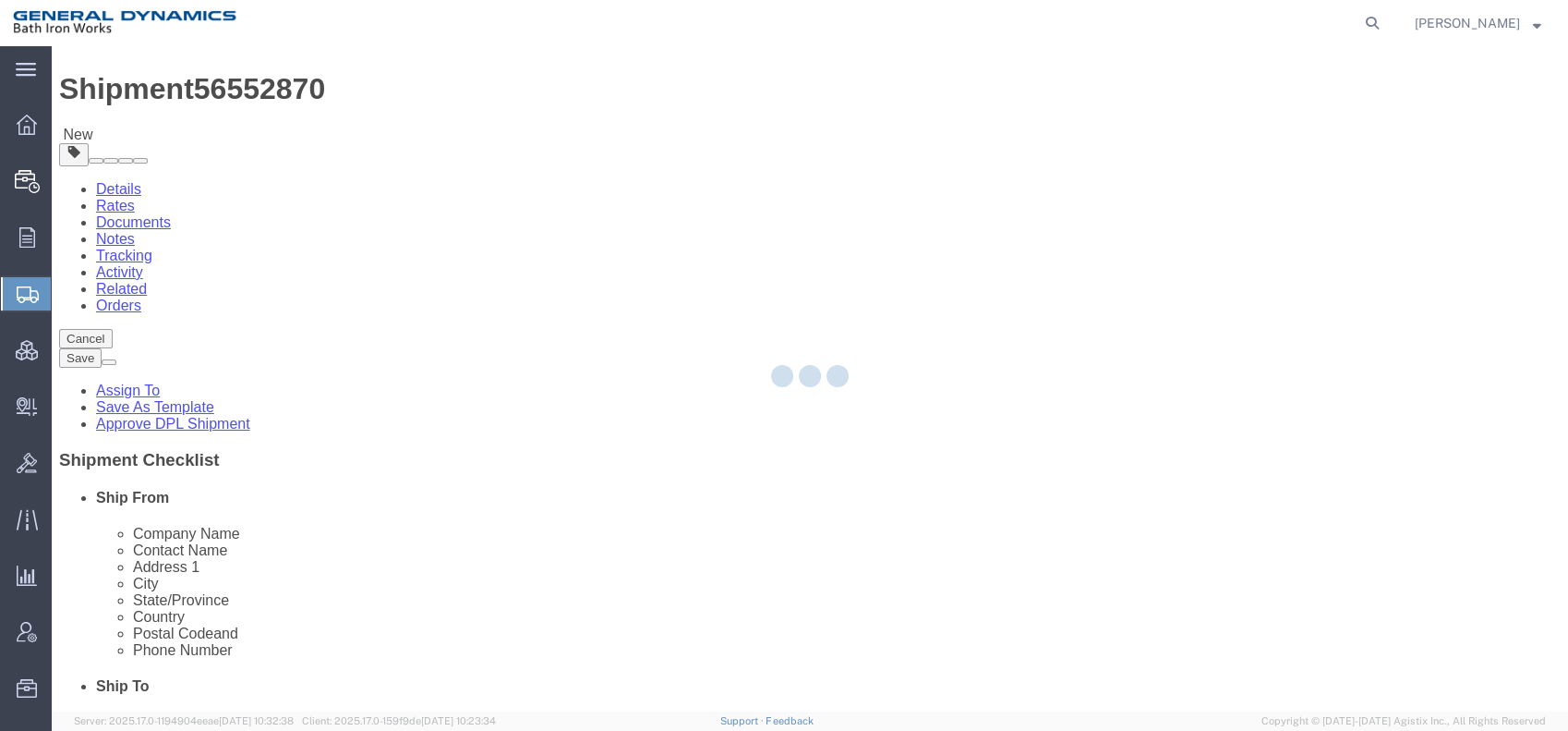
select select "CRAT"
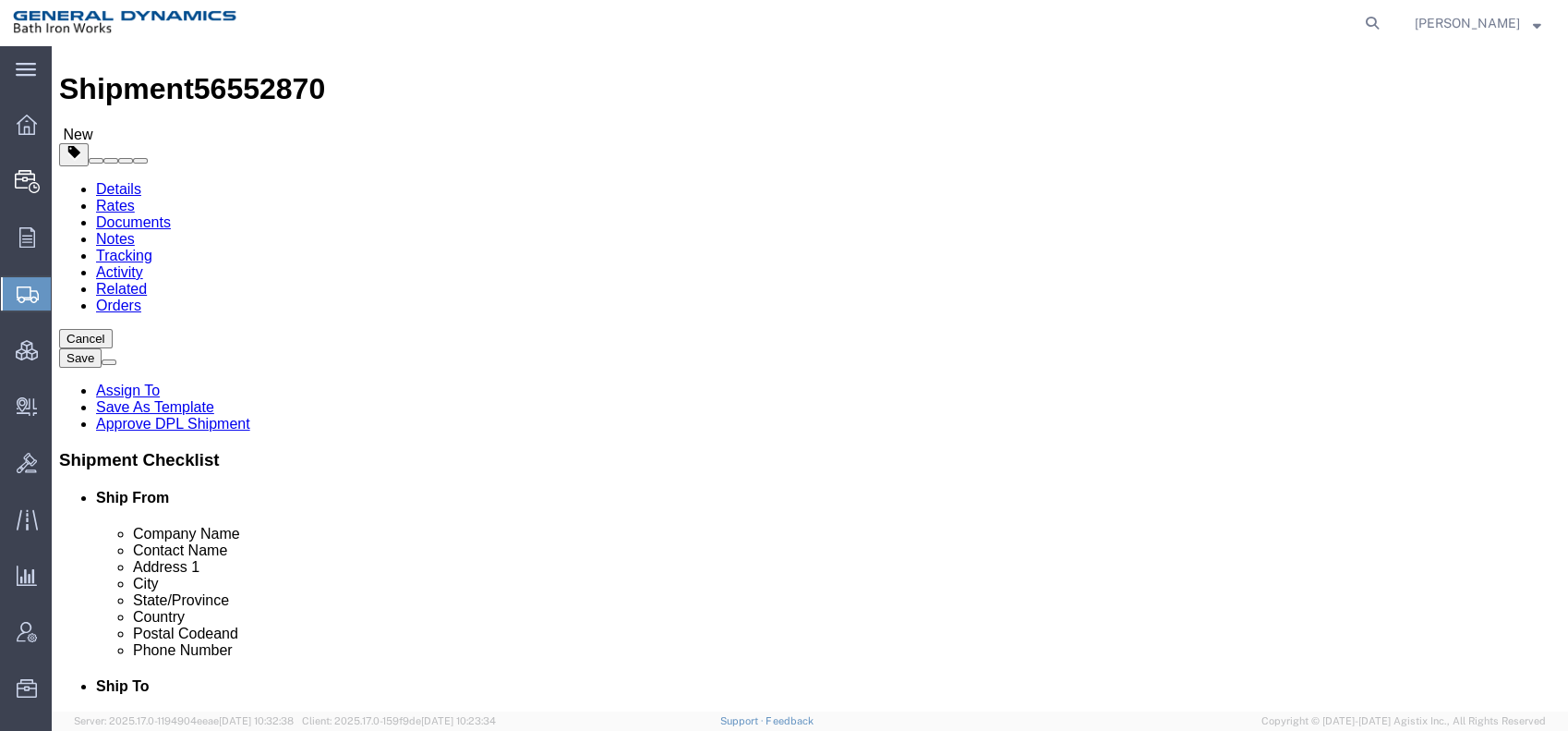
click select "Select Bale(s) Basket(s) Bolt(s) Bottle(s) Buckets Bulk Bundle(s) Can(s) Cardbo…"
select select "CRAT"
click select "Select Bale(s) Basket(s) Bolt(s) Bottle(s) Buckets Bulk Bundle(s) Can(s) Cardbo…"
drag, startPoint x: 781, startPoint y: 341, endPoint x: 757, endPoint y: 341, distance: 24.0
click div "Number 1"
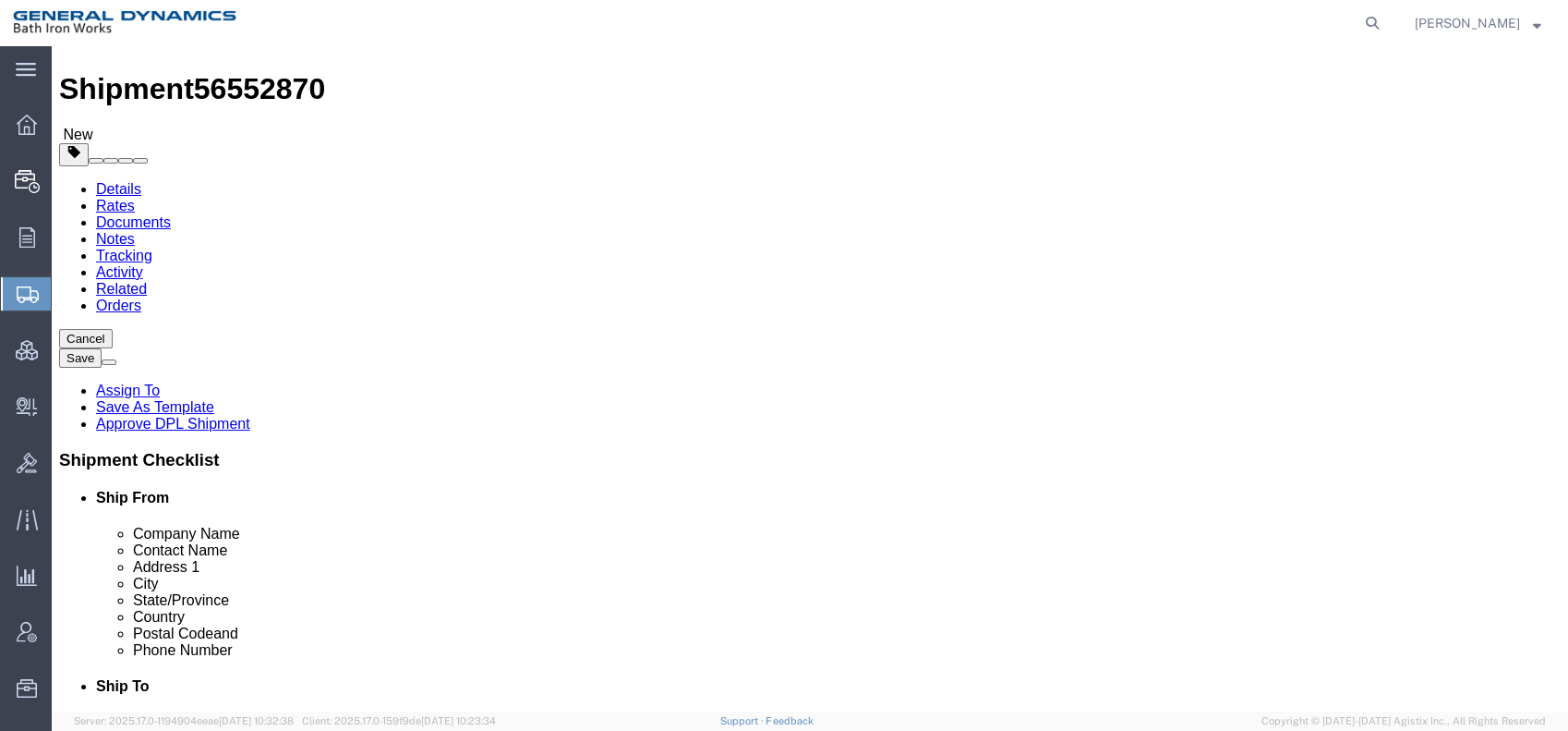
type input "2"
drag, startPoint x: 815, startPoint y: 379, endPoint x: 790, endPoint y: 375, distance: 25.3
click input "text"
type input "48"
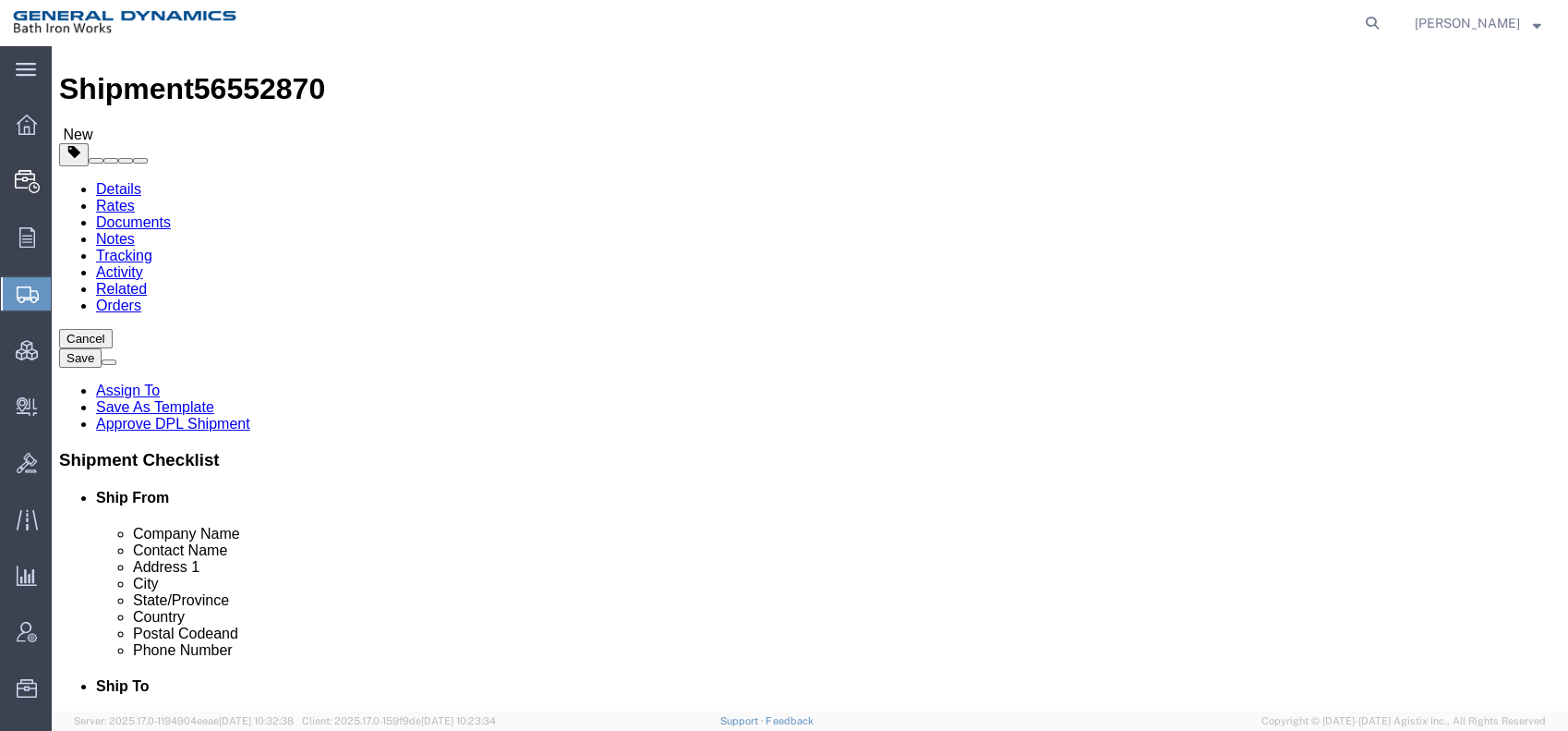
type input "27"
drag, startPoint x: 804, startPoint y: 412, endPoint x: 781, endPoint y: 412, distance: 23.0
click div "0.00 Select kgs lbs"
type input "3134"
click link "Add Content"
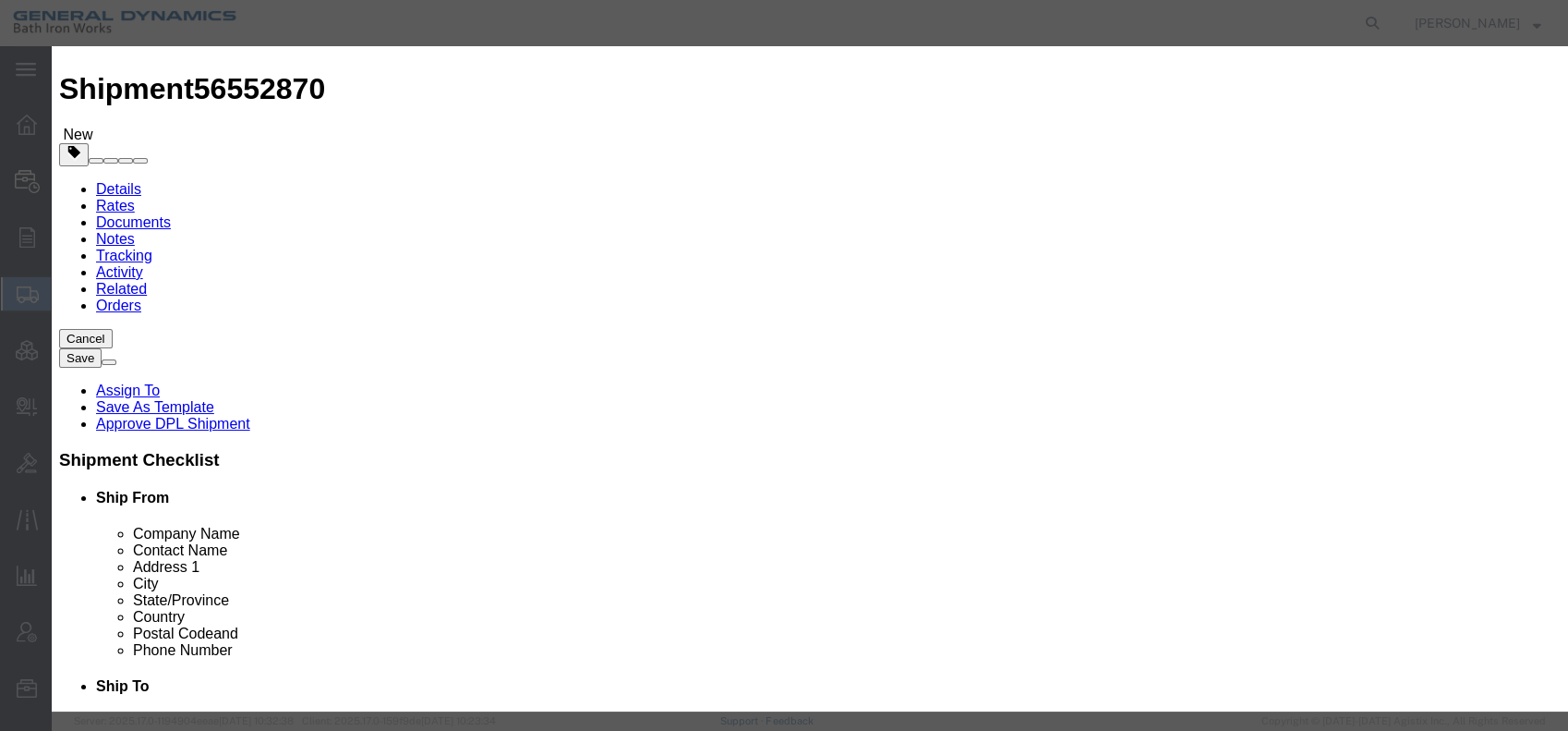
click input "text"
type input "Engine Parts"
type input "1"
type input "2"
type input "1"
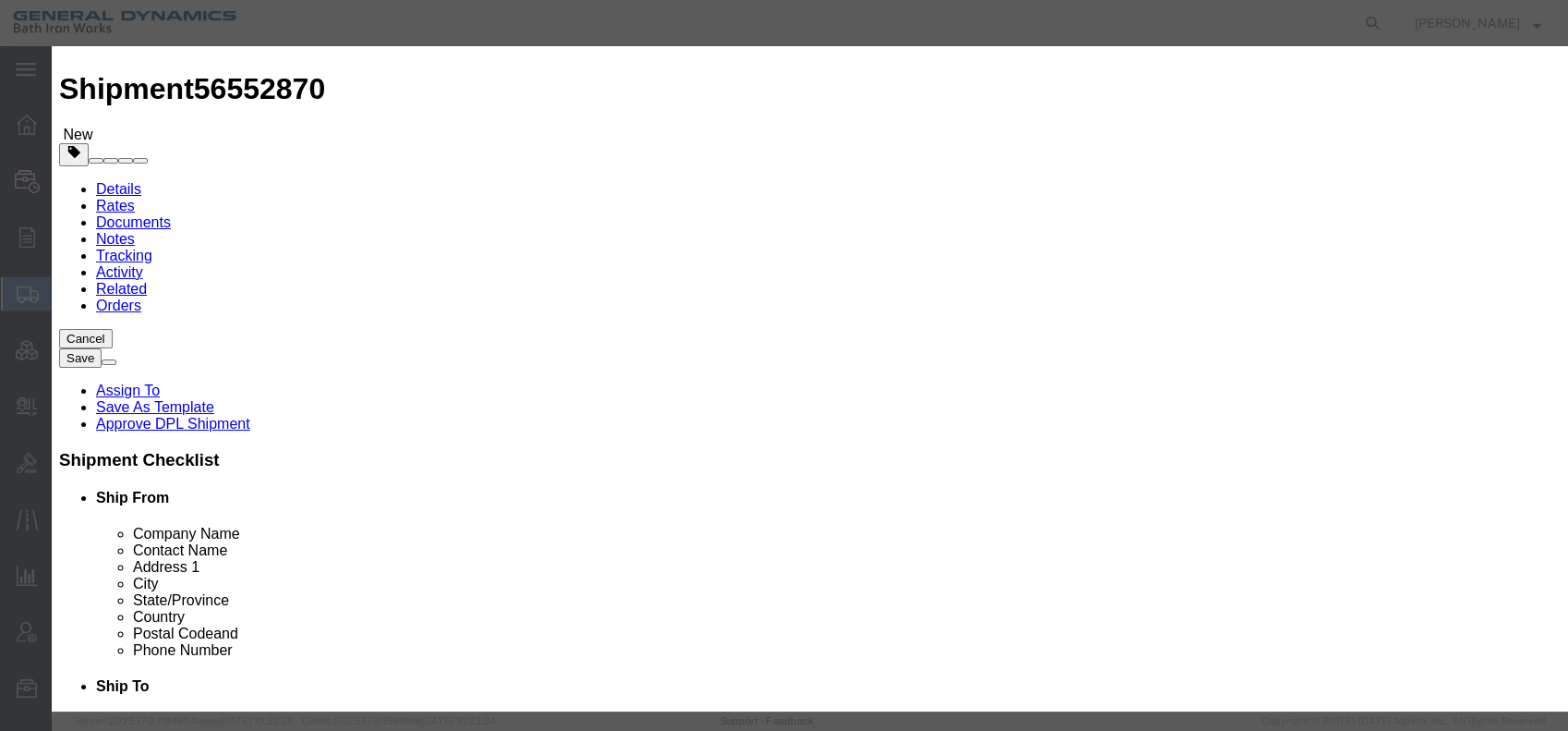
select select "USD"
select select "55"
click button "Save & Close"
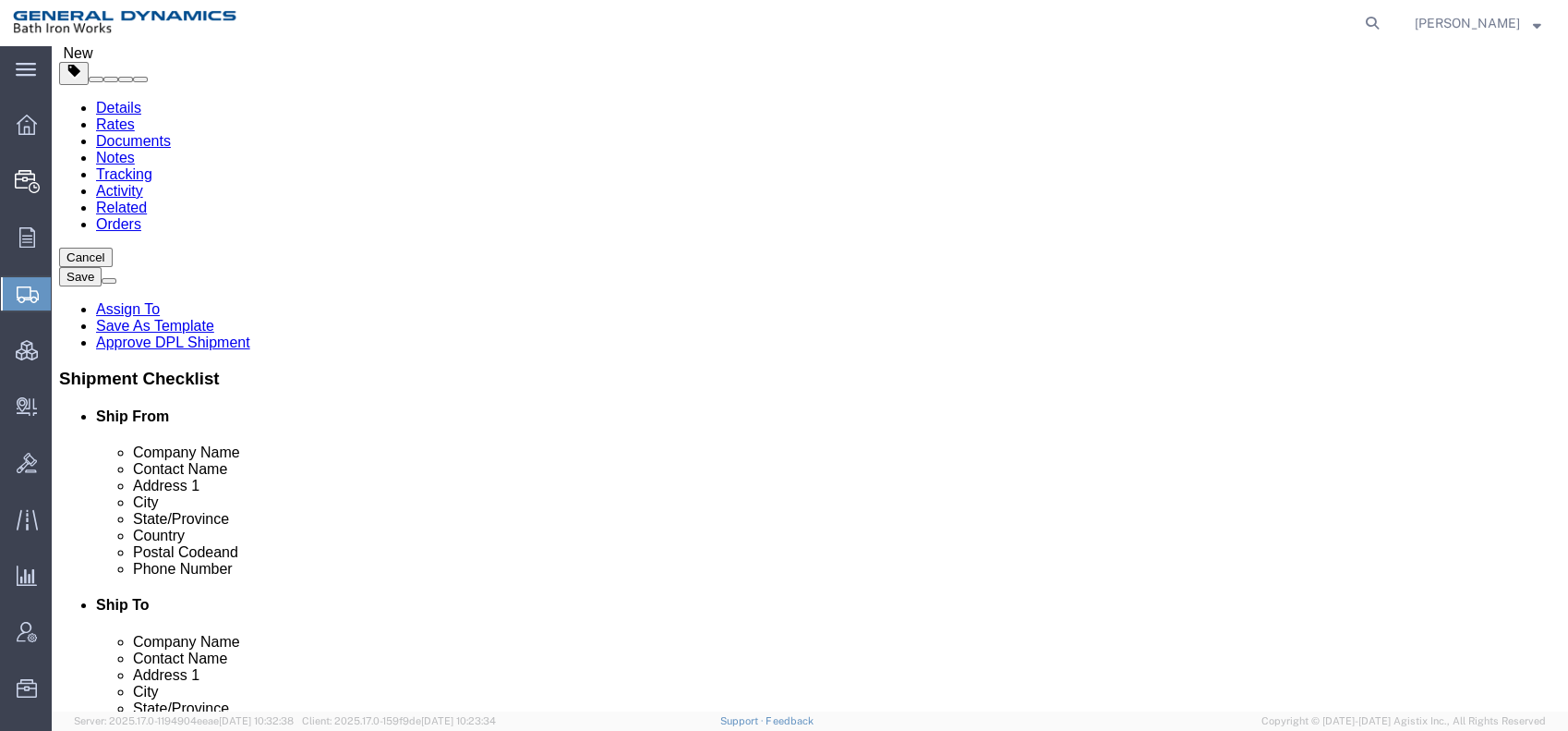
scroll to position [0, 0]
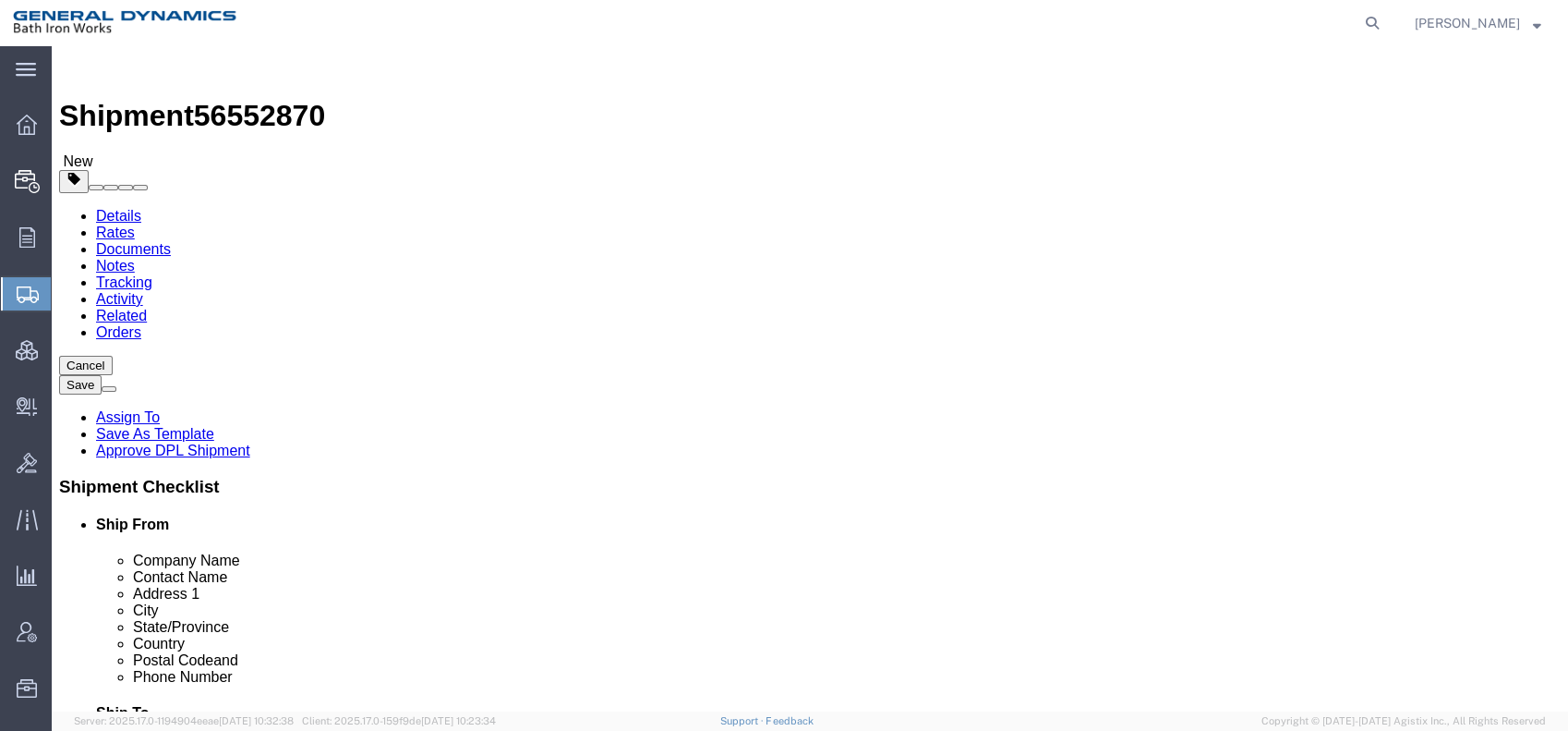
click icon
click span "button"
click span "Tarp Required"
select select "VEHICLE_TARP_REQUIRED_FLAG"
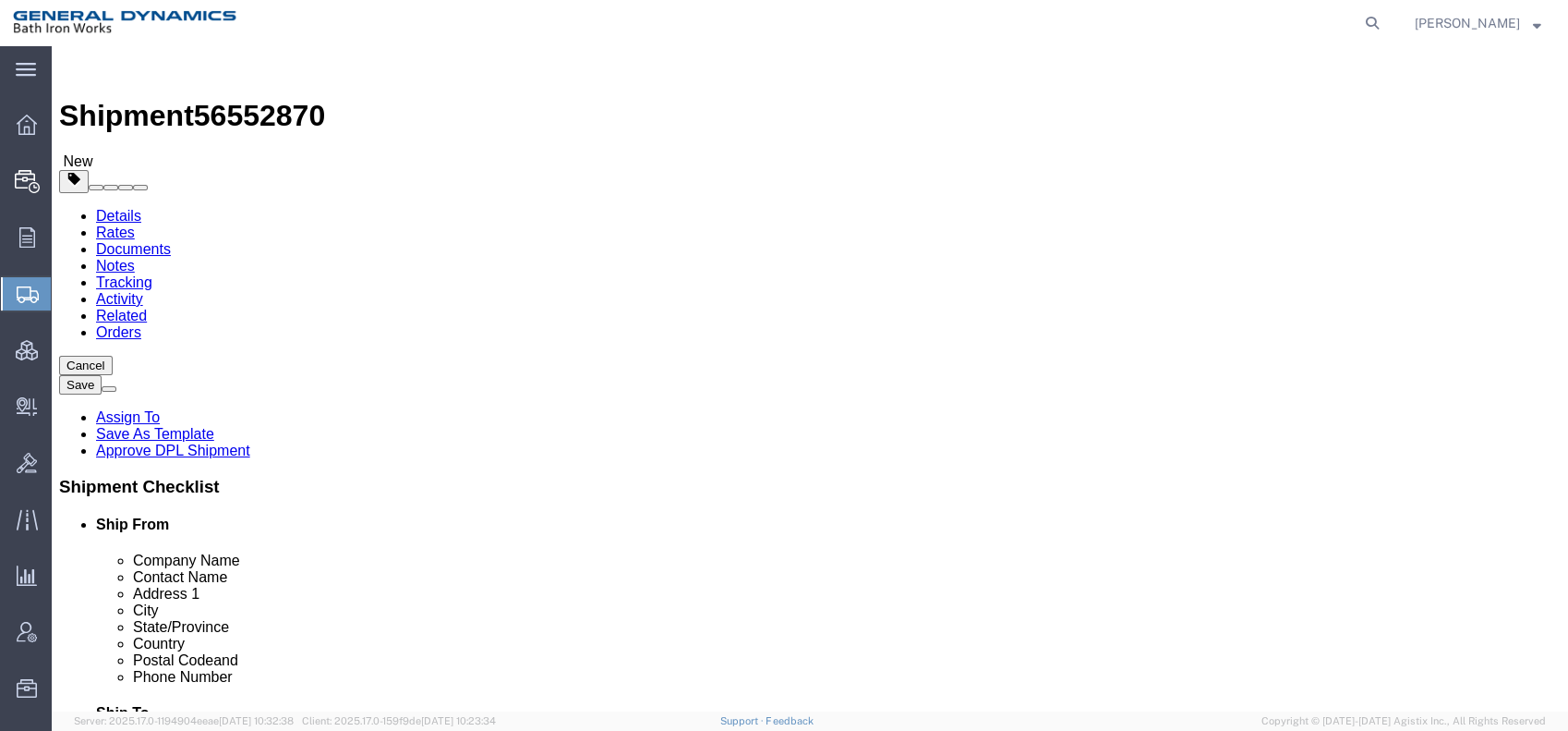
scroll to position [209, 0]
click div "Services Tarp Required Air Ride Truck Blanket Wrap Carnet Consolidated Shipment…"
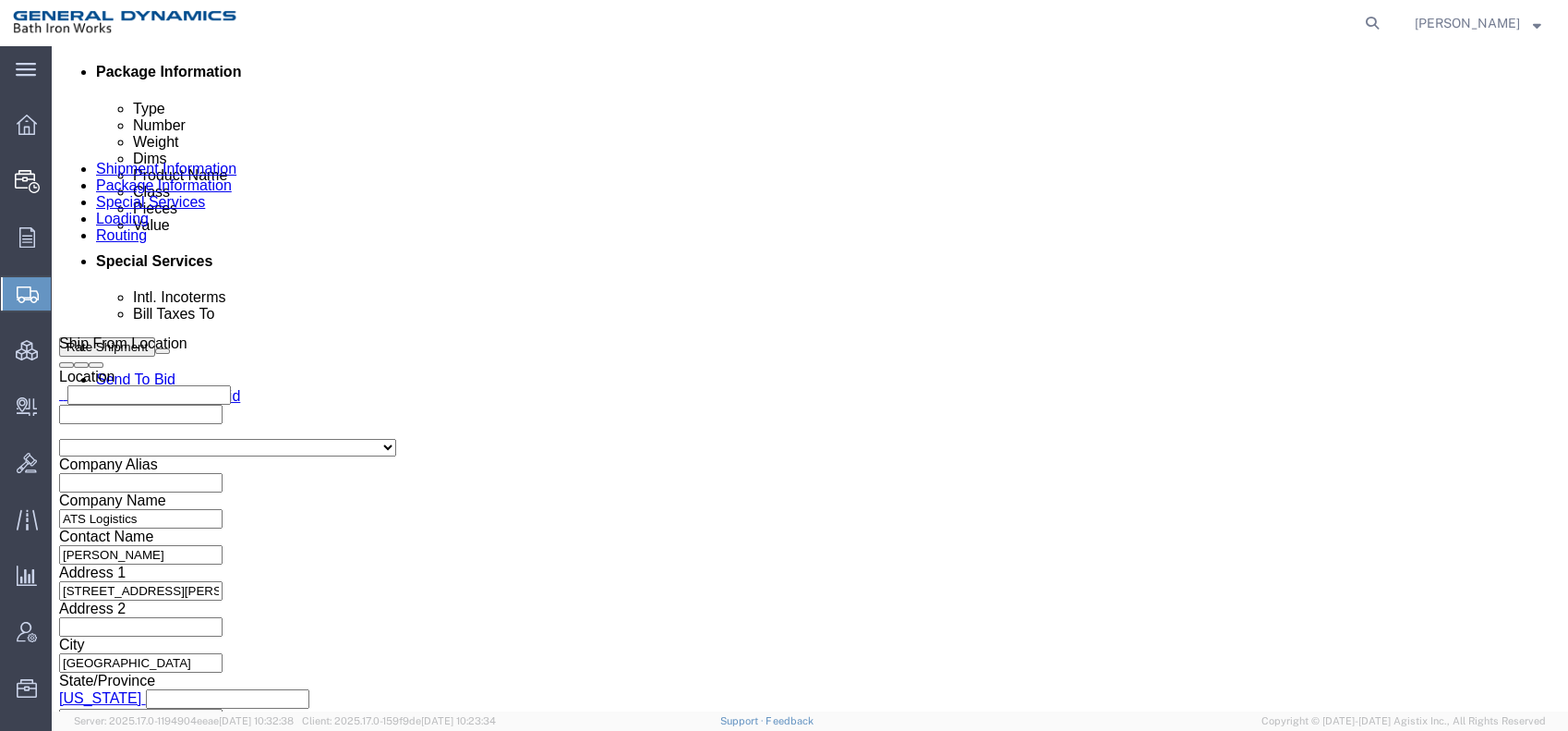
scroll to position [924, 0]
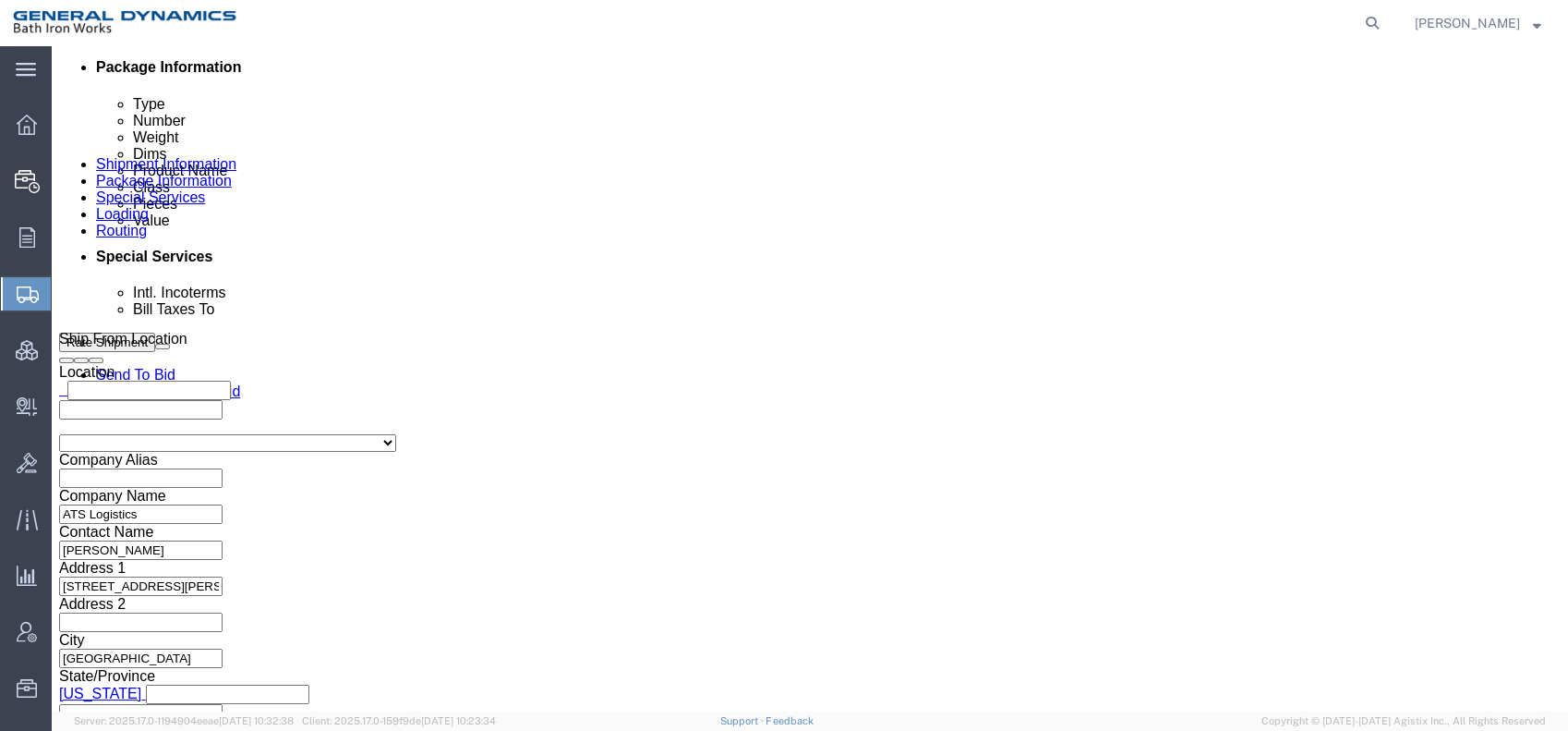
click select "Select Recipient Account Sender/Shipper Third Party Account"
select select "RCPN"
click select "Select Recipient Account Sender/Shipper Third Party Account"
type input "Bath Iron Works"
type input "[STREET_ADDRESS]"
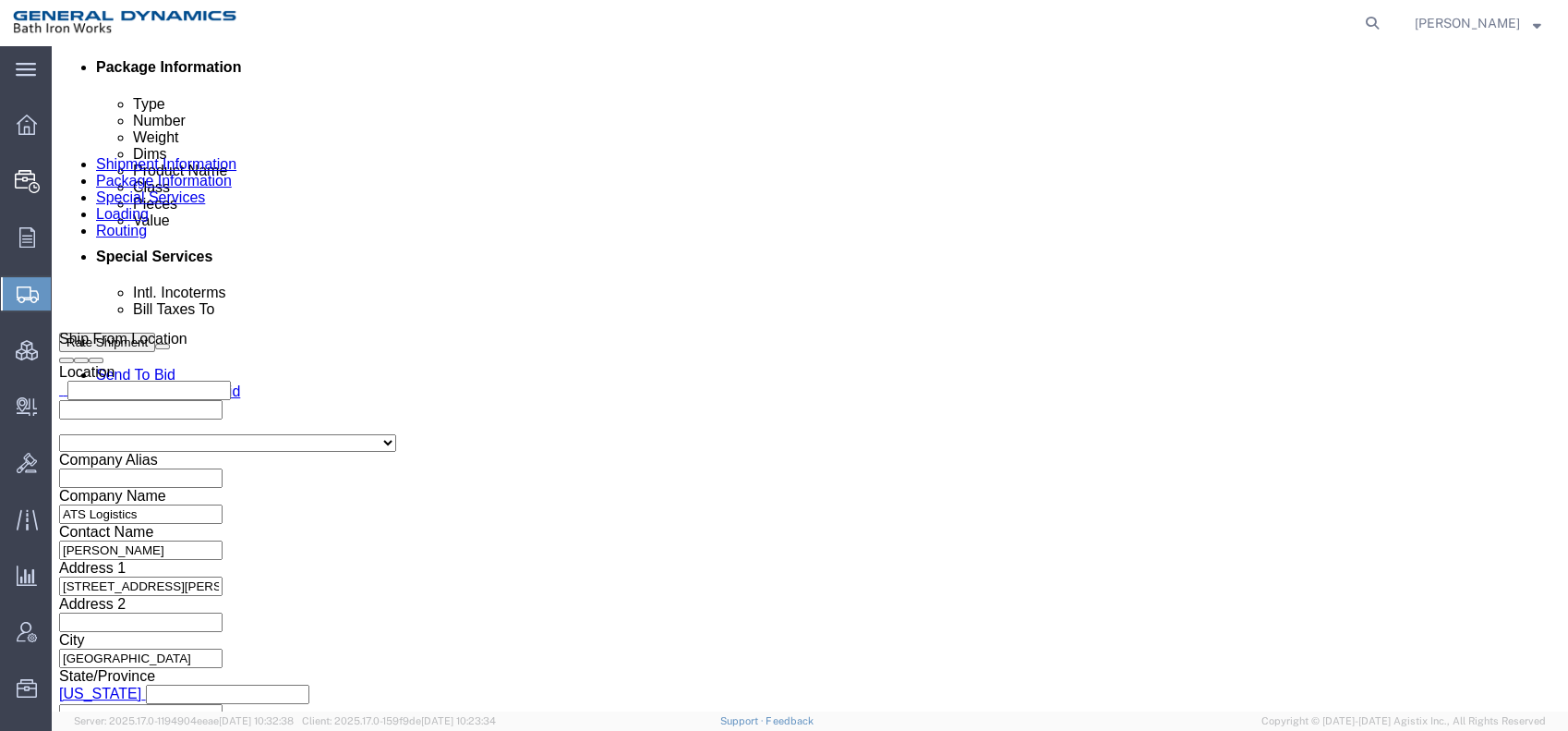
select select "US"
select select "ME"
type input "[PHONE_NUMBER]"
type input "[PERSON_NAME]"
type input "[GEOGRAPHIC_DATA]"
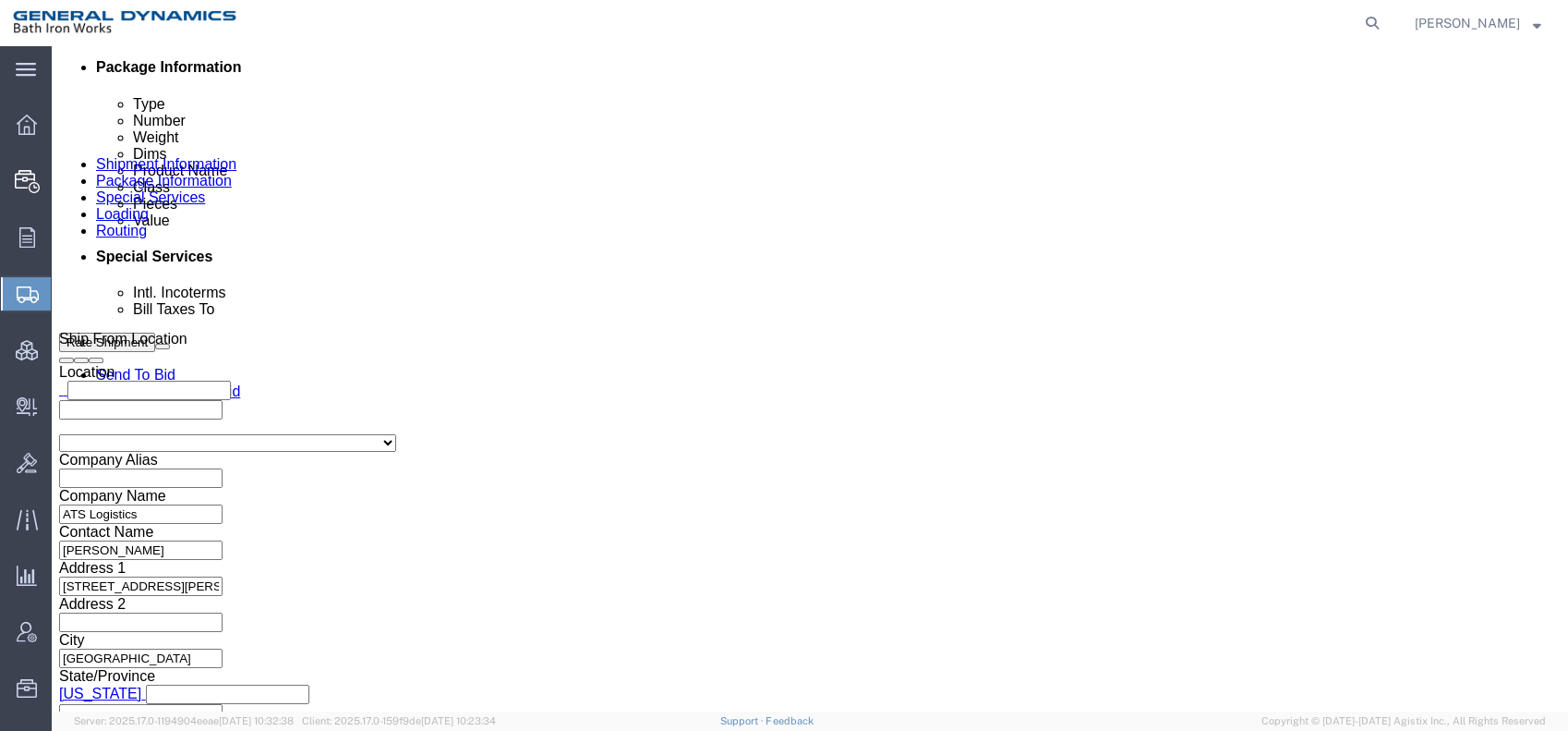
type input "04011"
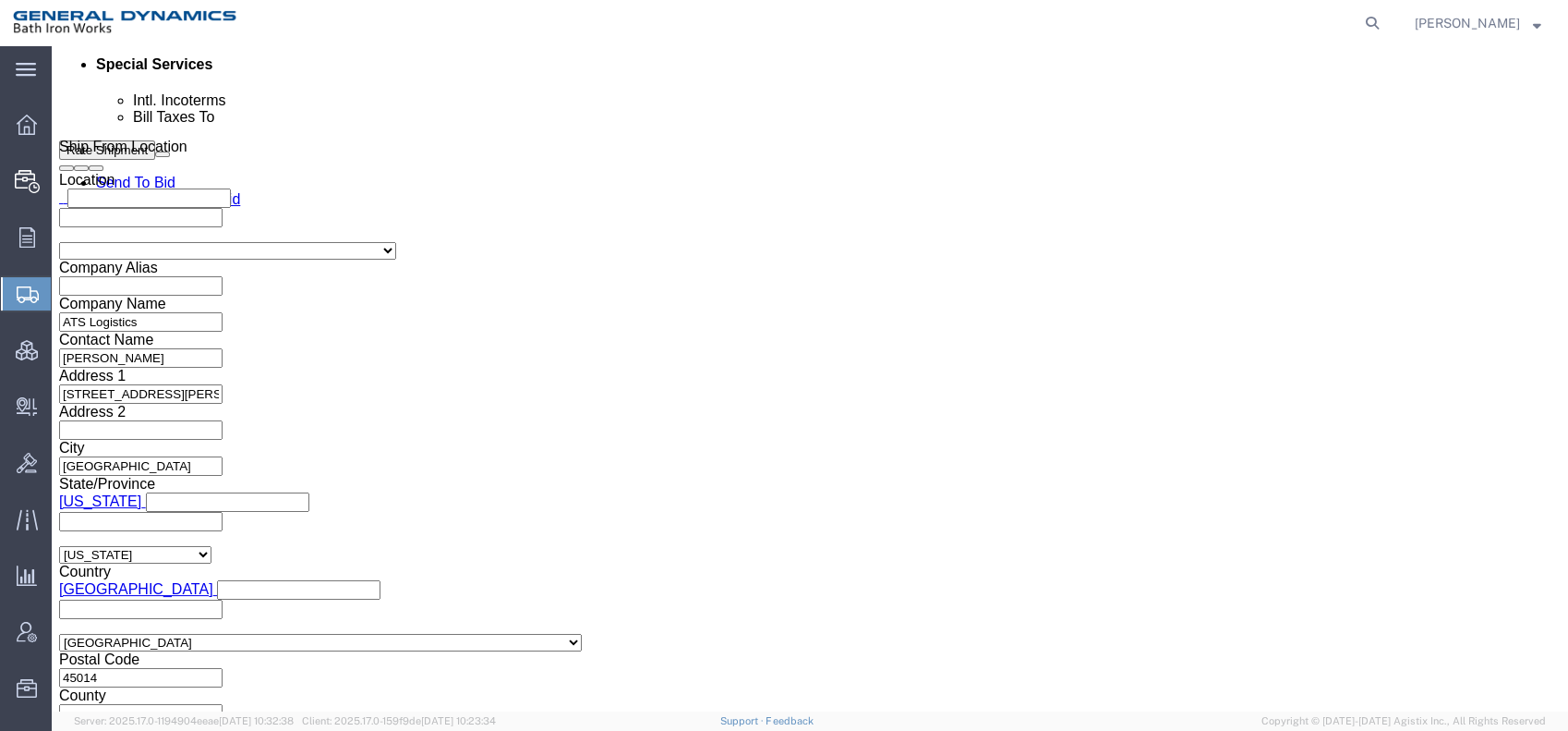
scroll to position [1128, 0]
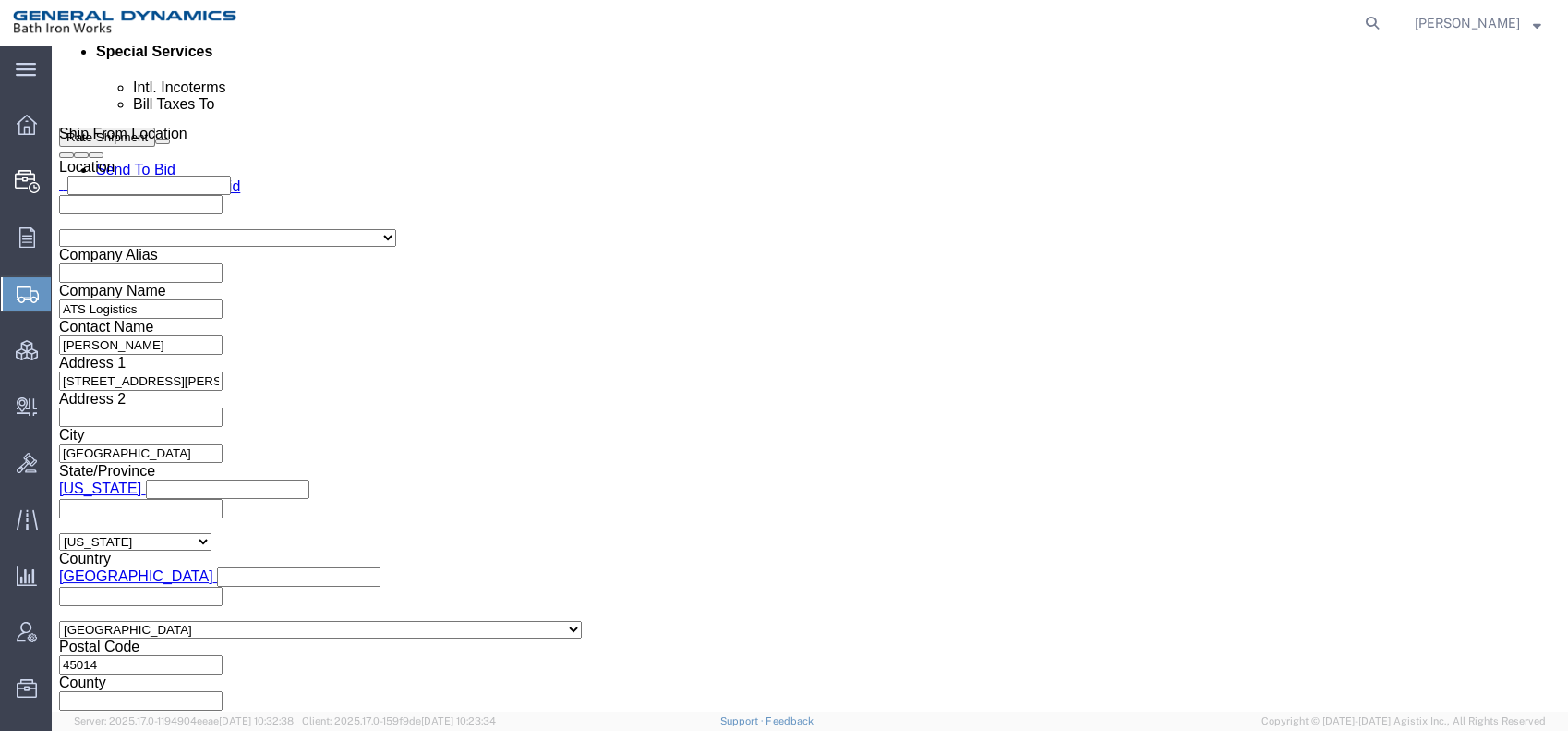
click button "Rate Shipment"
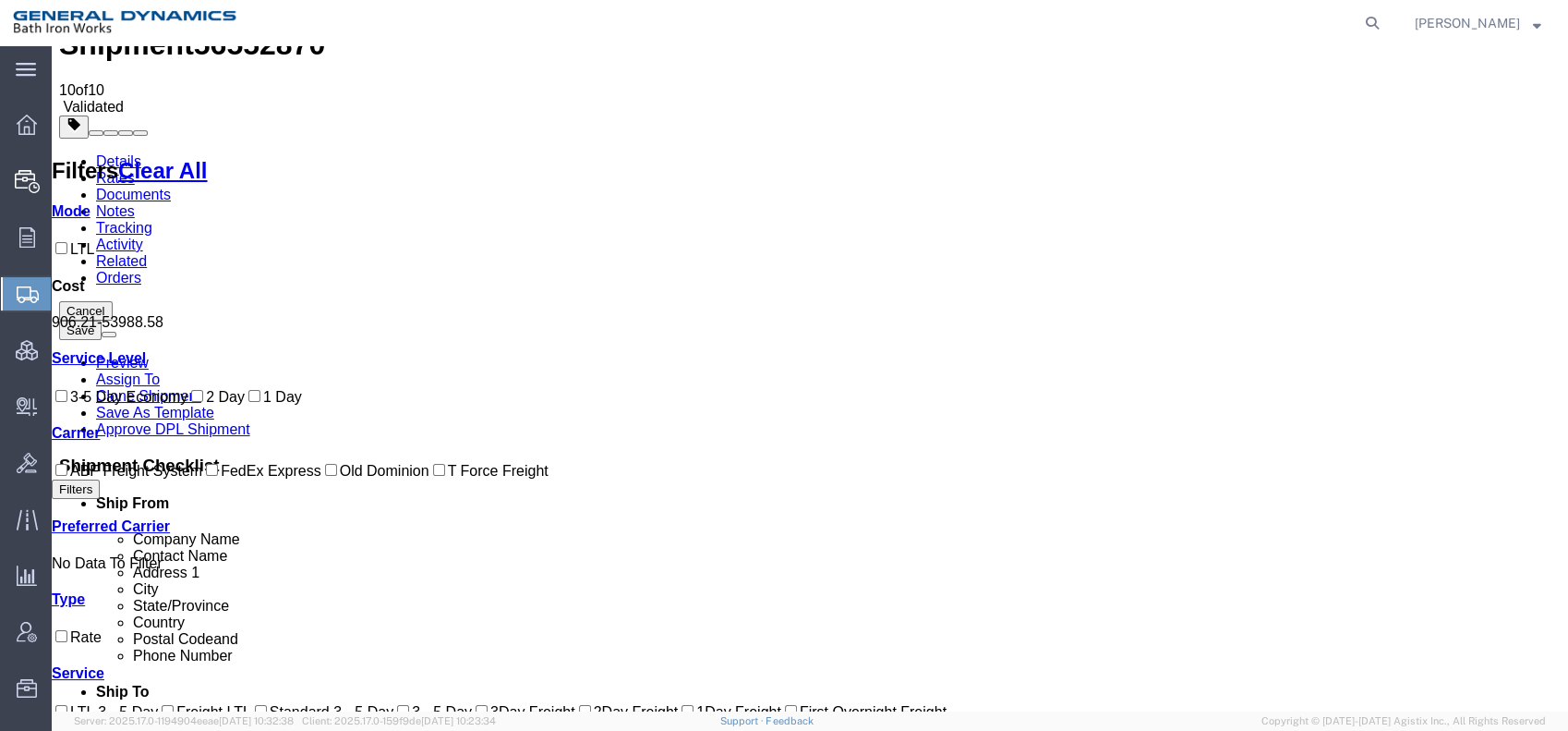
scroll to position [0, 0]
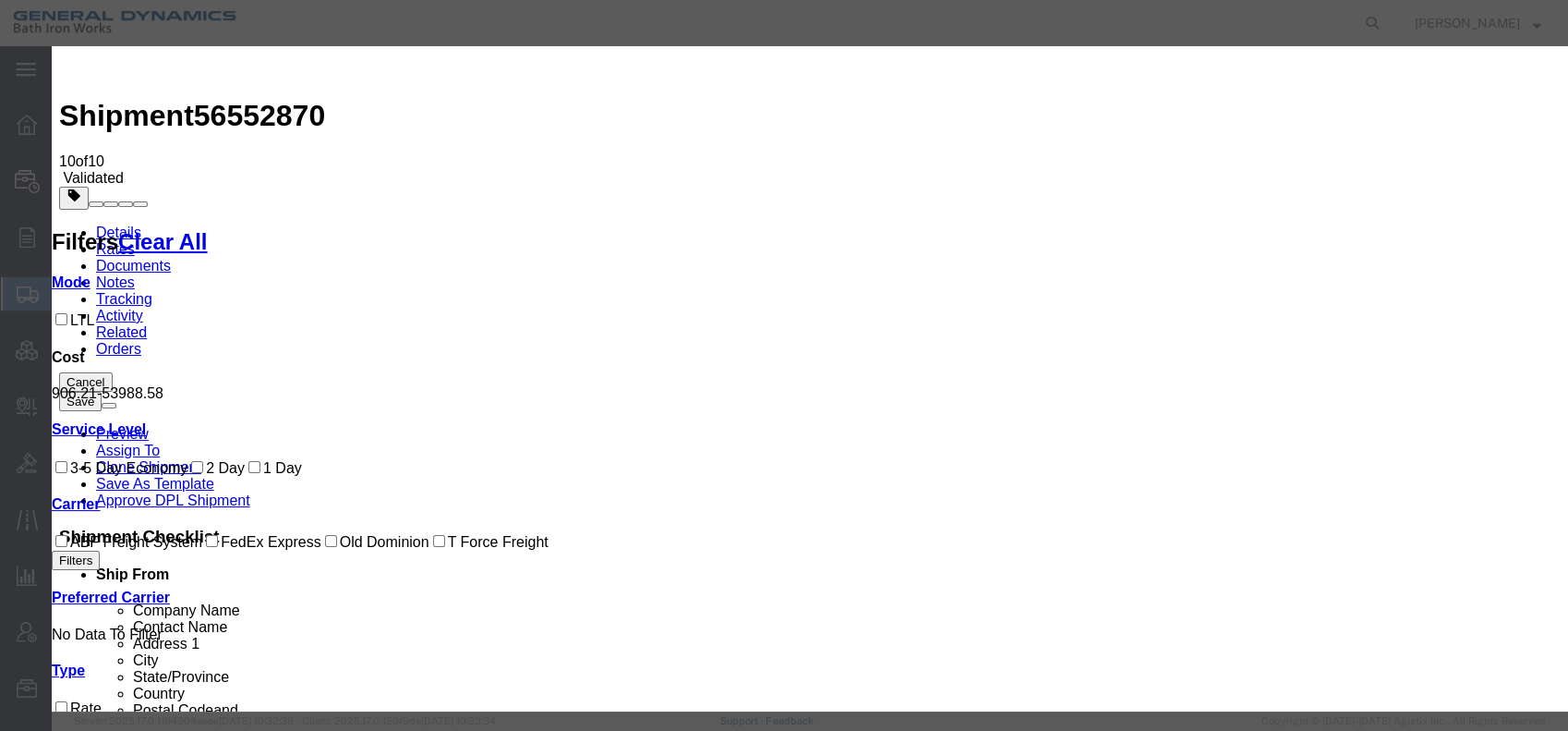
select select "6922"
select select "16773"
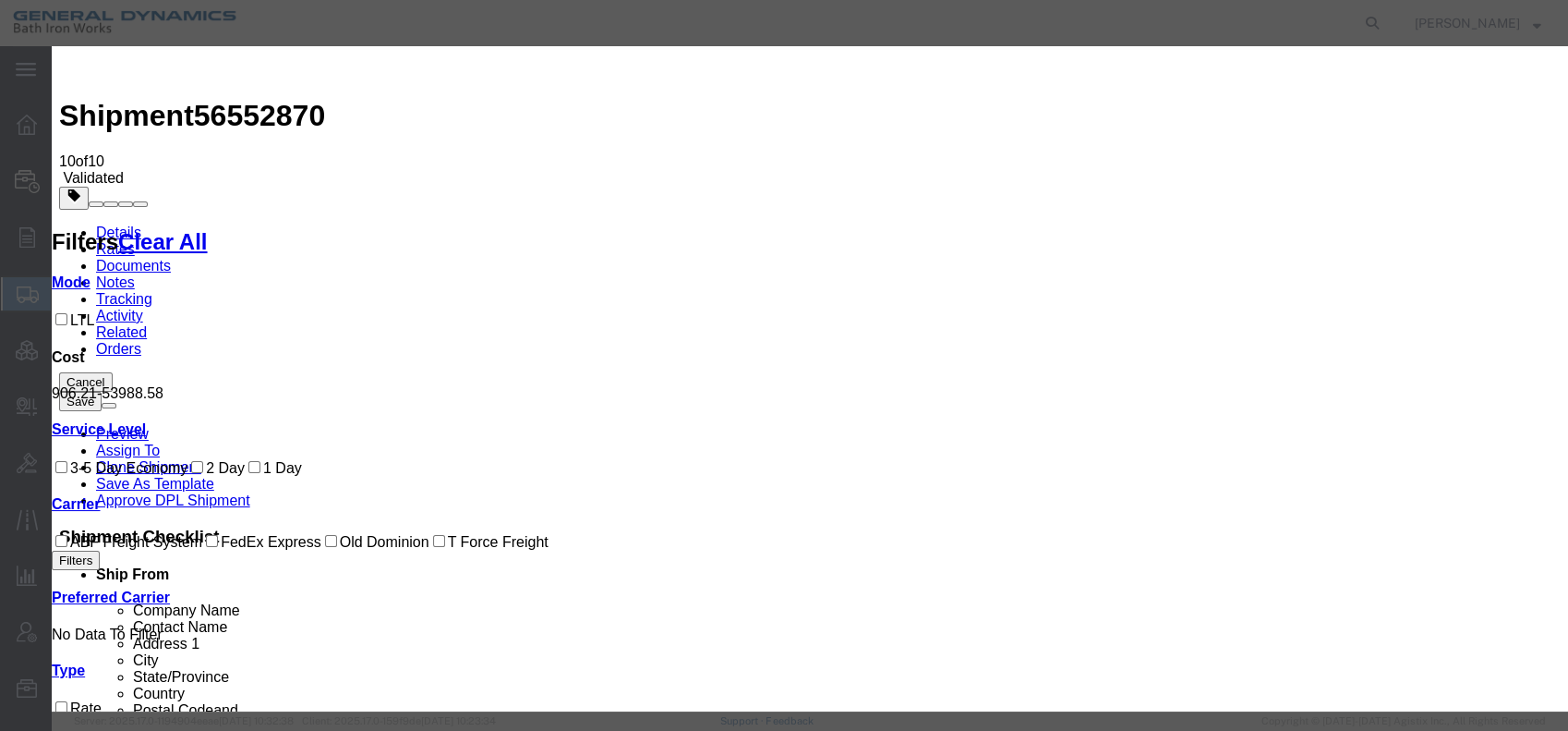
type input "00526APBSK"
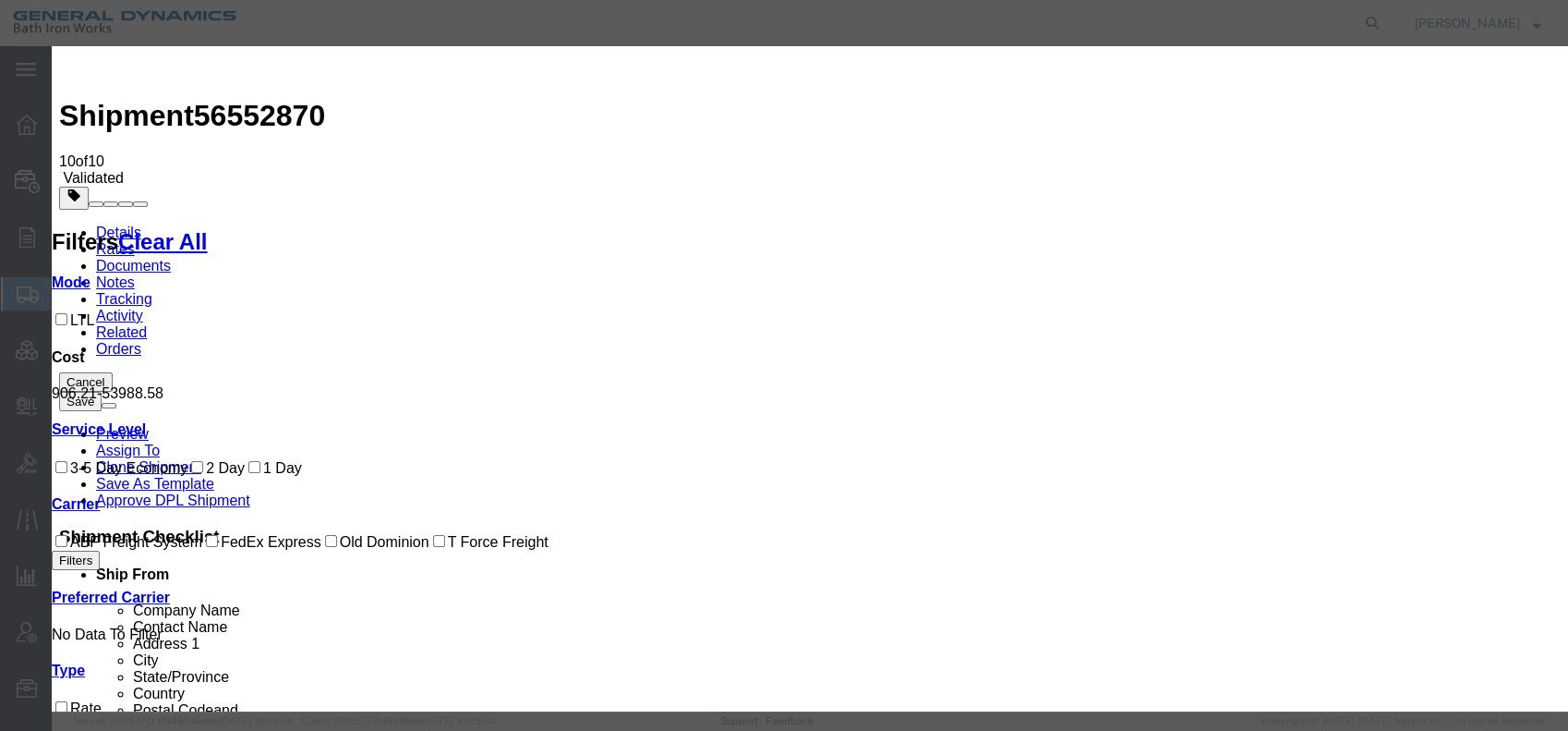
type input "[PERSON_NAME]"
type input "[PHONE_NUMBER]"
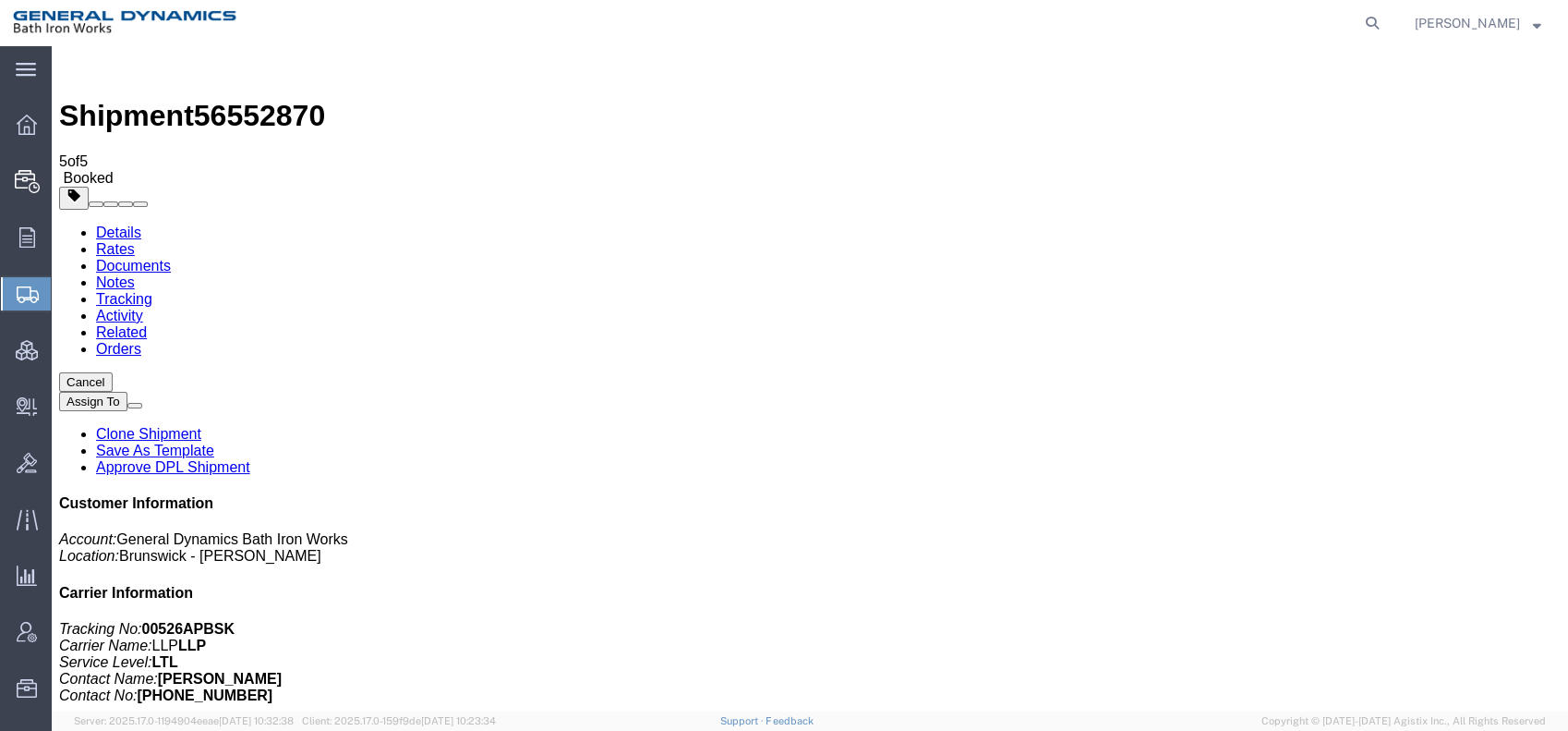
click at [111, 225] on link "Details" at bounding box center [118, 232] width 45 height 16
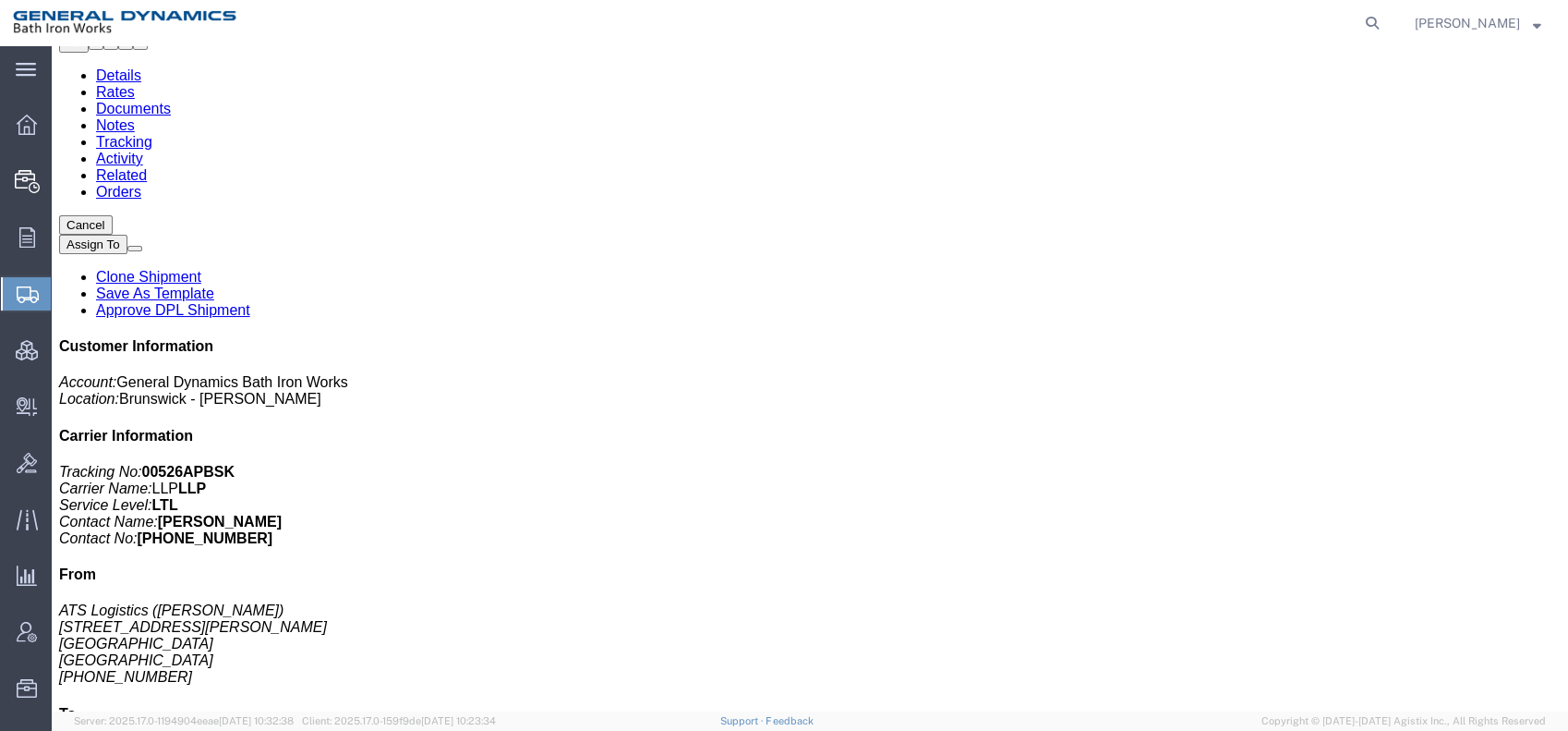
scroll to position [205, 0]
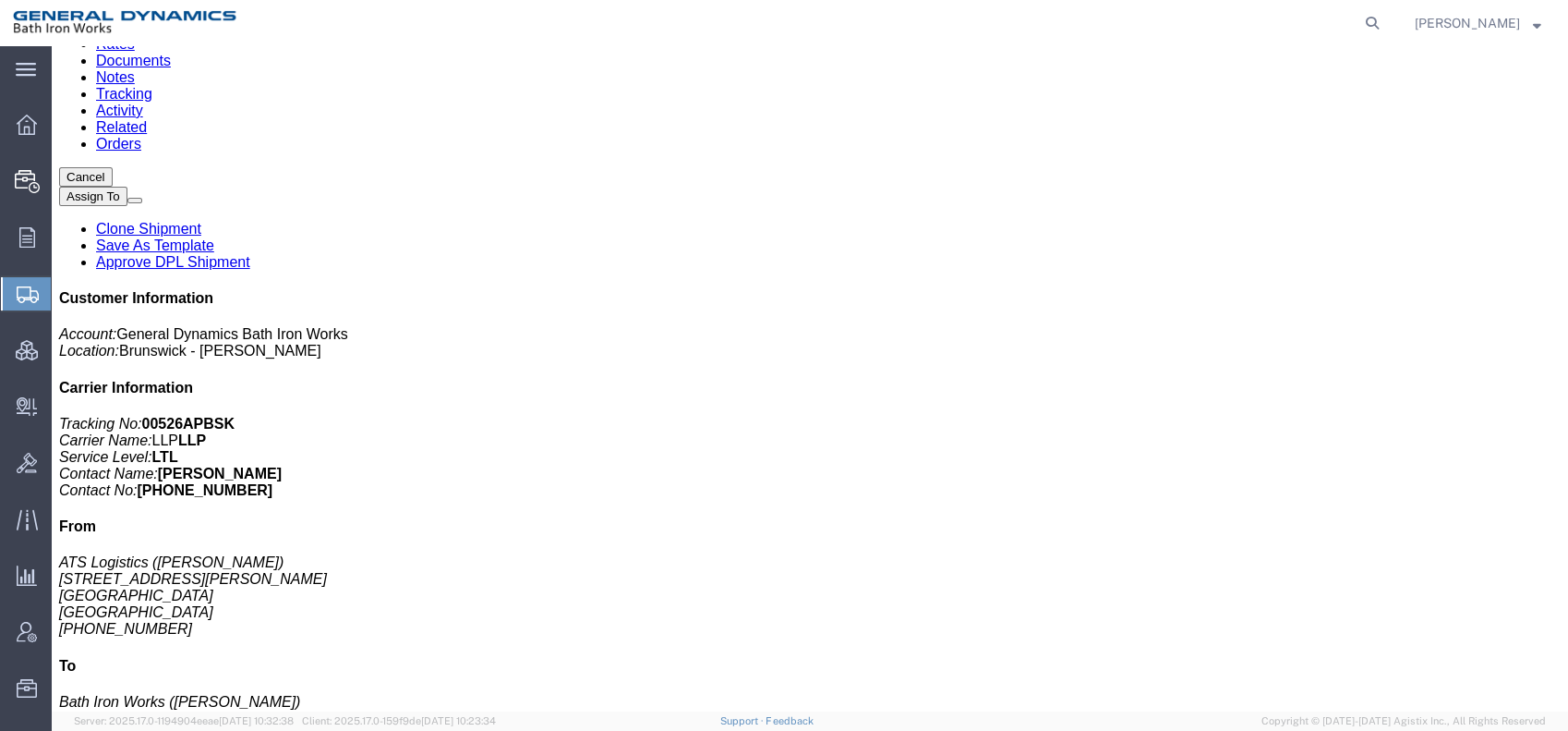
click p "Total weight: 2618.00 LBS ( dim )"
click span "button"
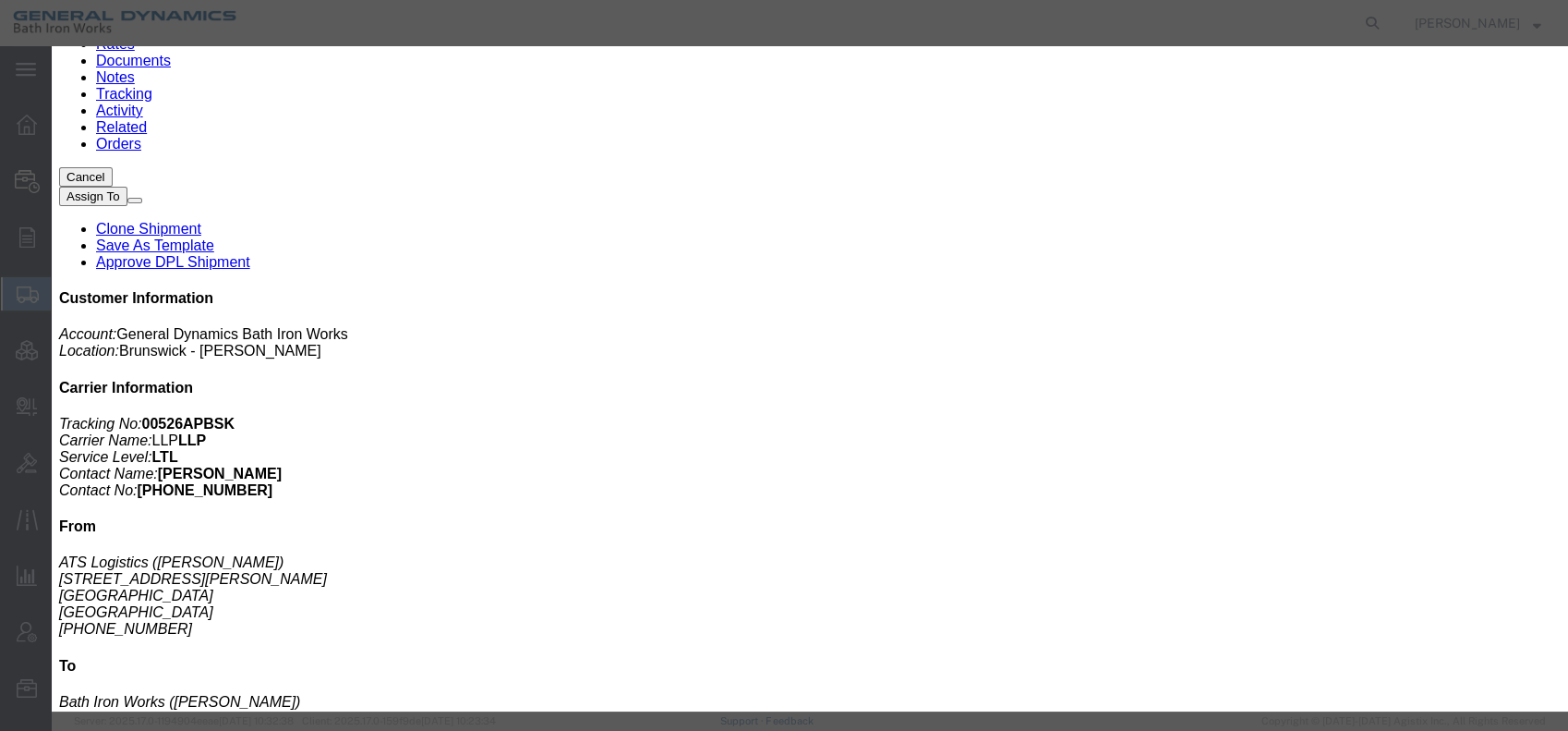
drag, startPoint x: 717, startPoint y: 212, endPoint x: 639, endPoint y: 211, distance: 78.0
click div "Weight 3134 kgs lbs"
type input "516"
click button "Save"
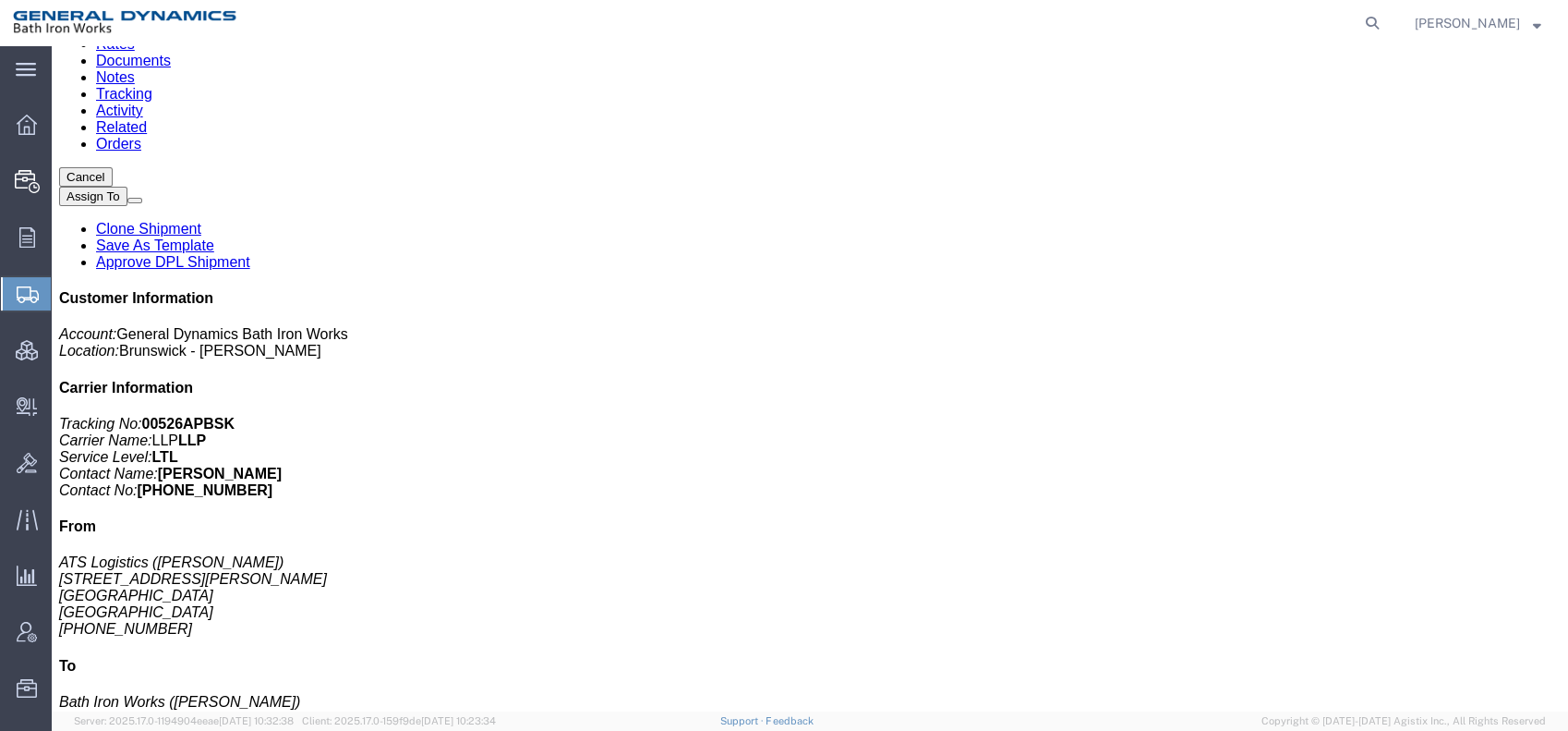
click link "Documents"
